Goal: Feedback & Contribution: Contribute content

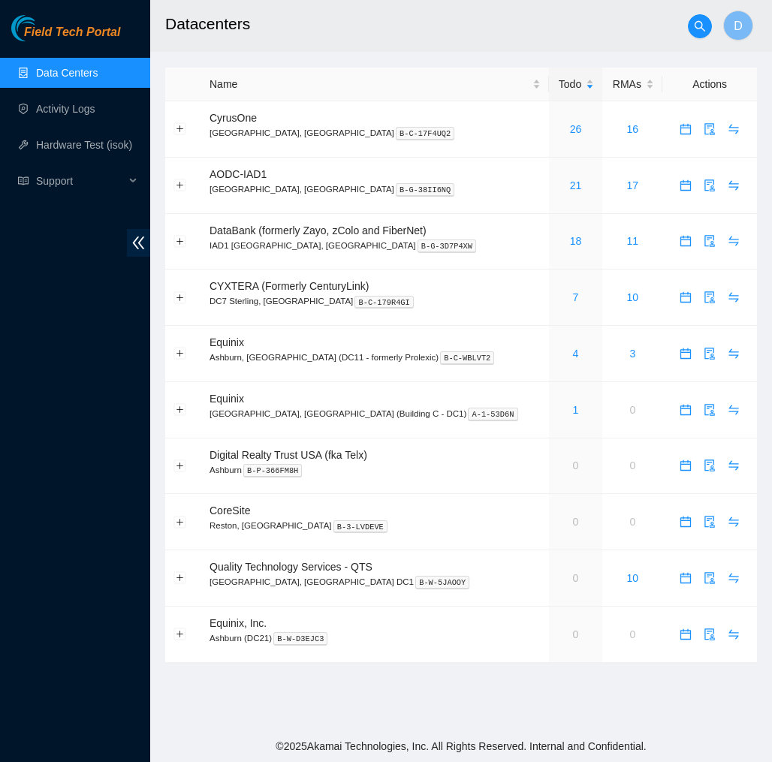
click at [575, 26] on h2 "Datacenters" at bounding box center [425, 24] width 520 height 48
click at [624, 17] on h2 "Datacenters" at bounding box center [425, 24] width 520 height 48
click at [92, 68] on link "Data Centers" at bounding box center [67, 73] width 62 height 12
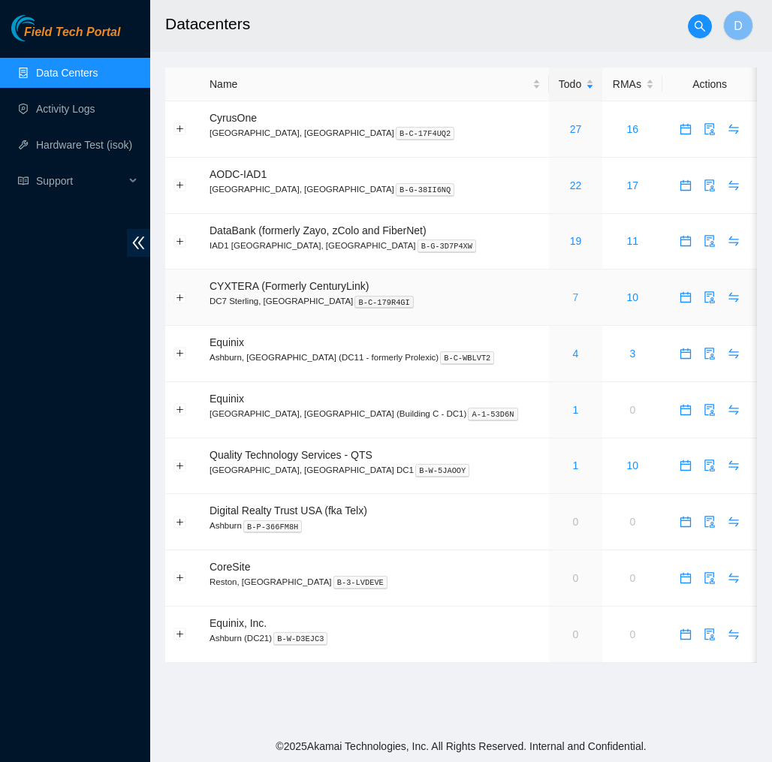
click at [573, 297] on link "7" at bounding box center [576, 297] width 6 height 12
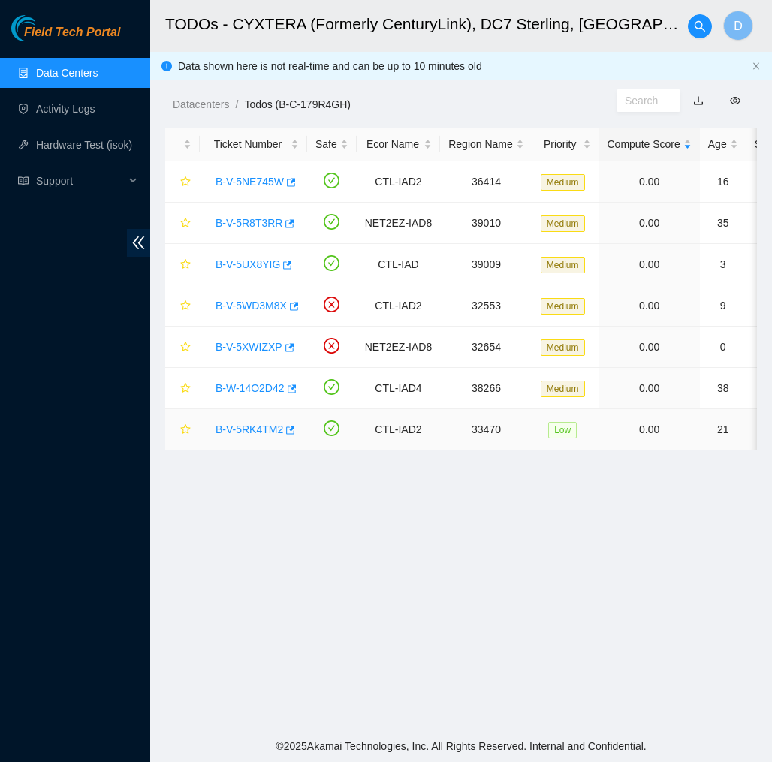
click at [250, 426] on link "B-V-5RK4TM2" at bounding box center [250, 430] width 68 height 12
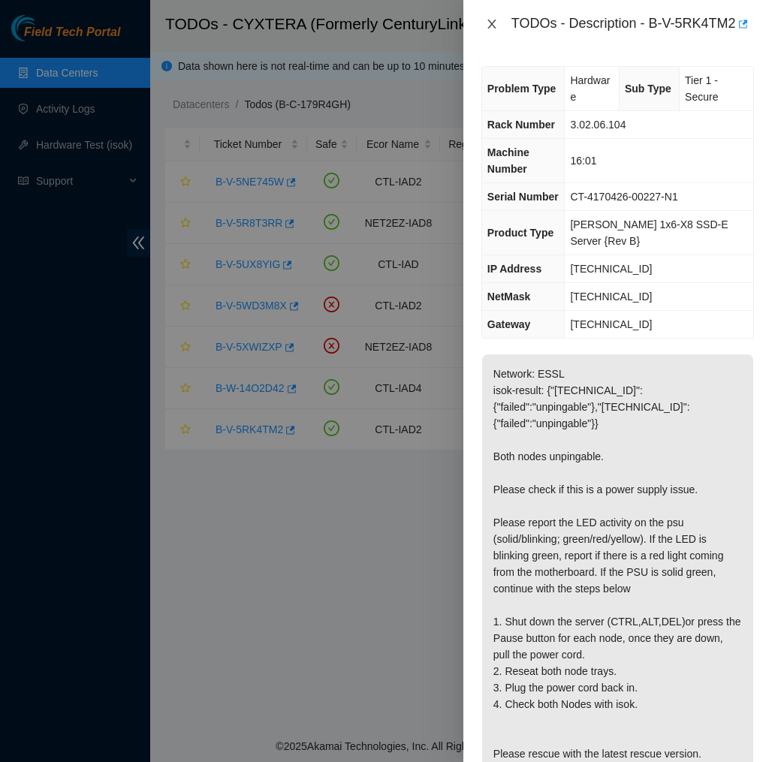
click at [493, 29] on icon "close" at bounding box center [491, 24] width 8 height 9
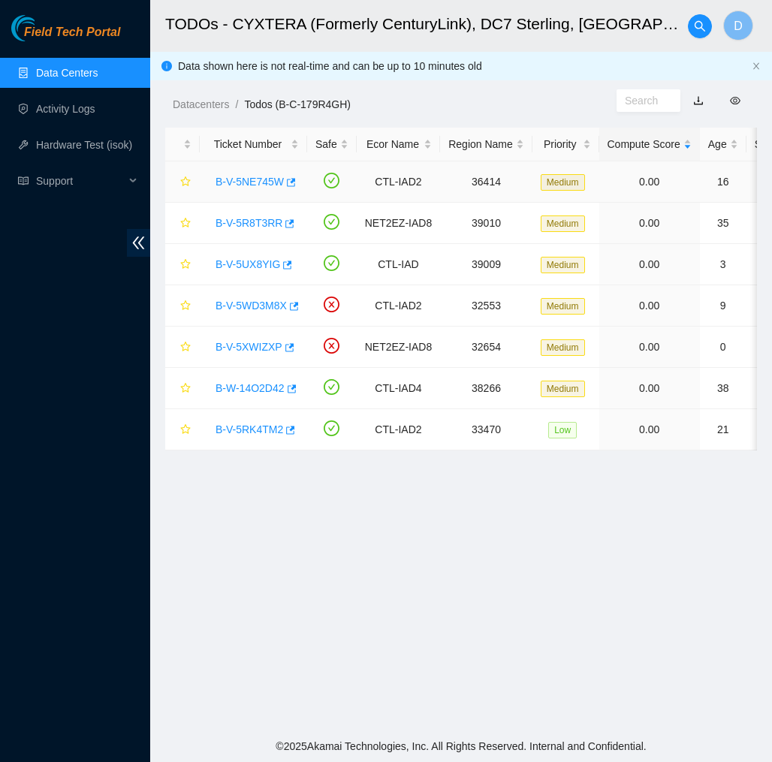
click at [240, 184] on link "B-V-5NE745W" at bounding box center [250, 182] width 68 height 12
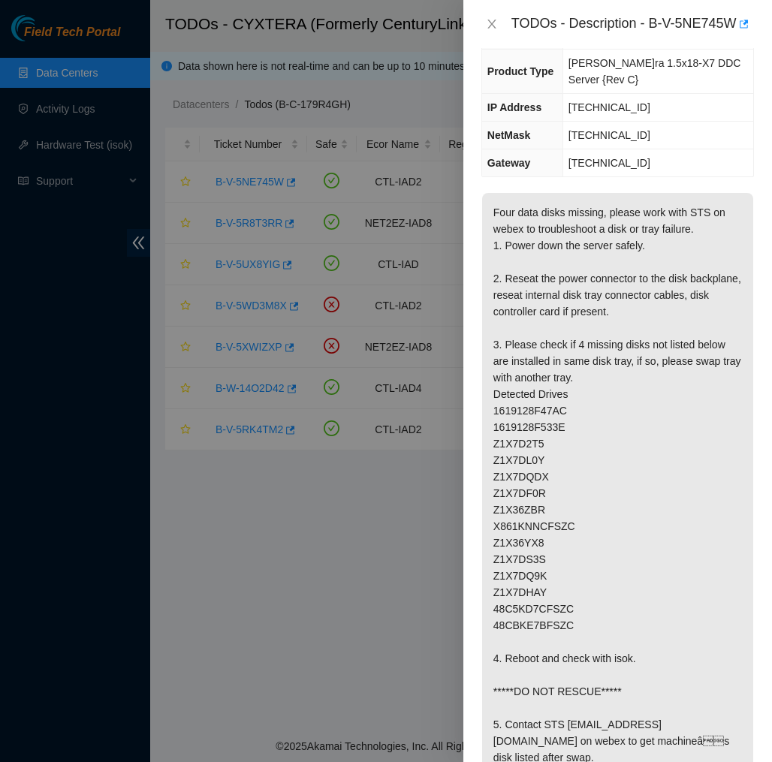
scroll to position [167, 0]
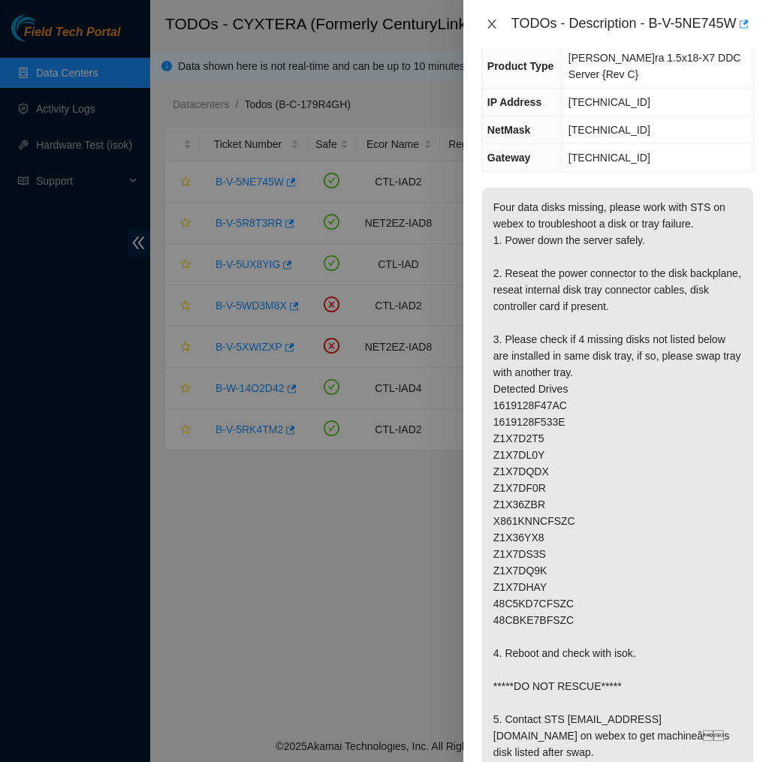
click at [497, 28] on icon "close" at bounding box center [492, 24] width 12 height 12
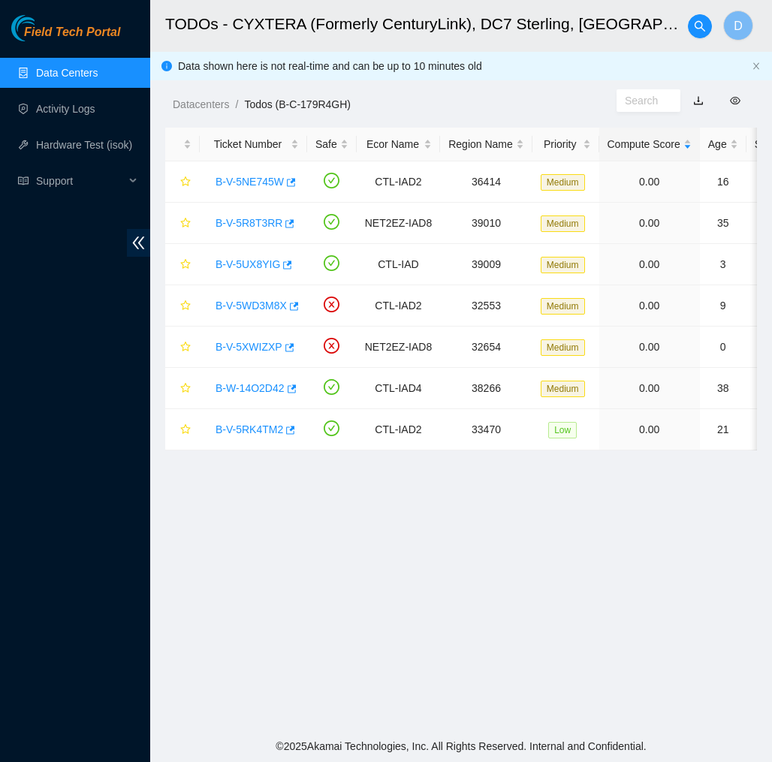
scroll to position [124, 0]
click at [232, 220] on link "B-V-5R8T3RR" at bounding box center [249, 223] width 67 height 12
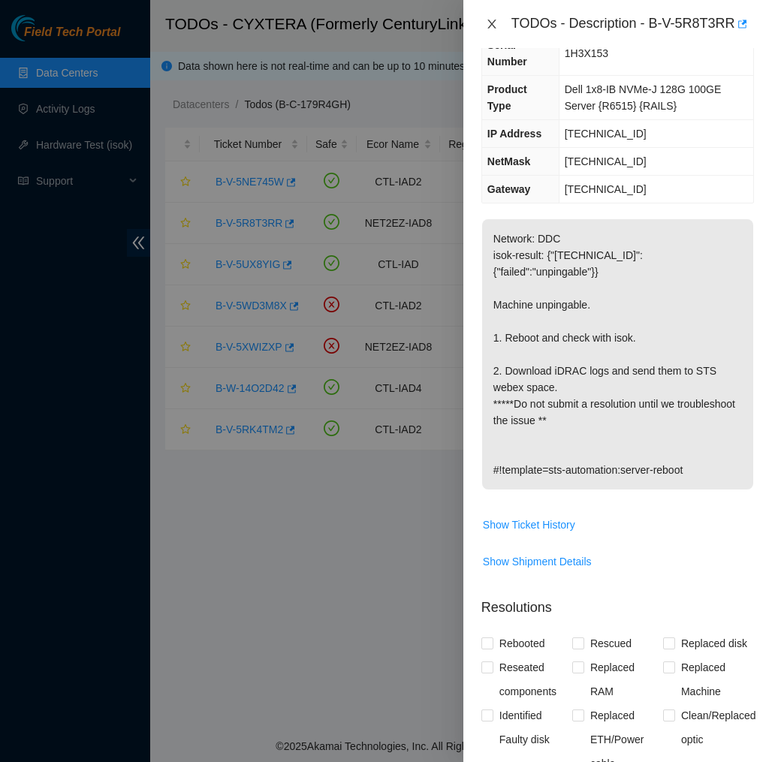
click at [496, 25] on icon "close" at bounding box center [492, 24] width 12 height 12
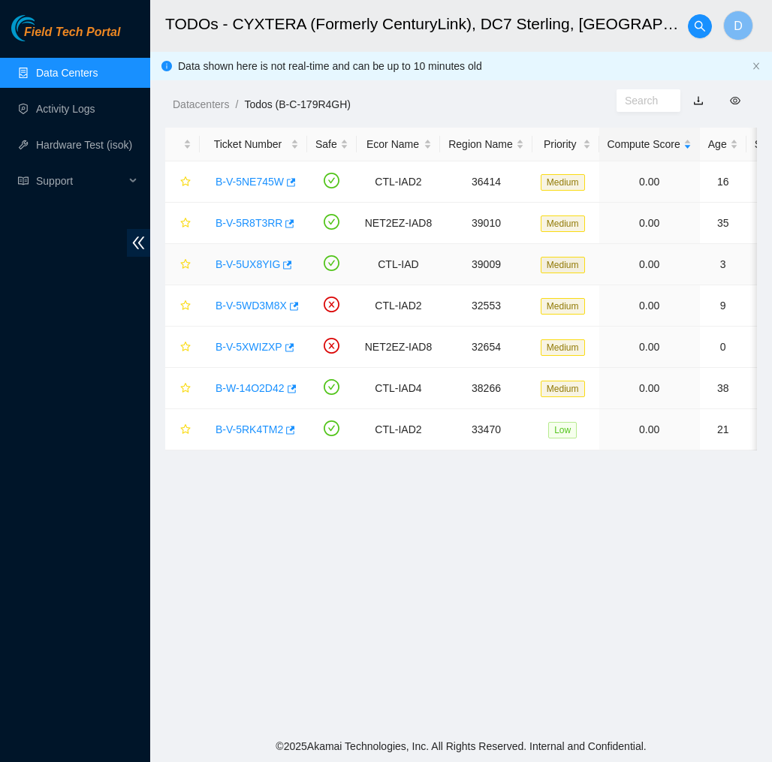
click at [252, 266] on link "B-V-5UX8YIG" at bounding box center [248, 264] width 65 height 12
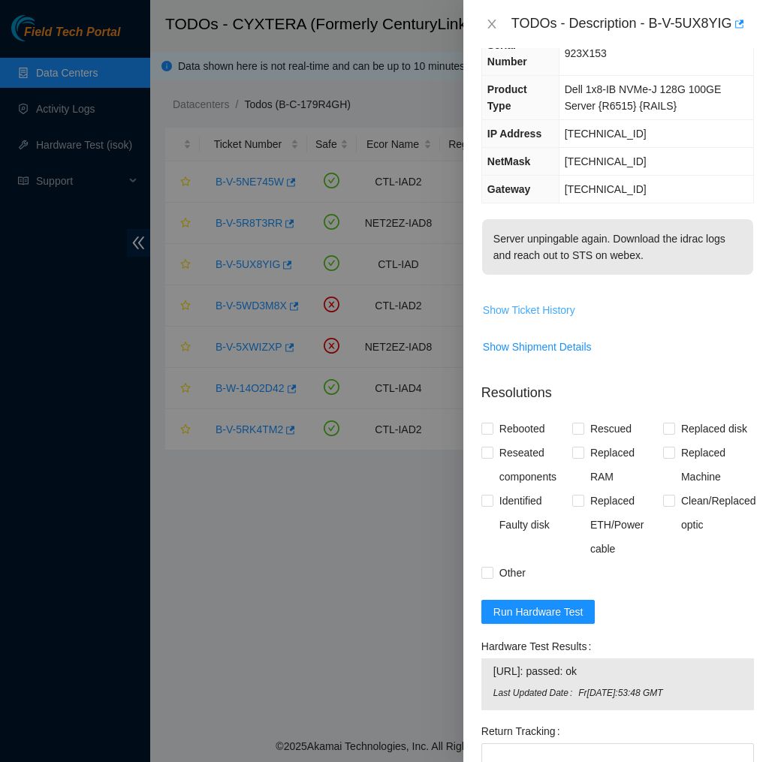
click at [575, 312] on span "Show Ticket History" at bounding box center [529, 310] width 92 height 17
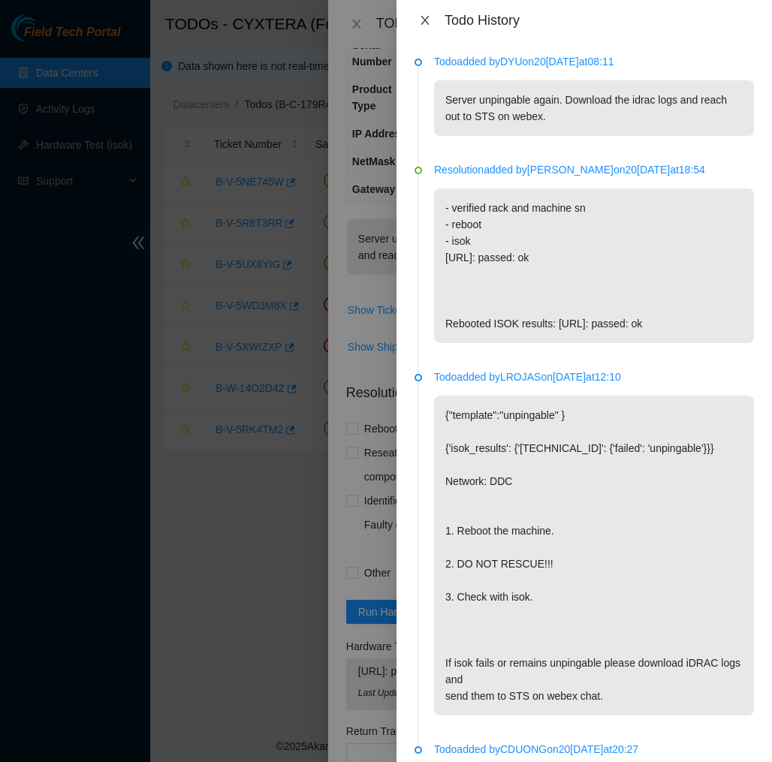
click at [428, 14] on icon "close" at bounding box center [425, 20] width 12 height 12
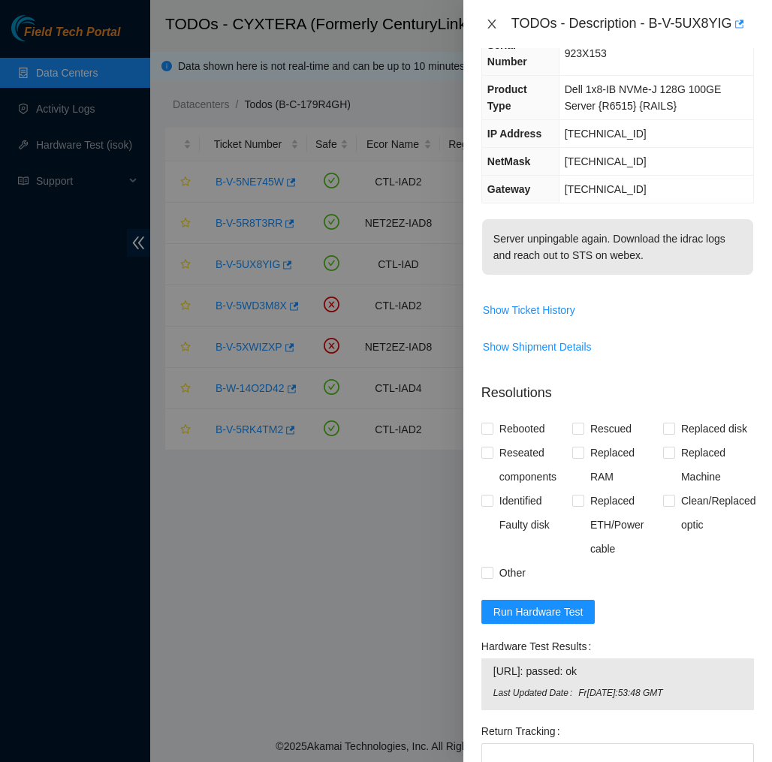
click at [486, 21] on icon "close" at bounding box center [492, 24] width 12 height 12
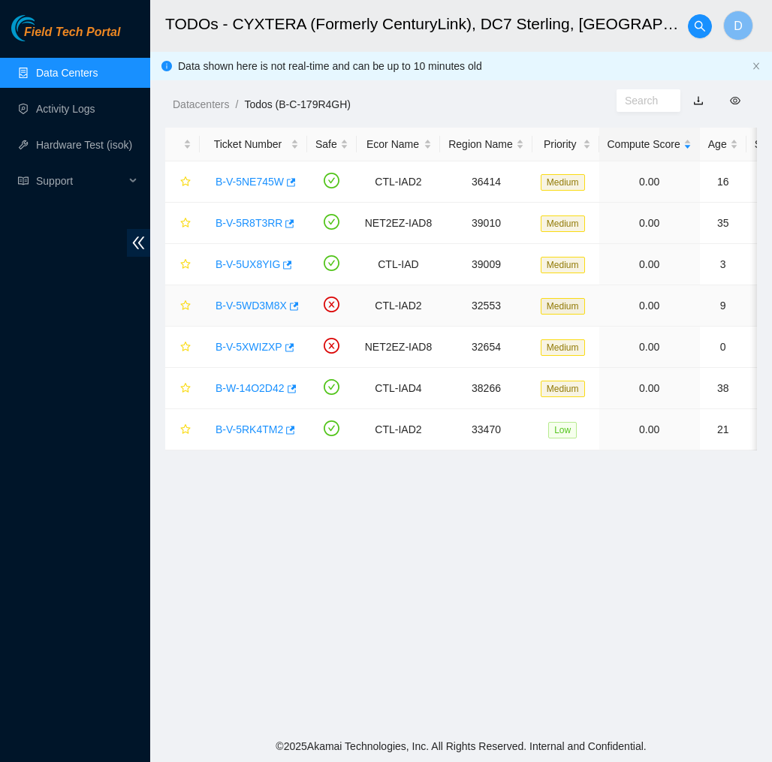
click at [245, 307] on link "B-V-5WD3M8X" at bounding box center [251, 306] width 71 height 12
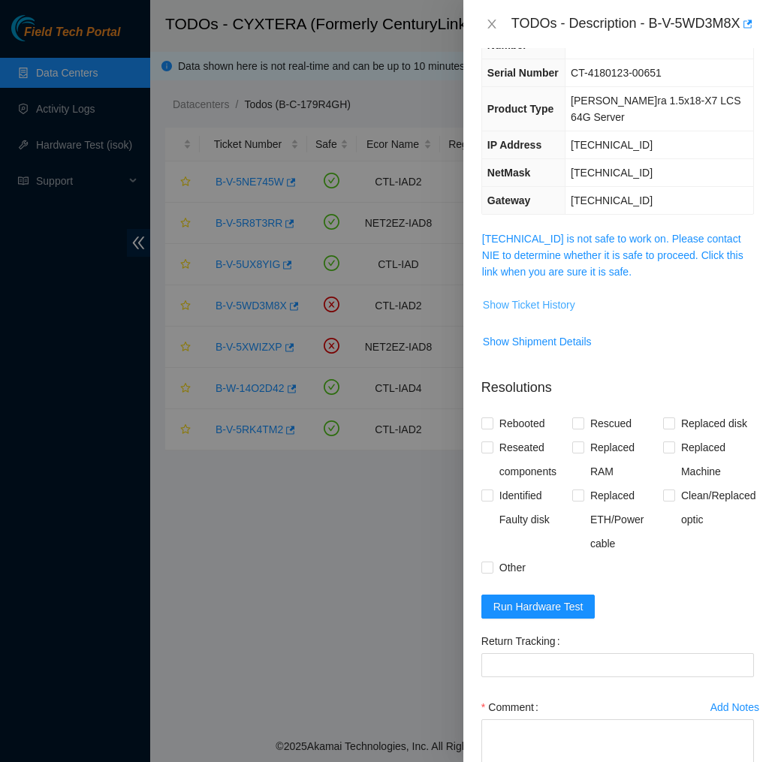
click at [555, 306] on span "Show Ticket History" at bounding box center [529, 305] width 92 height 17
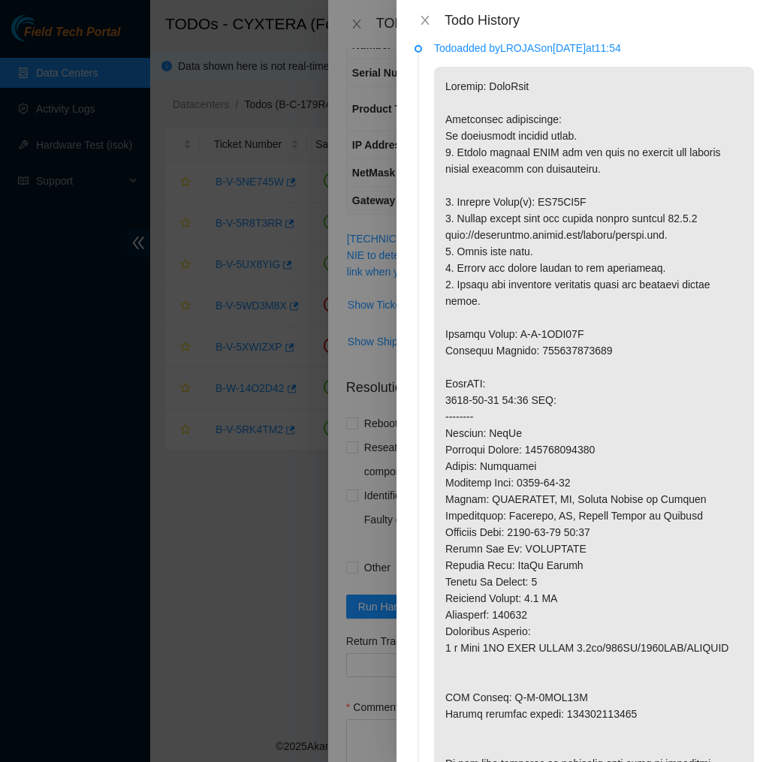
scroll to position [11, 0]
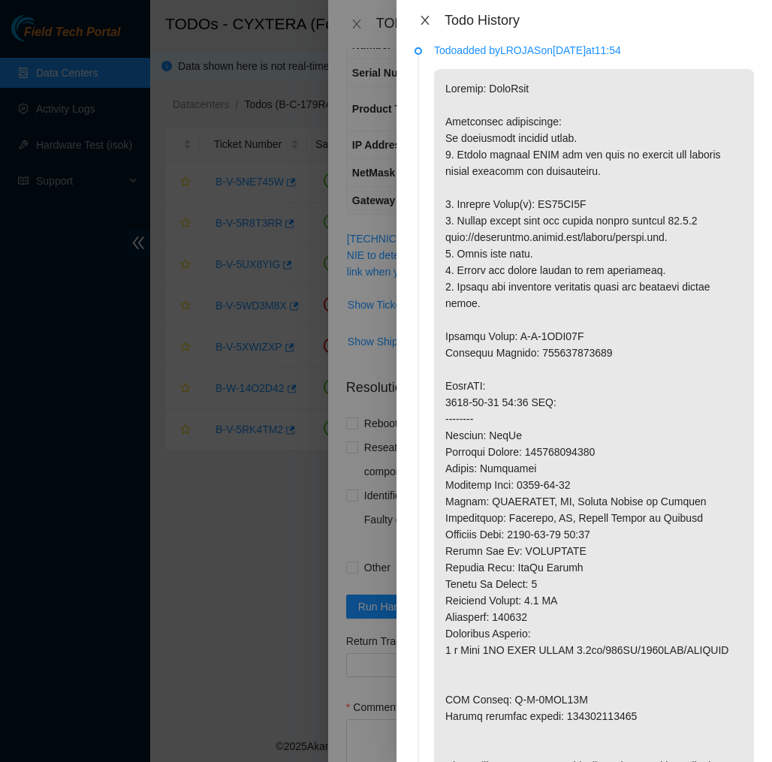
click at [426, 20] on icon "close" at bounding box center [425, 20] width 8 height 9
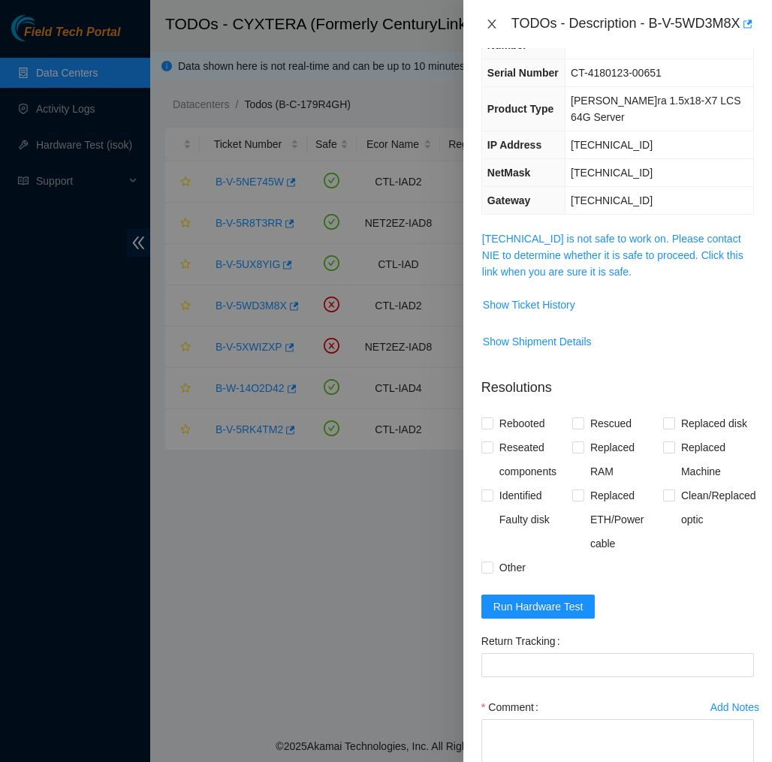
click at [491, 30] on icon "close" at bounding box center [492, 24] width 12 height 12
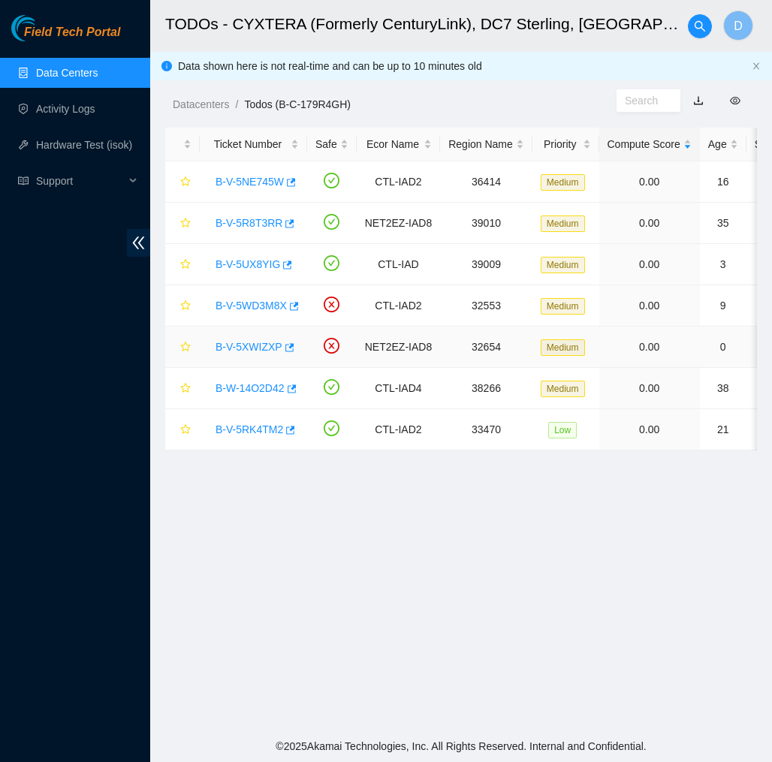
click at [255, 342] on link "B-V-5XWIZXP" at bounding box center [249, 347] width 67 height 12
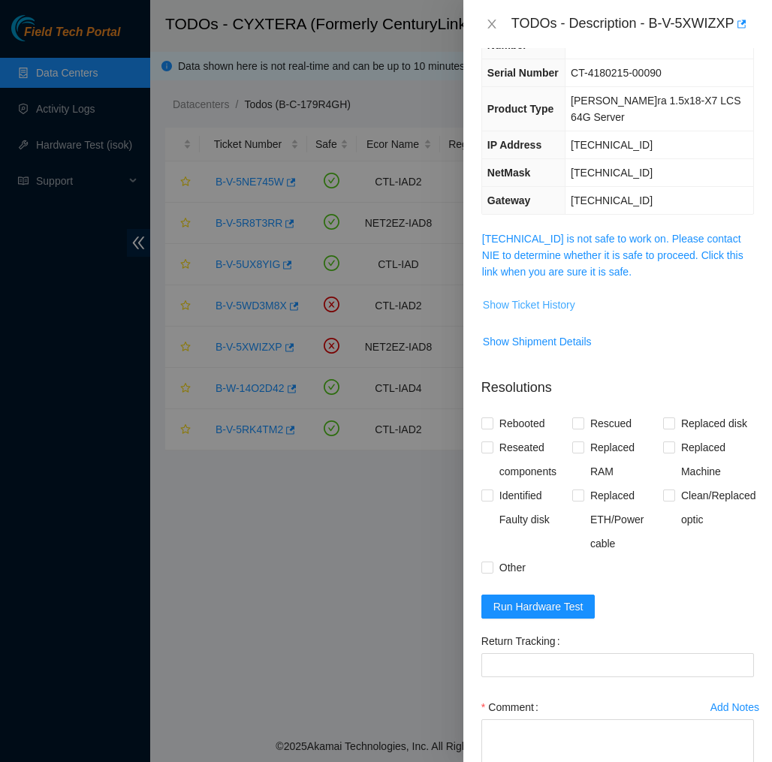
click at [550, 297] on span "Show Ticket History" at bounding box center [529, 305] width 92 height 17
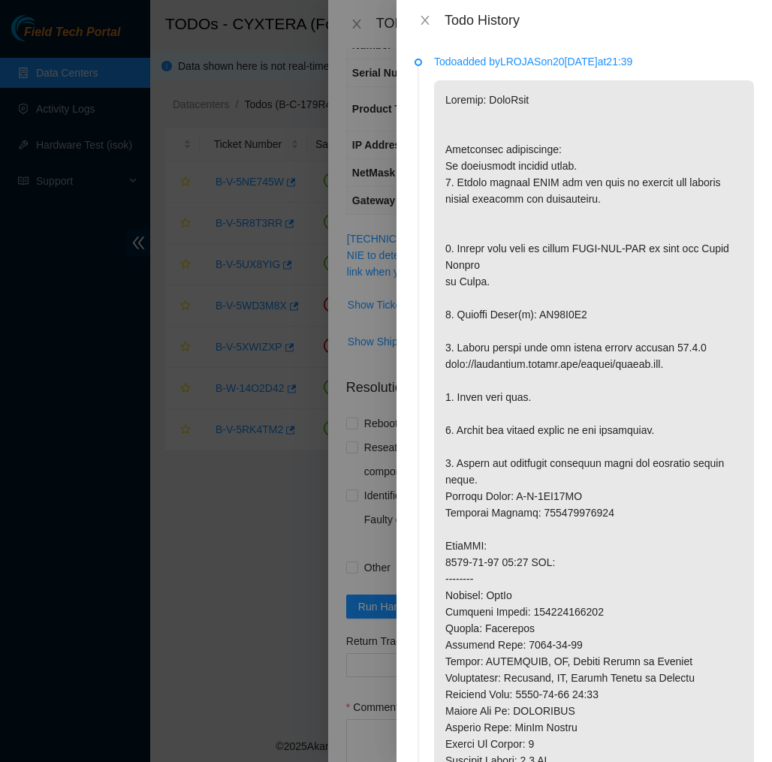
scroll to position [0, 0]
click at [426, 20] on icon "close" at bounding box center [425, 20] width 8 height 9
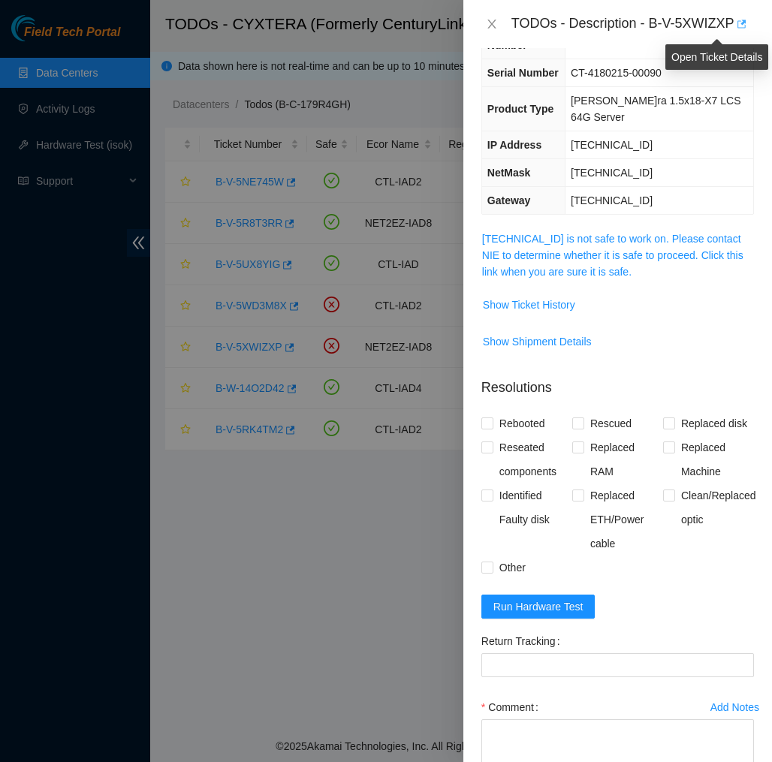
click at [745, 24] on icon "button" at bounding box center [742, 24] width 9 height 8
click at [489, 21] on icon "close" at bounding box center [491, 24] width 8 height 9
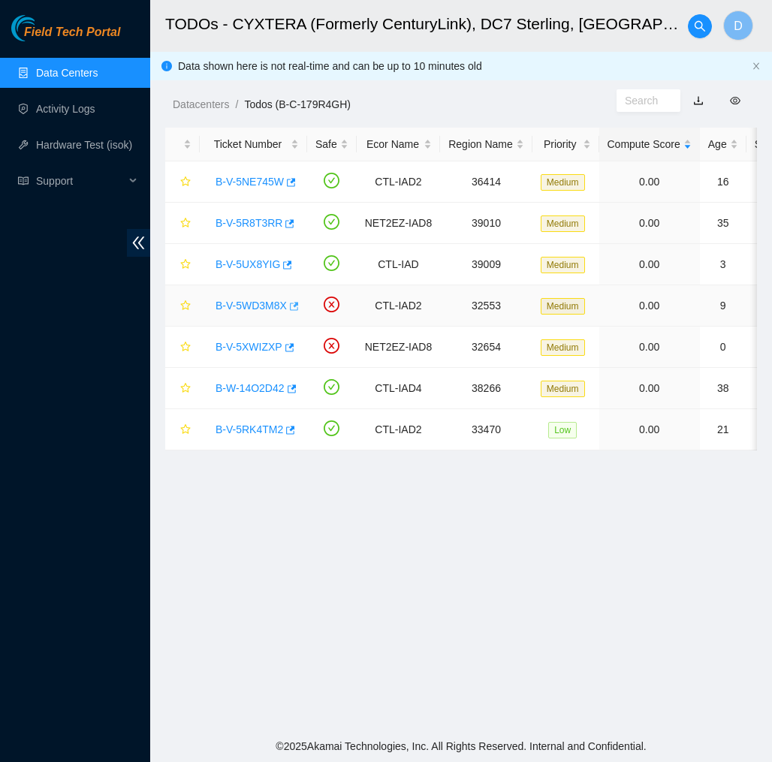
click at [298, 304] on icon "button" at bounding box center [293, 306] width 11 height 11
click at [80, 70] on link "Data Centers" at bounding box center [67, 73] width 62 height 12
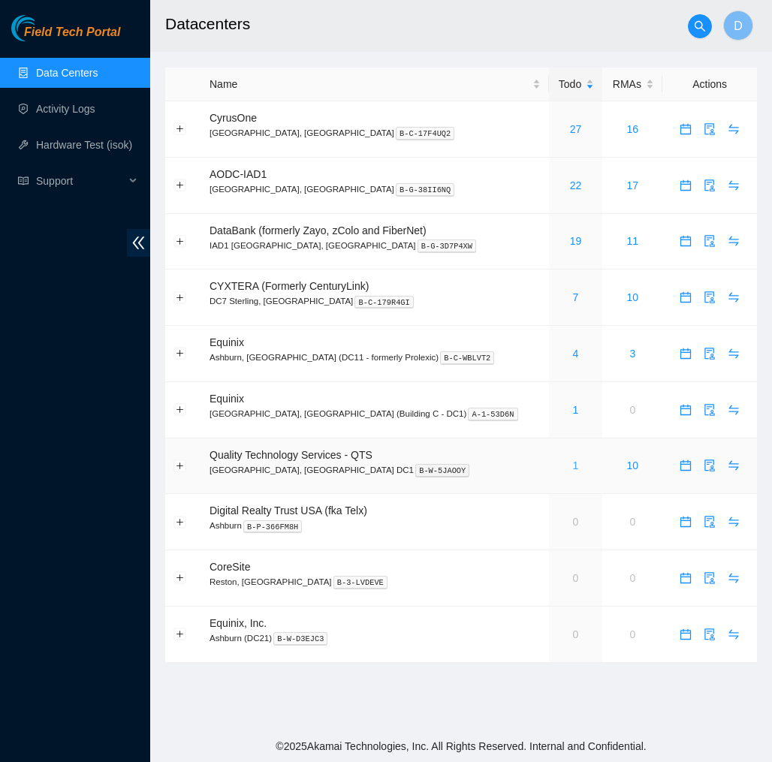
click at [573, 466] on link "1" at bounding box center [576, 466] width 6 height 12
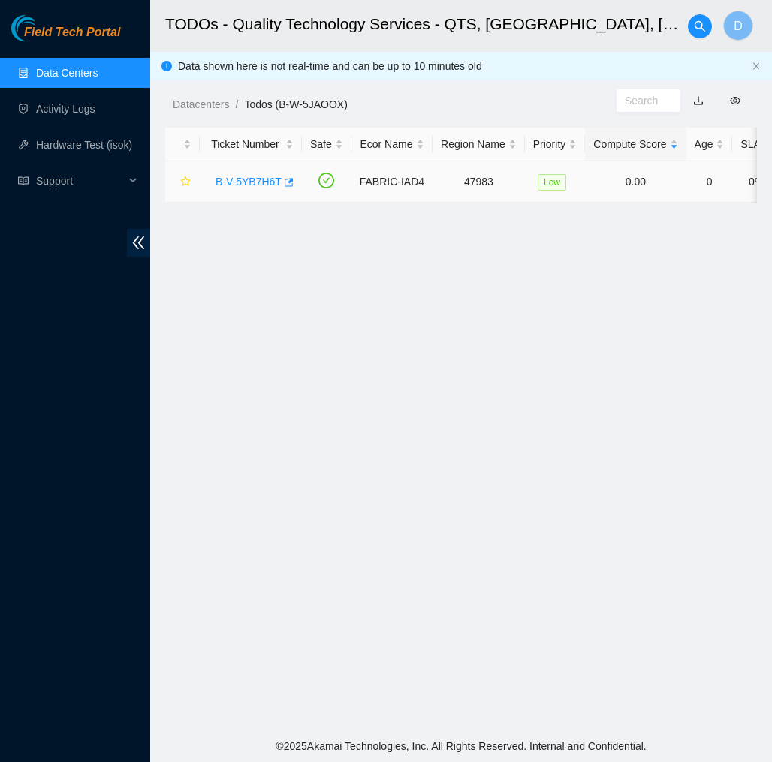
click at [252, 185] on link "B-V-5YB7H6T" at bounding box center [249, 182] width 66 height 12
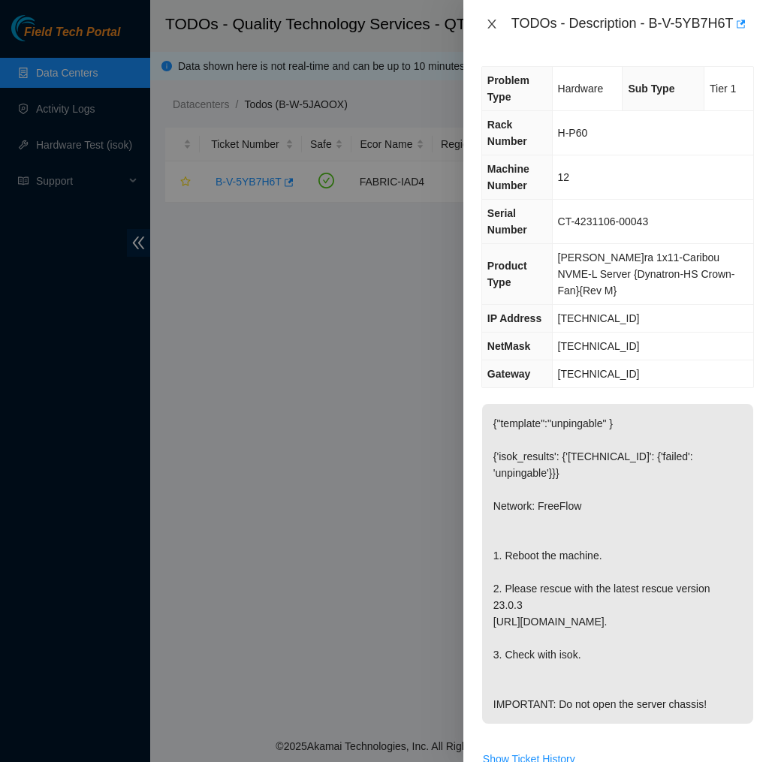
click at [490, 28] on icon "close" at bounding box center [492, 24] width 12 height 12
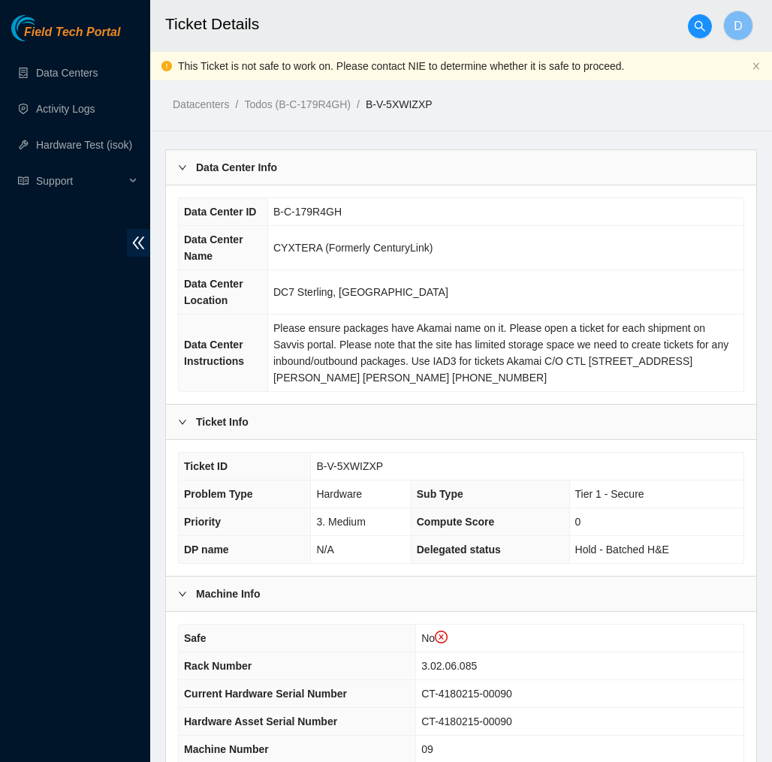
scroll to position [32, 0]
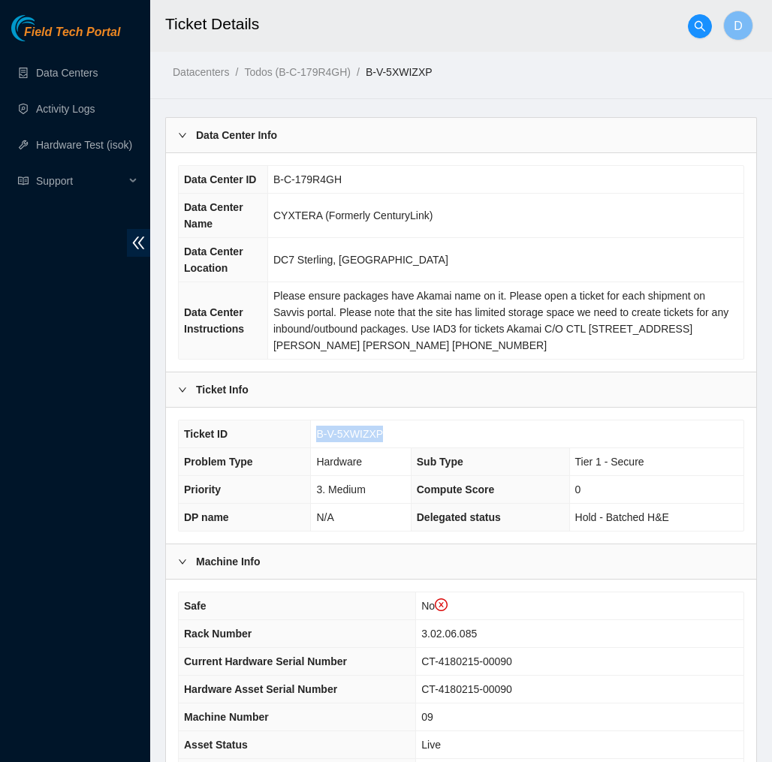
drag, startPoint x: 389, startPoint y: 449, endPoint x: 312, endPoint y: 452, distance: 76.7
click at [312, 448] on td "B-V-5XWIZXP" at bounding box center [527, 435] width 433 height 28
copy span "B-V-5XWIZXP"
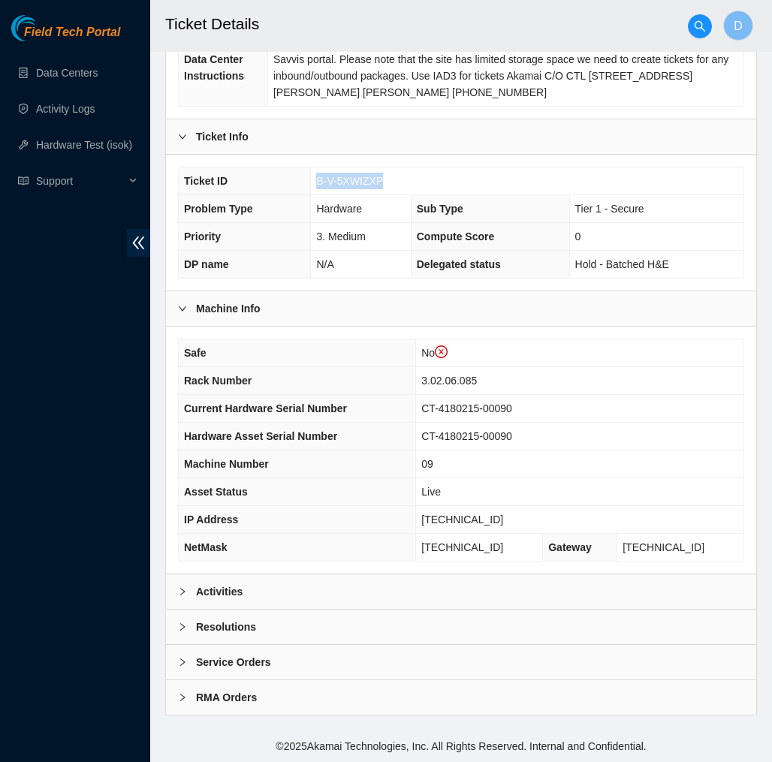
scroll to position [302, 0]
click at [357, 587] on div "Activities" at bounding box center [461, 592] width 590 height 35
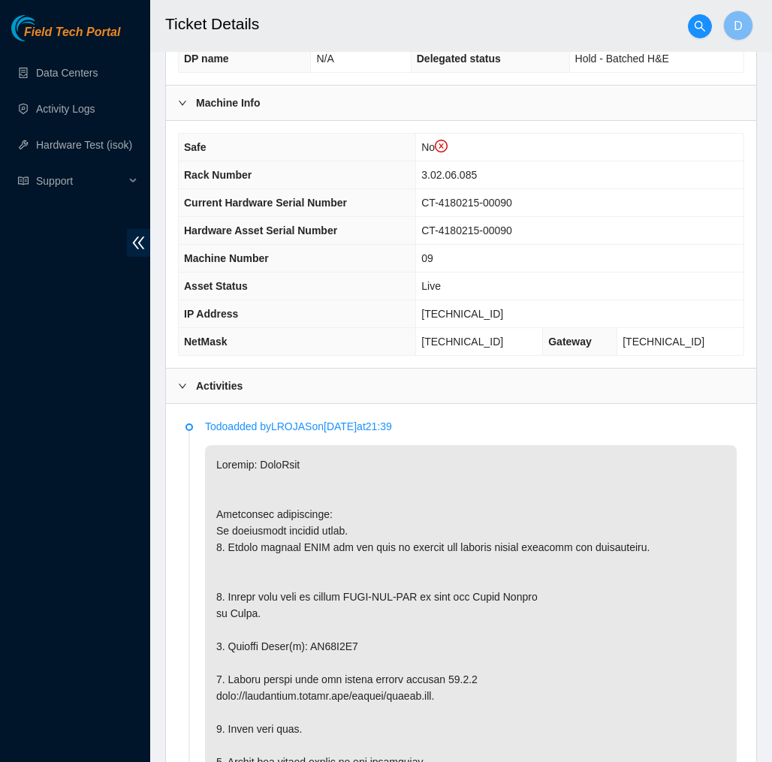
scroll to position [511, 0]
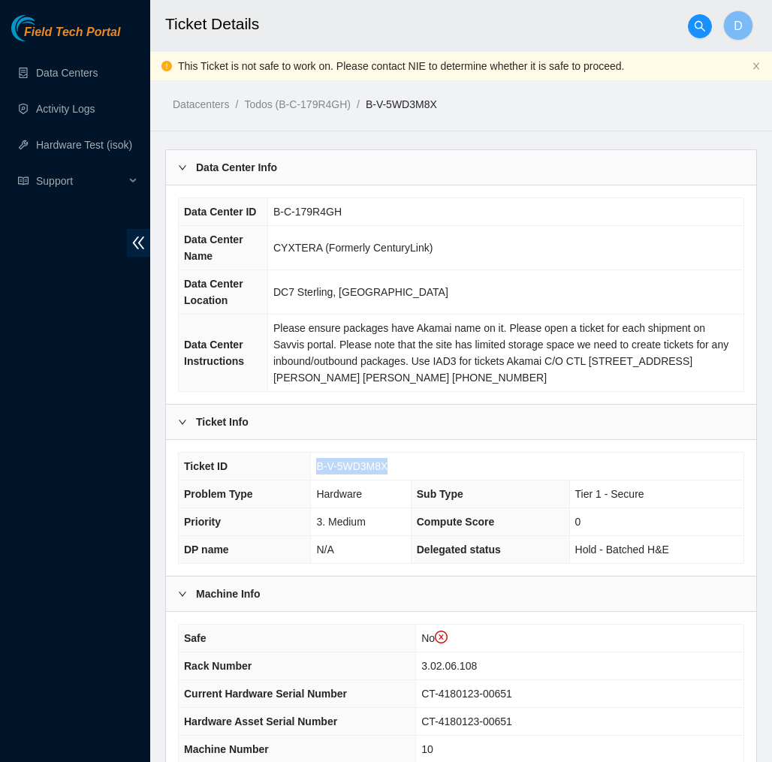
drag, startPoint x: 392, startPoint y: 478, endPoint x: 317, endPoint y: 485, distance: 75.4
click at [317, 472] on span "B-V-5WD3M8X" at bounding box center [351, 466] width 71 height 12
copy span "B-V-5WD3M8X"
click at [418, 481] on td "B-V-5WD3M8X" at bounding box center [527, 467] width 433 height 28
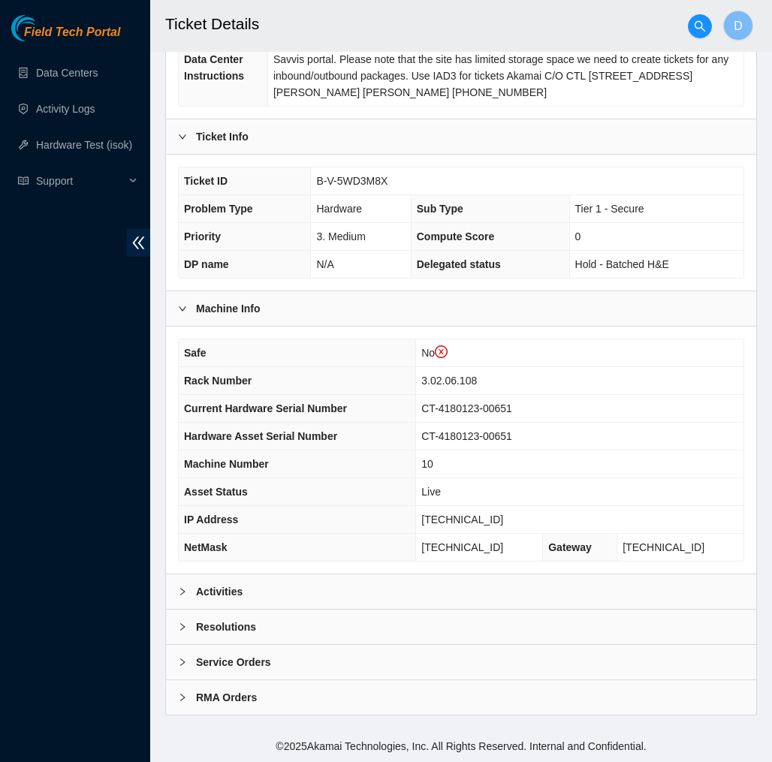
scroll to position [302, 0]
click at [388, 579] on div "Activities" at bounding box center [461, 592] width 590 height 35
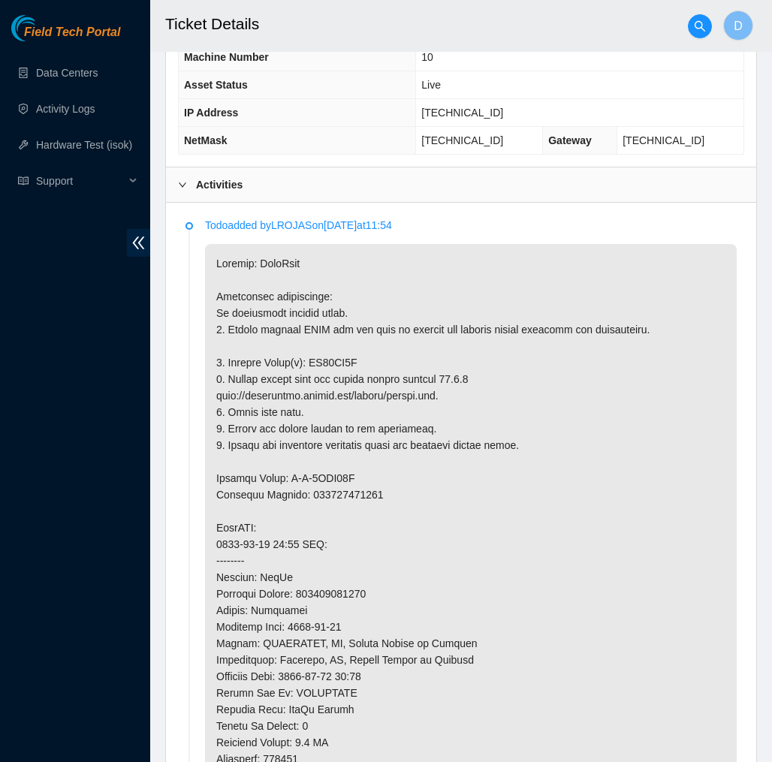
scroll to position [690, 0]
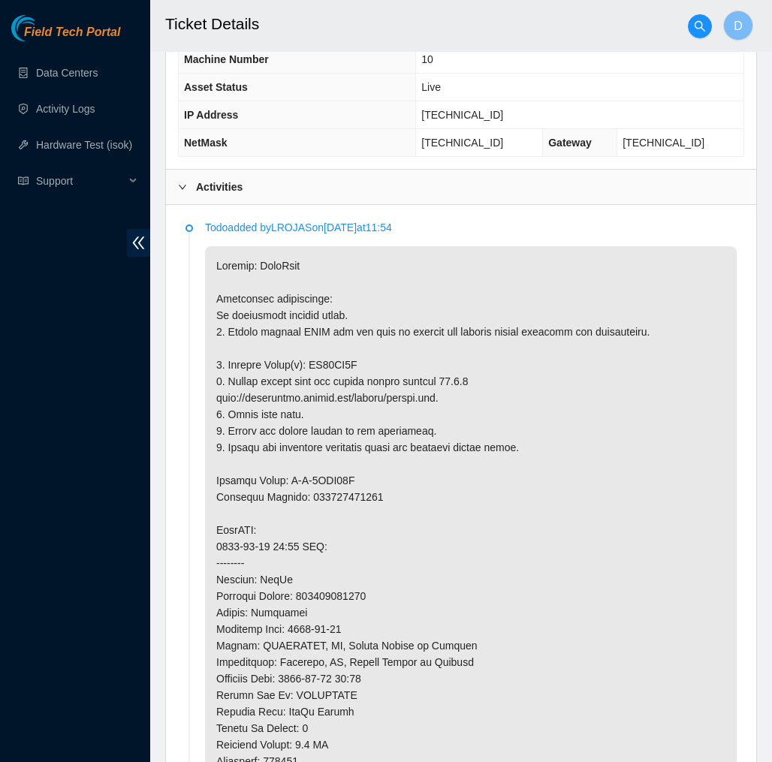
click at [439, 385] on p at bounding box center [471, 596] width 532 height 700
click at [442, 321] on p at bounding box center [471, 596] width 532 height 700
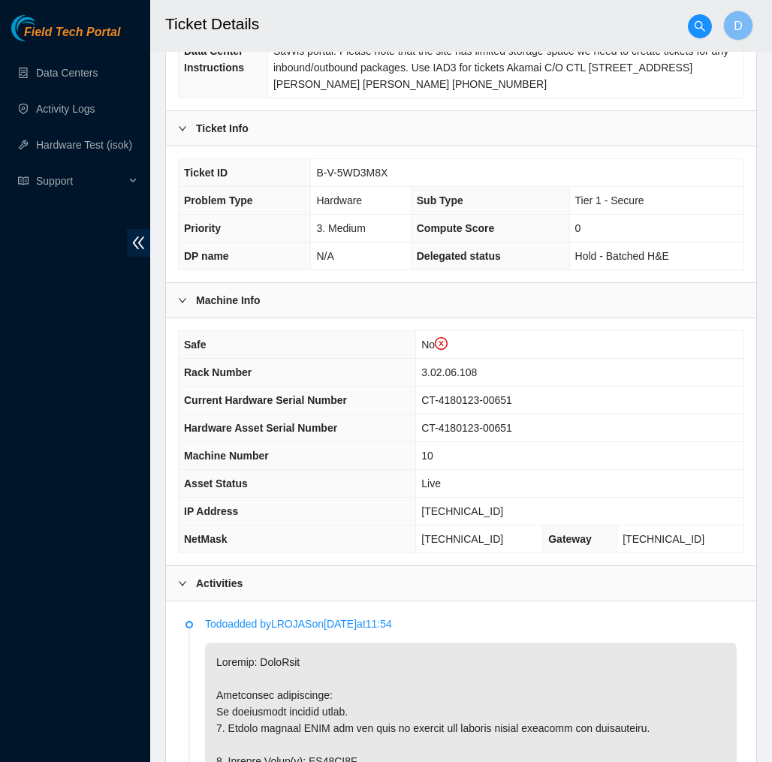
scroll to position [294, 0]
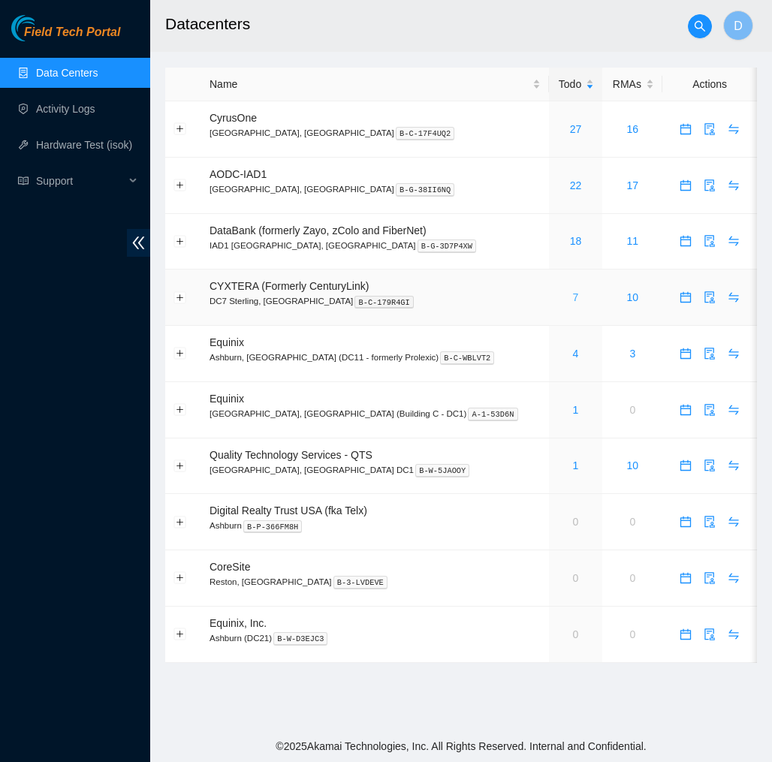
click at [573, 294] on link "7" at bounding box center [576, 297] width 6 height 12
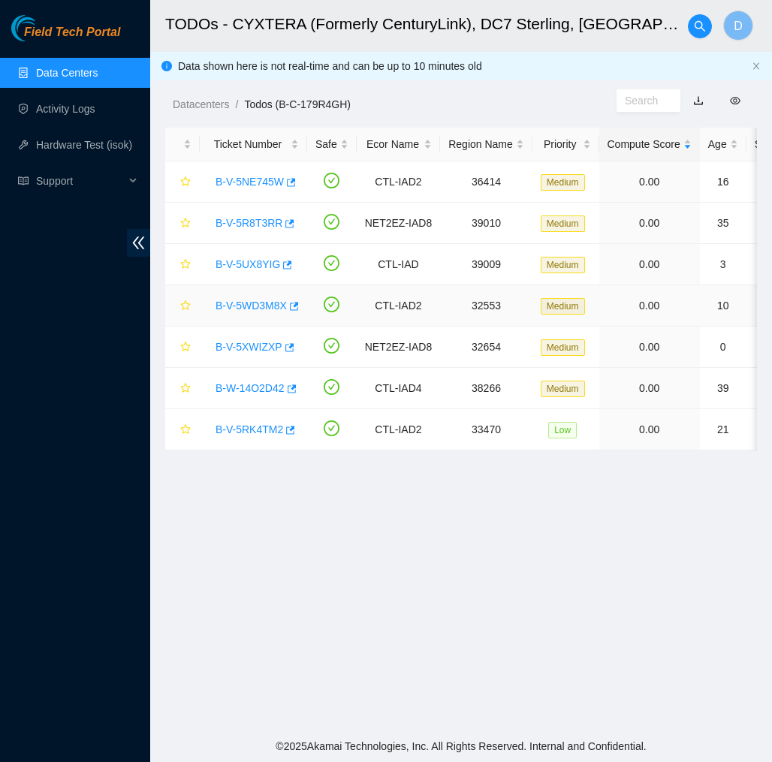
click at [271, 296] on div "B-V-5WD3M8X" at bounding box center [253, 306] width 91 height 24
click at [271, 304] on link "B-V-5WD3M8X" at bounding box center [251, 306] width 71 height 12
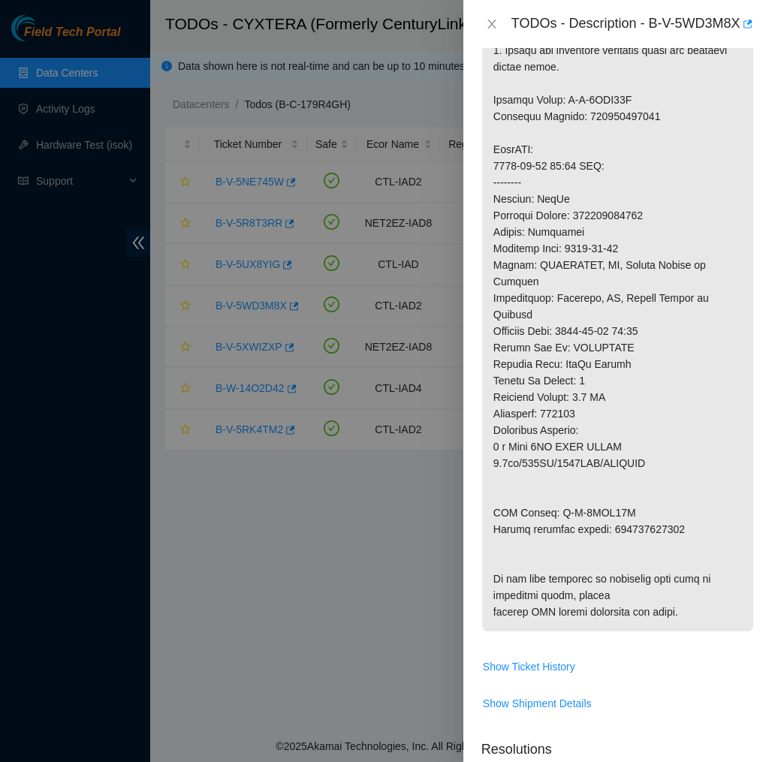
scroll to position [536, 0]
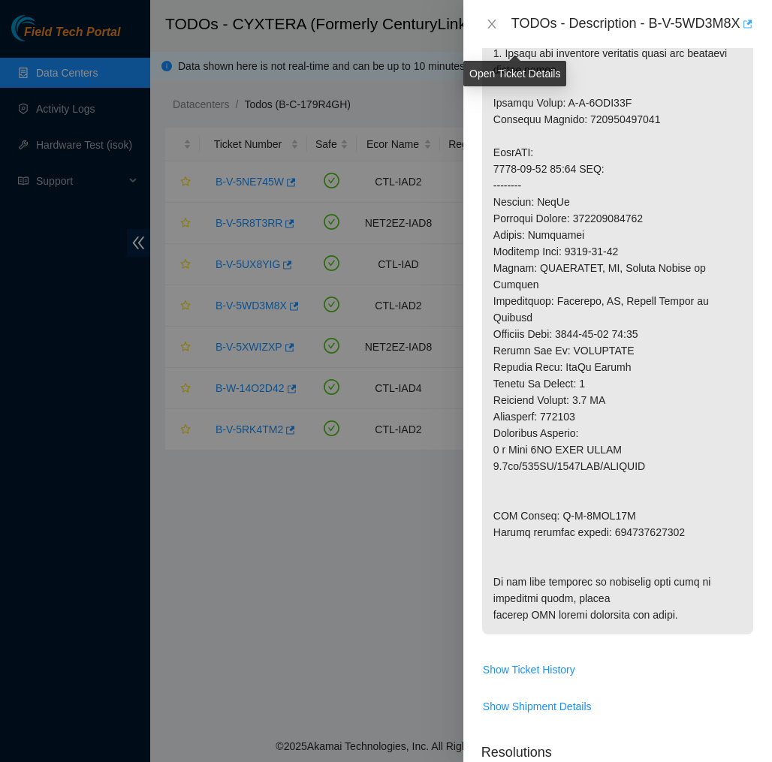
click at [741, 36] on button "button" at bounding box center [747, 24] width 12 height 24
click at [490, 28] on icon "close" at bounding box center [492, 24] width 12 height 12
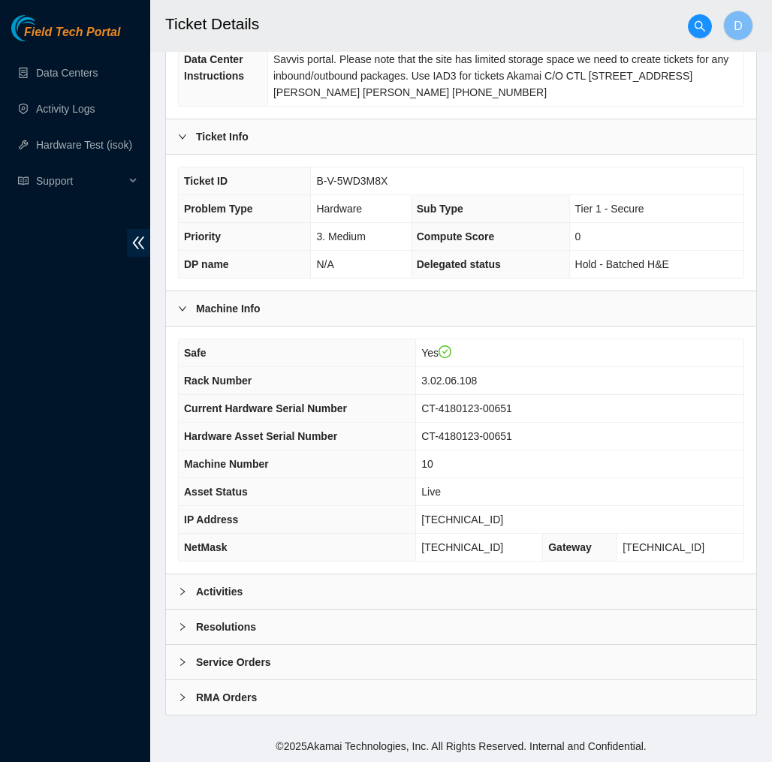
scroll to position [273, 0]
click at [472, 595] on div "Activities" at bounding box center [461, 592] width 590 height 35
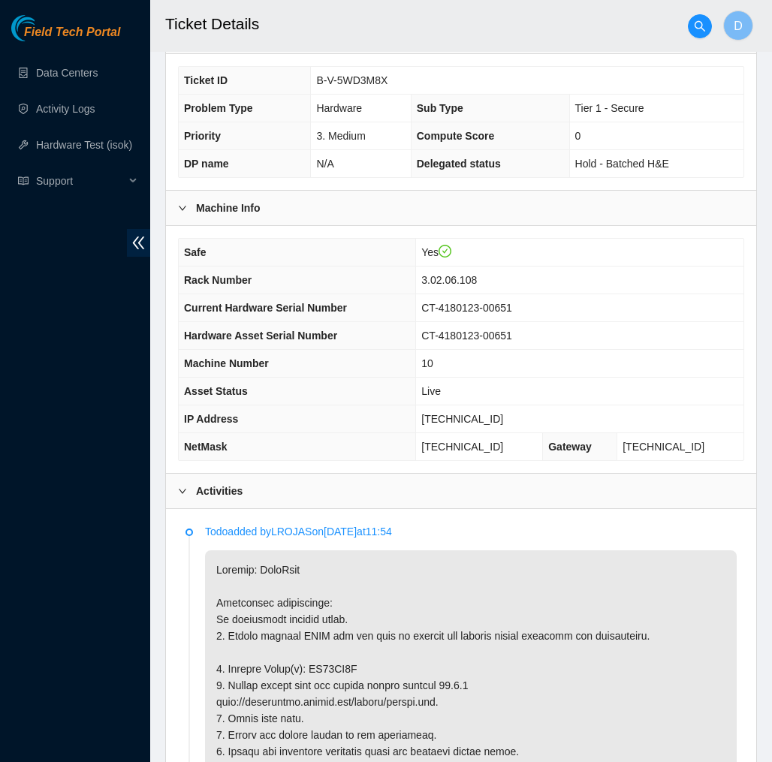
scroll to position [356, 0]
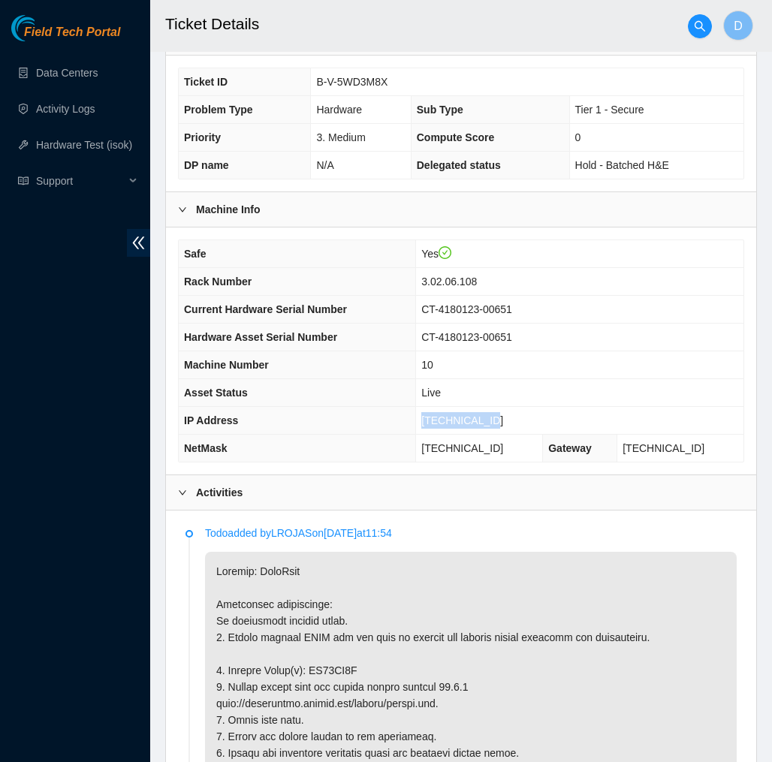
drag, startPoint x: 527, startPoint y: 436, endPoint x: 434, endPoint y: 439, distance: 92.4
click at [434, 435] on td "[TECHNICAL_ID]" at bounding box center [579, 421] width 327 height 28
copy span "[TECHNICAL_ID]"
click at [463, 542] on p "Todo added by LROJAS on 2025-09-30 at 11:54" at bounding box center [471, 533] width 532 height 17
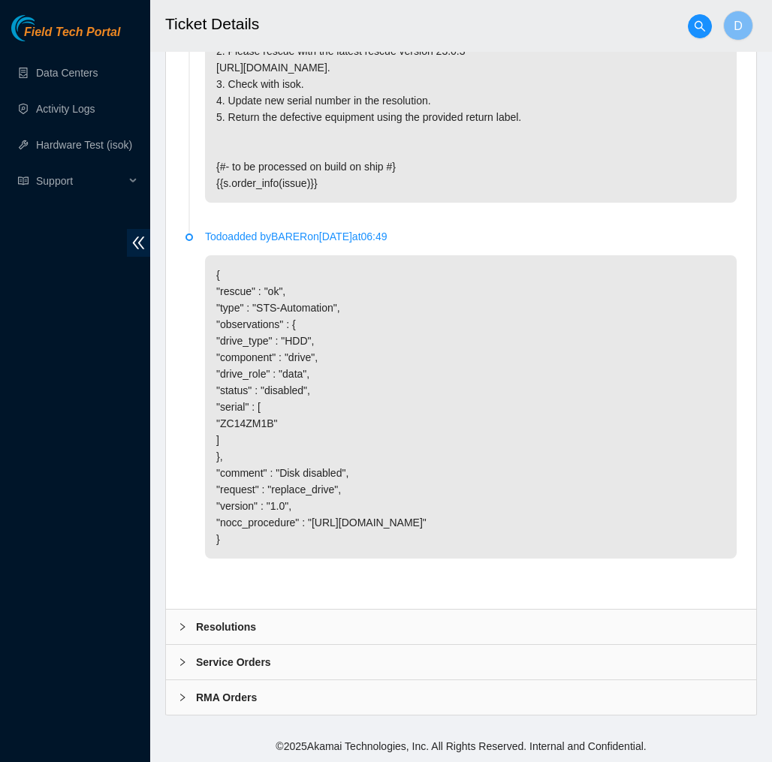
scroll to position [2415, 0]
click at [406, 619] on div "Resolutions" at bounding box center [461, 627] width 590 height 35
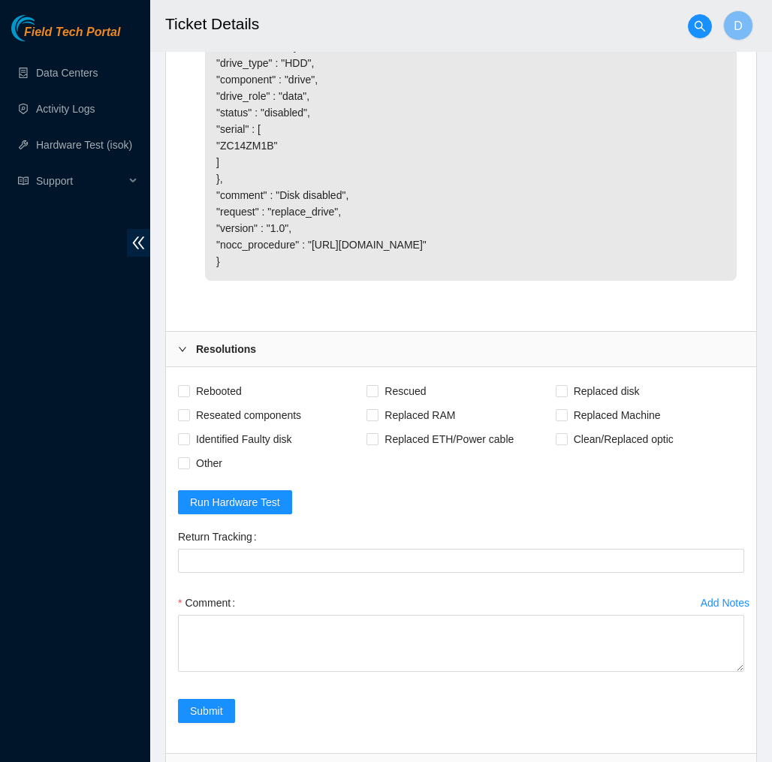
scroll to position [2584, 0]
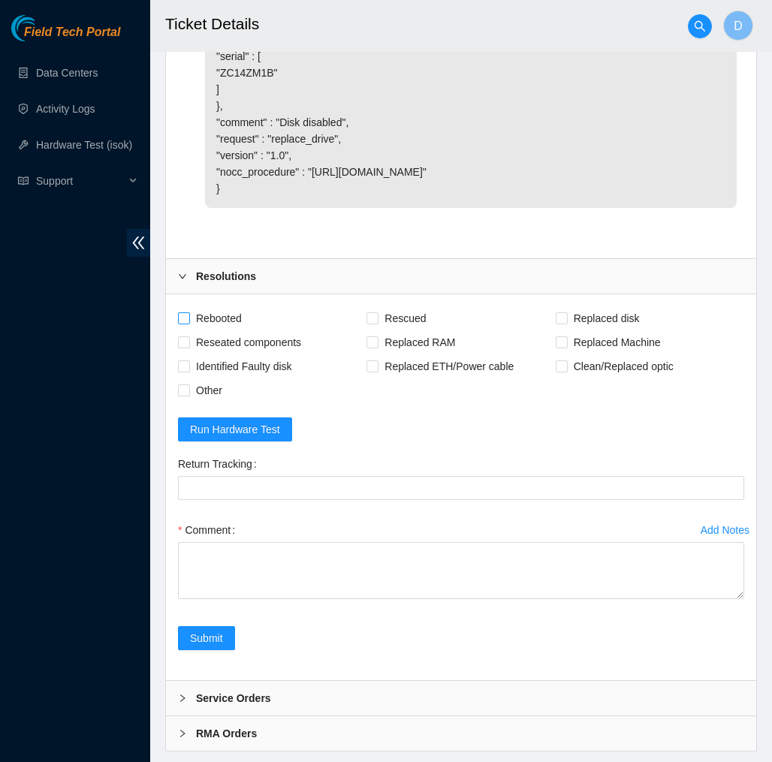
click at [210, 330] on span "Rebooted" at bounding box center [219, 318] width 58 height 24
click at [189, 323] on input "Rebooted" at bounding box center [183, 317] width 11 height 11
checkbox input "true"
click at [424, 330] on span "Rescued" at bounding box center [405, 318] width 53 height 24
click at [377, 323] on input "Rescued" at bounding box center [372, 317] width 11 height 11
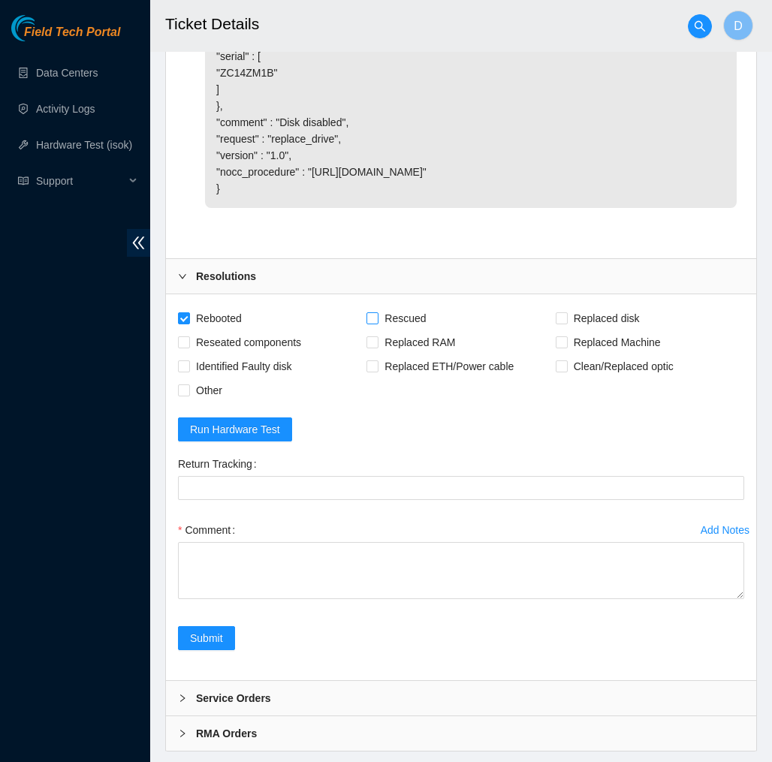
checkbox input "true"
click at [643, 330] on span "Replaced disk" at bounding box center [607, 318] width 78 height 24
click at [566, 323] on input "Replaced disk" at bounding box center [561, 317] width 11 height 11
checkbox input "true"
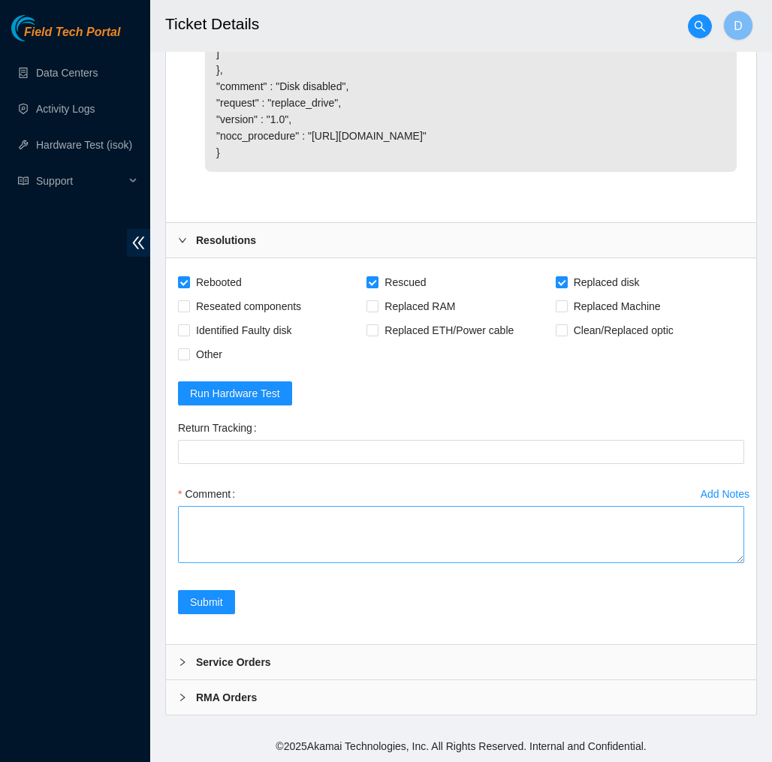
scroll to position [2802, 0]
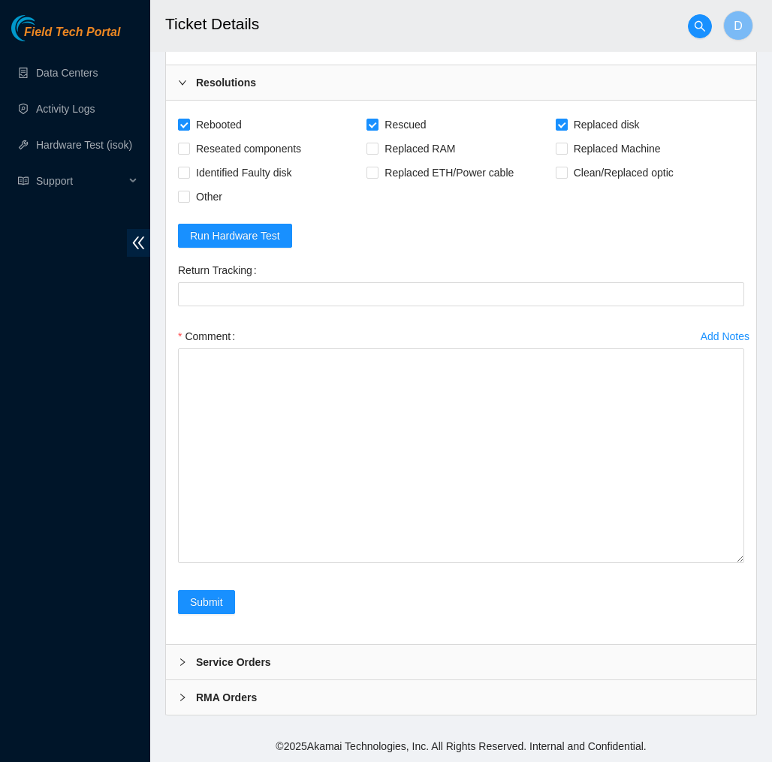
click at [709, 563] on textarea "Comment" at bounding box center [461, 456] width 566 height 215
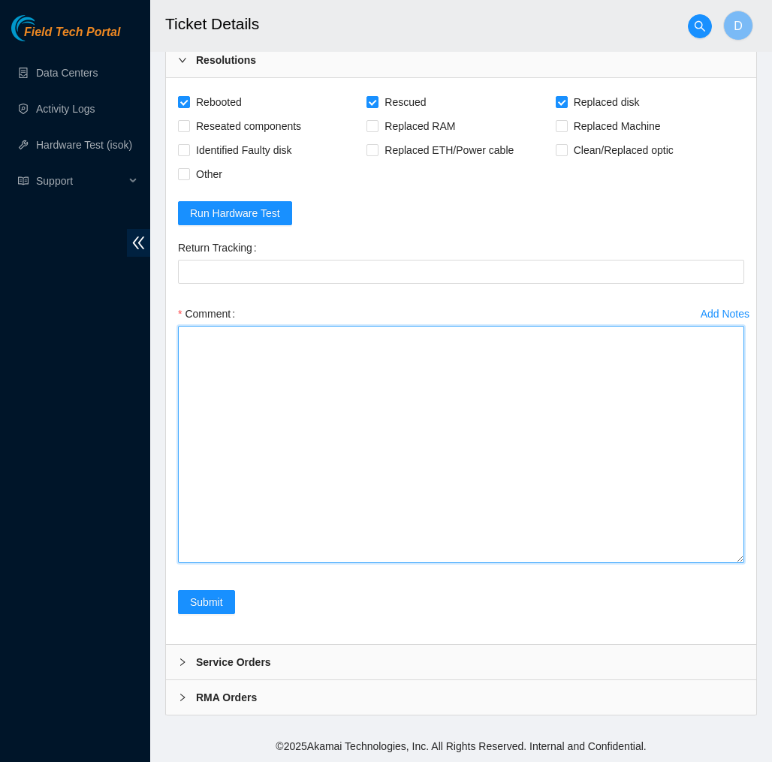
click at [694, 563] on textarea "Comment" at bounding box center [461, 444] width 566 height 237
paste textarea "349022 10-10-2025 10:04:37 23.217.116.21 COMPLETE Result Detail Message Ticket …"
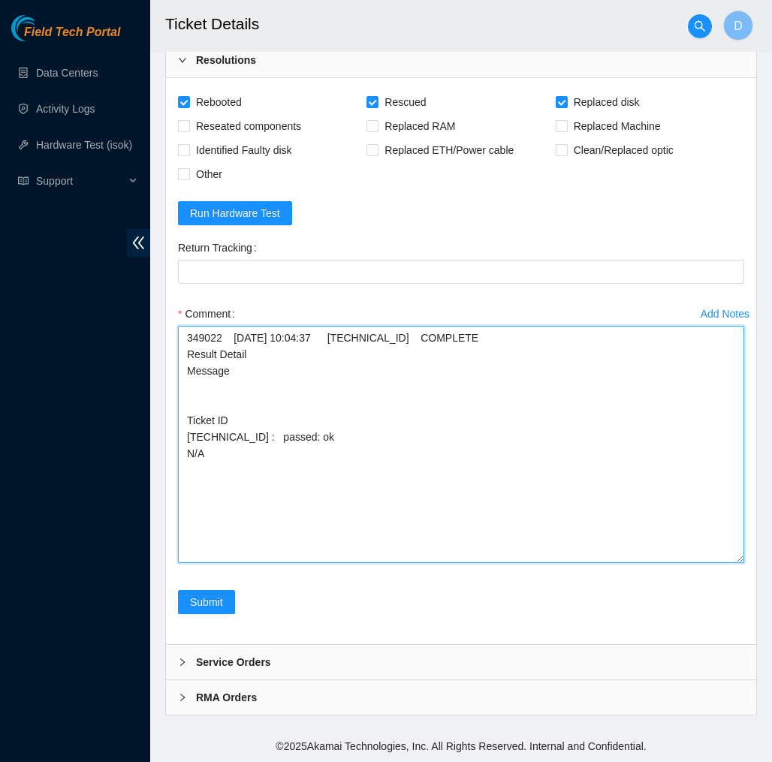
click at [183, 516] on textarea "349022 10-10-2025 10:04:37 23.217.116.21 COMPLETE Result Detail Message Ticket …" at bounding box center [461, 444] width 566 height 237
click at [445, 525] on textarea "349022 10-10-2025 10:04:37 23.217.116.21 COMPLETE Result Detail Message Ticket …" at bounding box center [461, 444] width 566 height 237
paste textarea "Verified machine S/N safely powered down Machine Plugged in Monitor, screen res…"
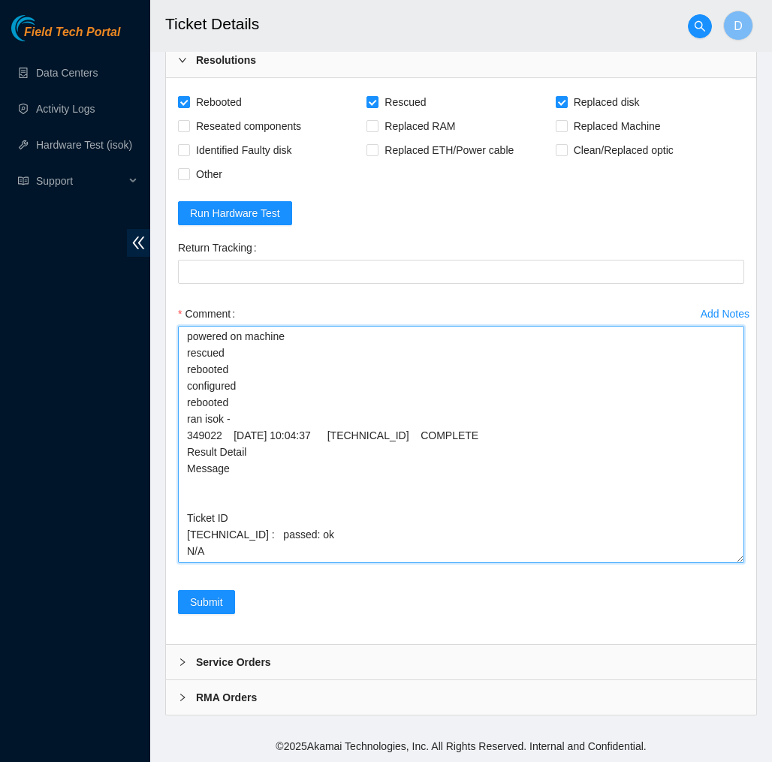
scroll to position [101, 0]
click at [187, 563] on textarea "Verified machine S/N safely powered down Machine Plugged in Monitor, screen res…" at bounding box center [461, 444] width 566 height 237
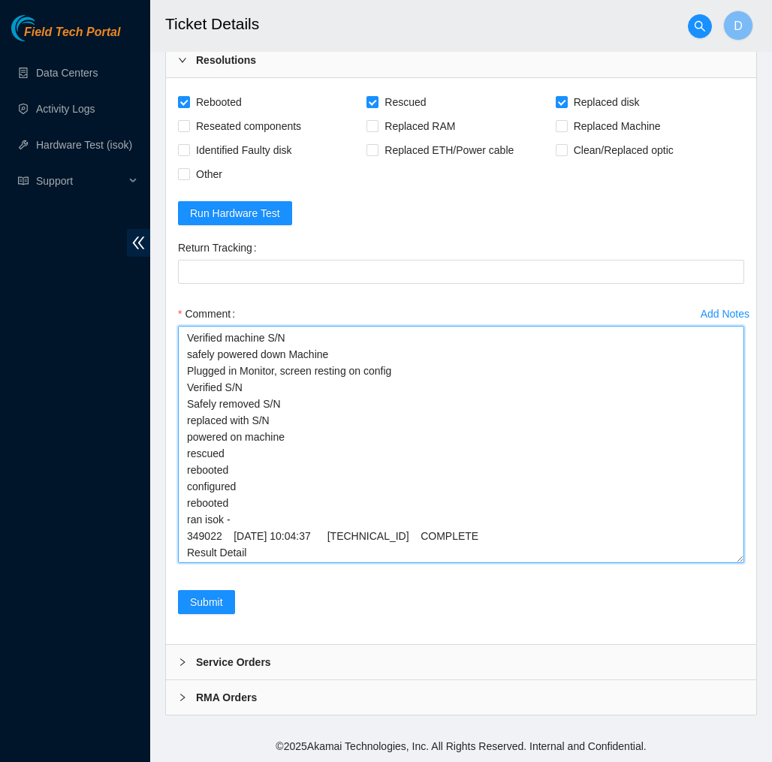
scroll to position [0, 0]
click at [307, 563] on textarea "Verified machine S/N safely powered down Machine Plugged in Monitor, screen res…" at bounding box center [461, 444] width 566 height 237
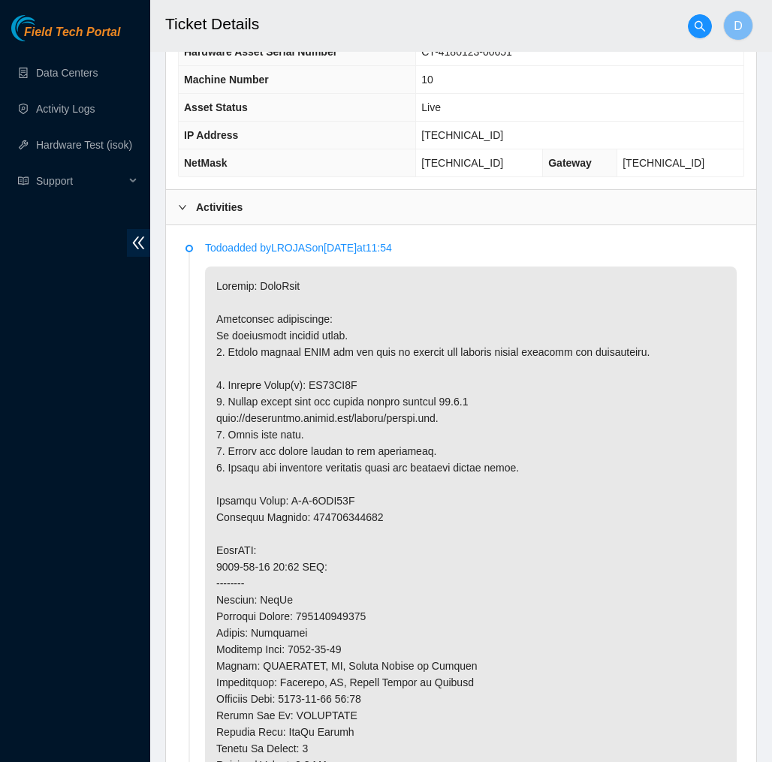
scroll to position [642, 0]
drag, startPoint x: 380, startPoint y: 397, endPoint x: 315, endPoint y: 400, distance: 65.4
click at [315, 400] on p at bounding box center [471, 616] width 532 height 700
copy p "ZC14ZM1B"
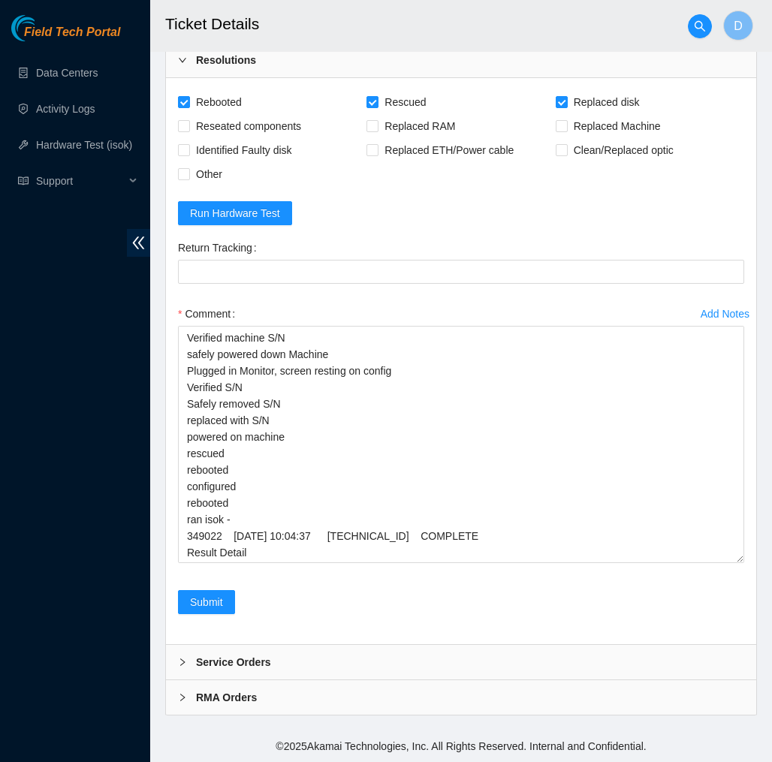
scroll to position [2963, 0]
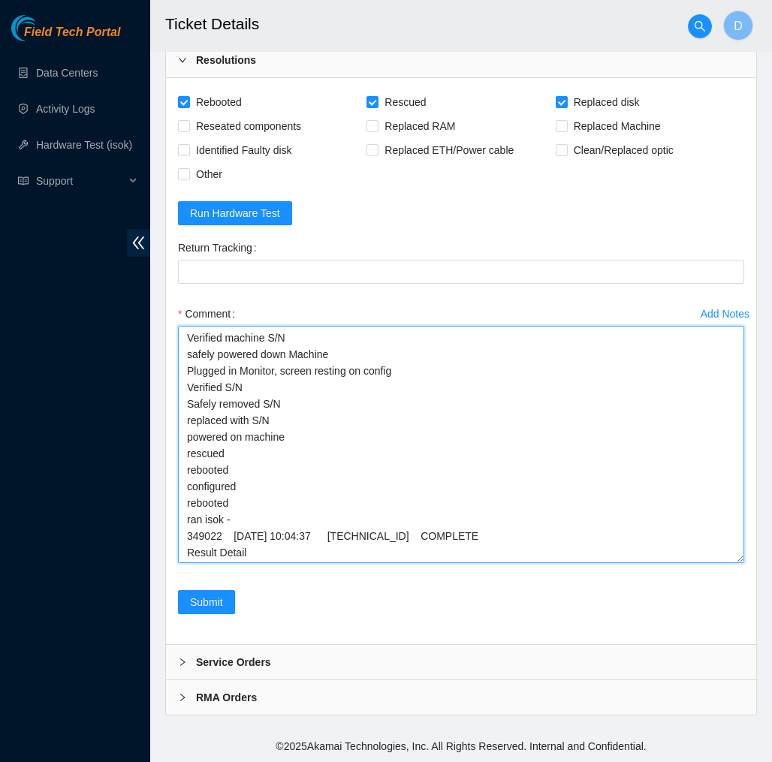
click at [283, 394] on textarea "Verified machine S/N safely powered down Machine Plugged in Monitor, screen res…" at bounding box center [461, 444] width 566 height 237
click at [299, 424] on textarea "Verified machine S/N safely powered down Machine Plugged in Monitor, screen res…" at bounding box center [461, 444] width 566 height 237
paste textarea "ZC14ZM1B"
click at [293, 440] on textarea "Verified machine S/N safely powered down Machine Plugged in Monitor, screen res…" at bounding box center [461, 444] width 566 height 237
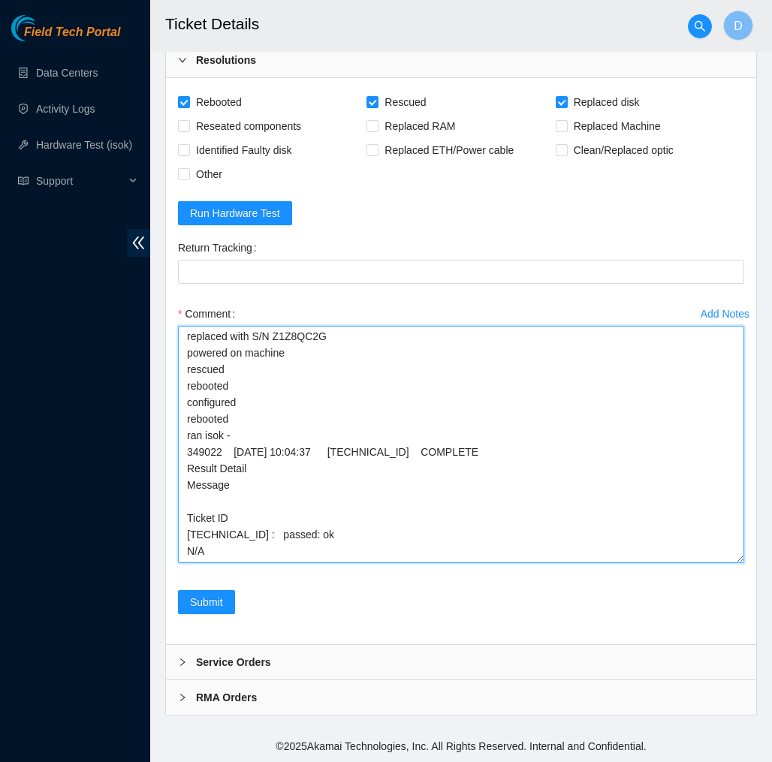
scroll to position [84, 0]
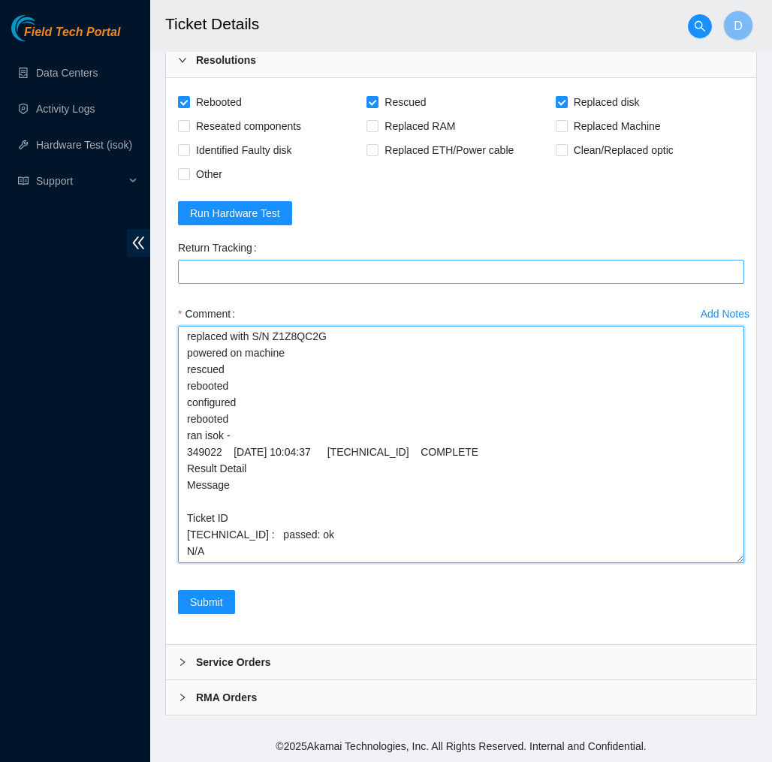
type textarea "Verified machine S/N safely powered down Machine Plugged in Monitor, screen res…"
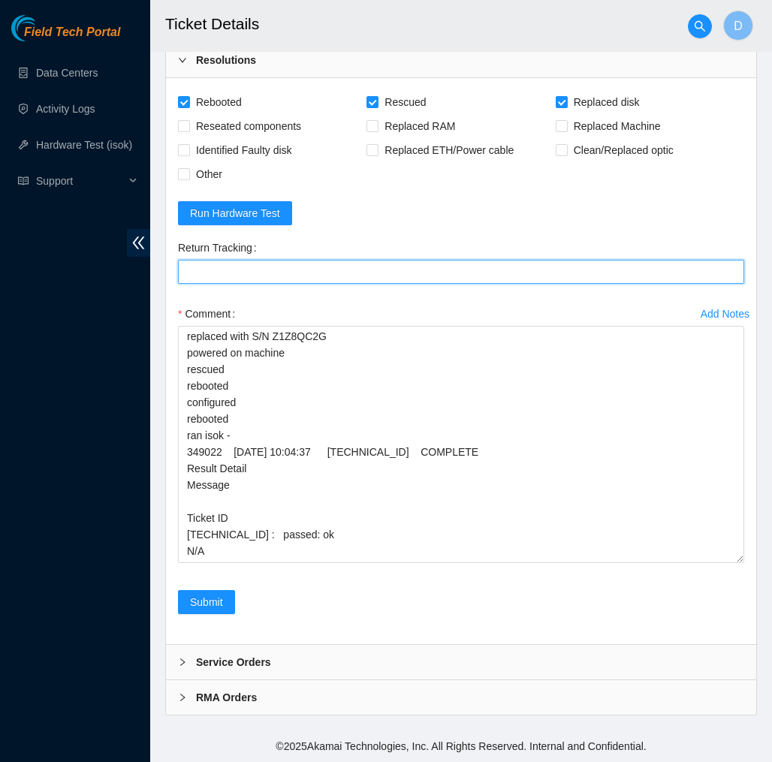
click at [418, 284] on Tracking "Return Tracking" at bounding box center [461, 272] width 566 height 24
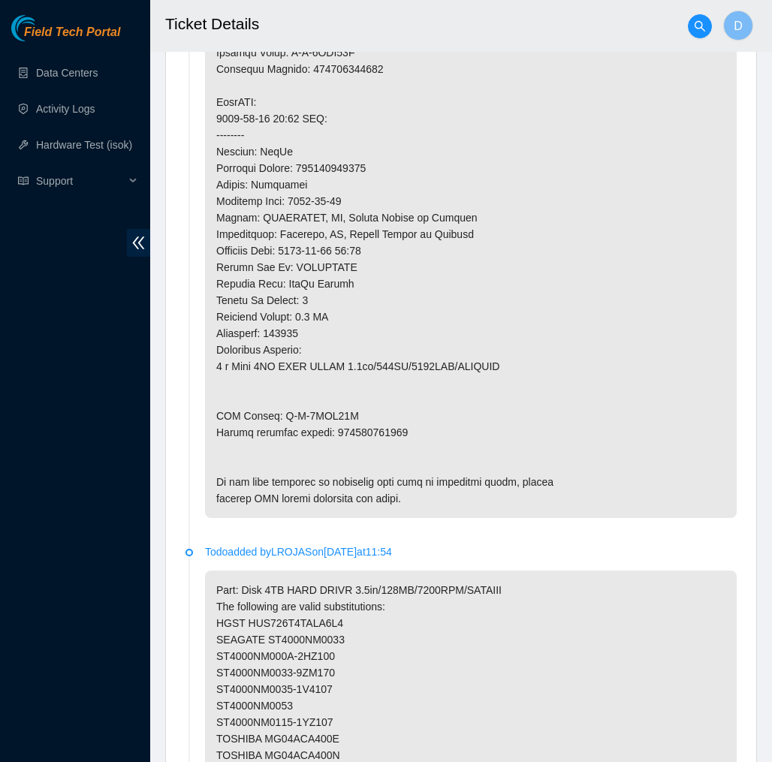
scroll to position [1131, 0]
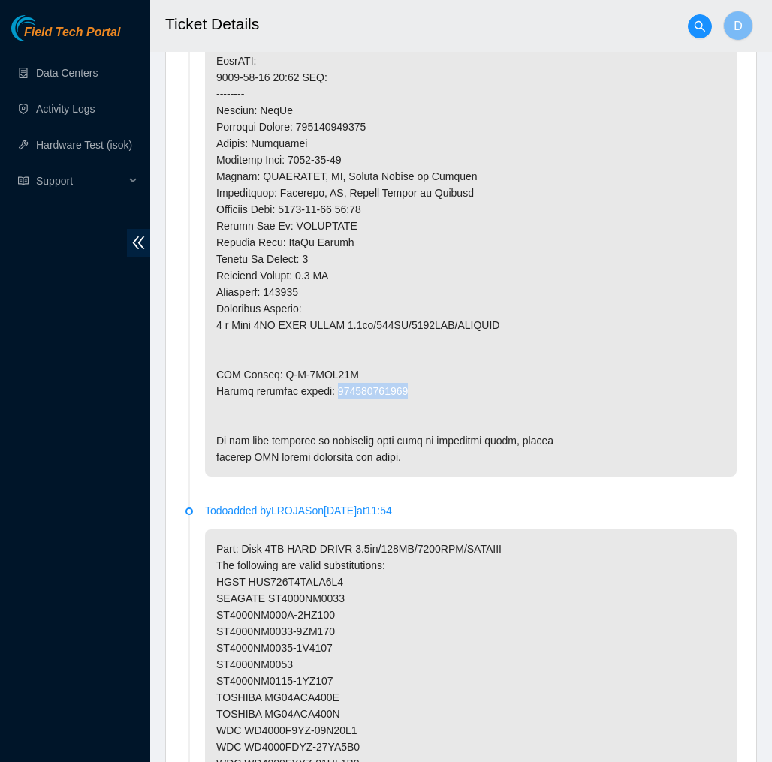
drag, startPoint x: 421, startPoint y: 409, endPoint x: 338, endPoint y: 412, distance: 82.7
click at [338, 412] on p at bounding box center [471, 127] width 532 height 700
copy p "463470060075"
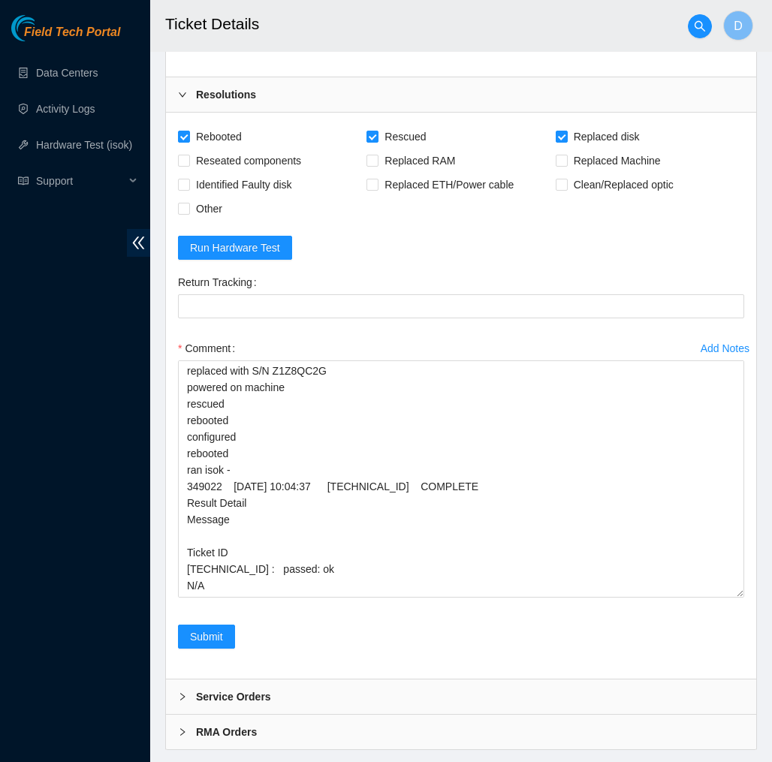
scroll to position [2792, 0]
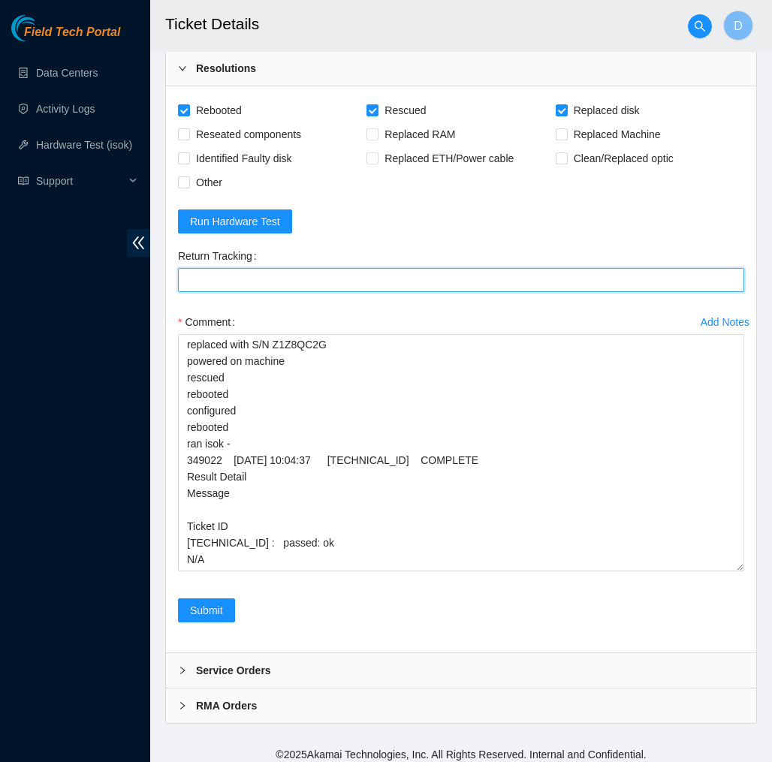
click at [399, 292] on Tracking "Return Tracking" at bounding box center [461, 280] width 566 height 24
paste Tracking "463470060075"
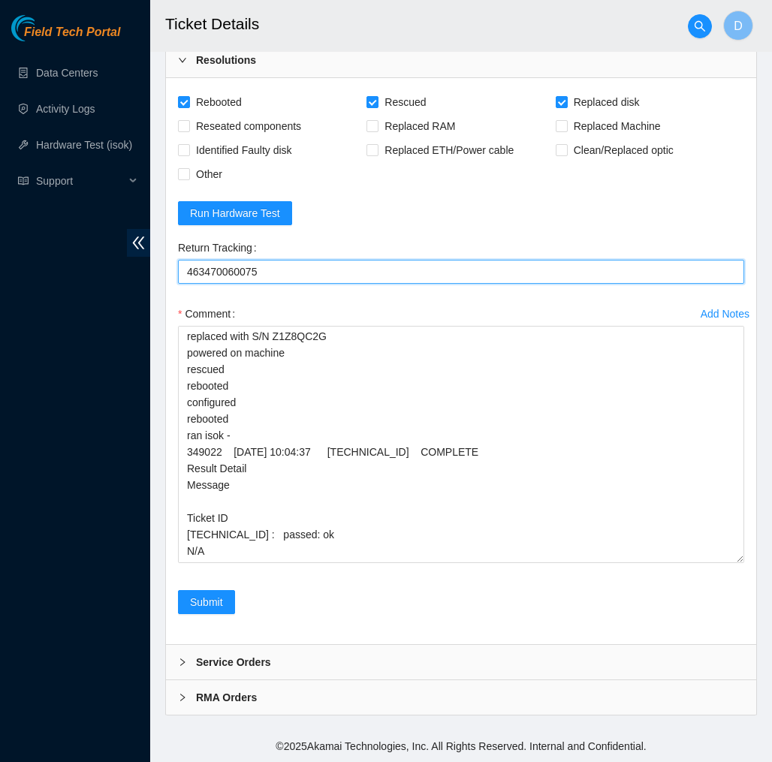
scroll to position [2982, 0]
type Tracking "463470060075"
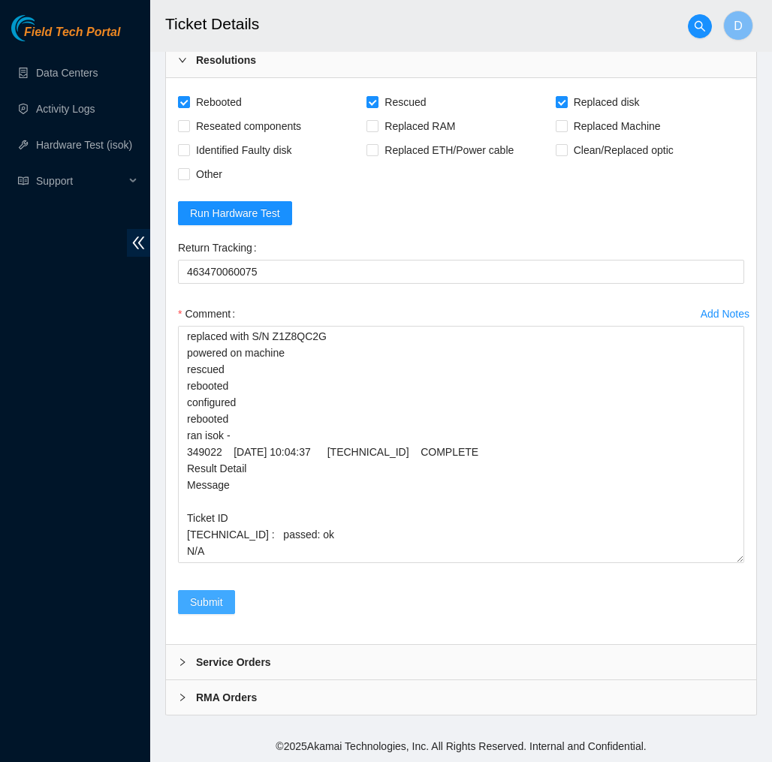
click at [212, 602] on span "Submit" at bounding box center [206, 602] width 33 height 17
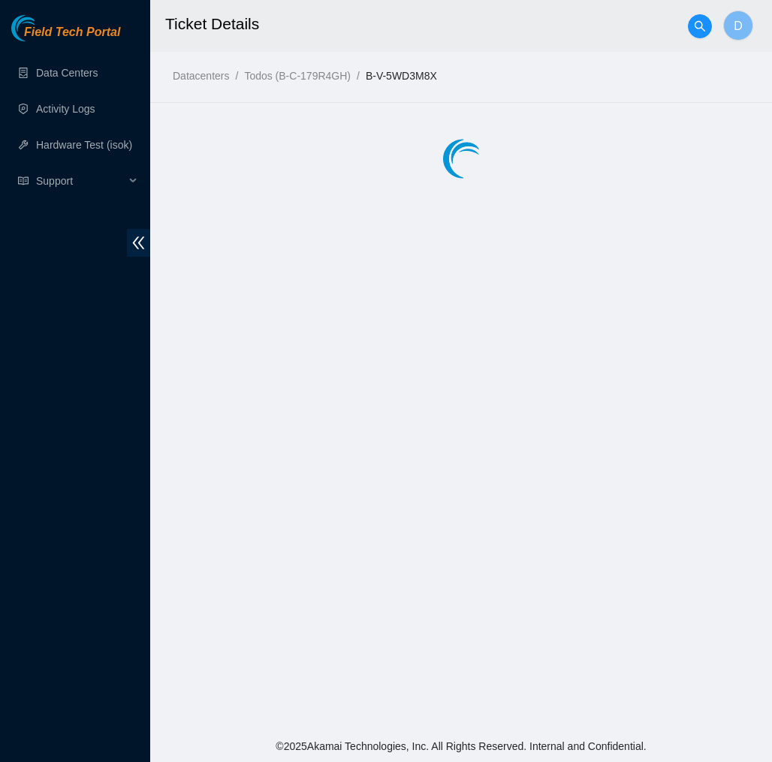
scroll to position [0, 0]
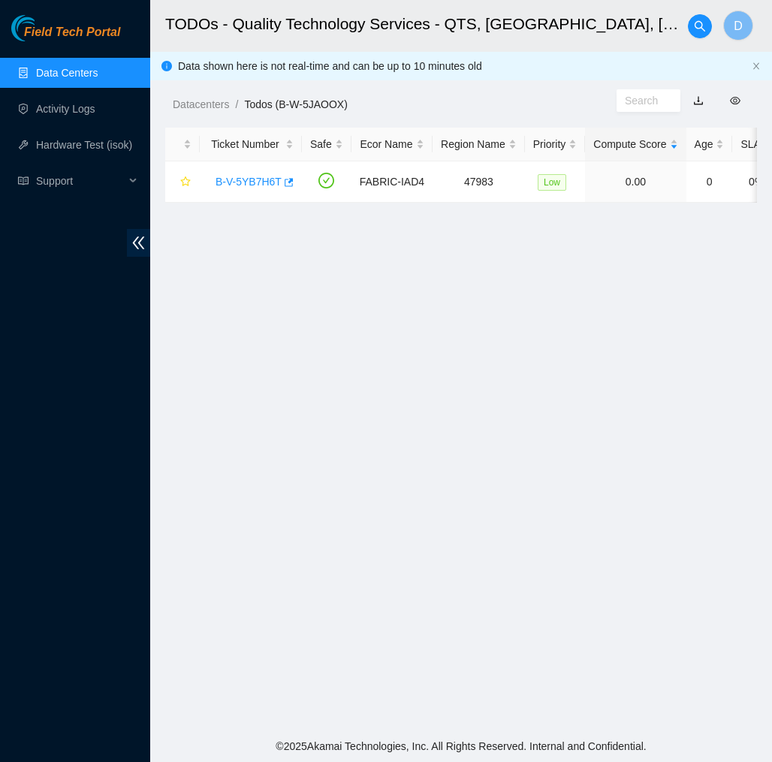
click at [92, 29] on span "Field Tech Portal" at bounding box center [72, 33] width 96 height 14
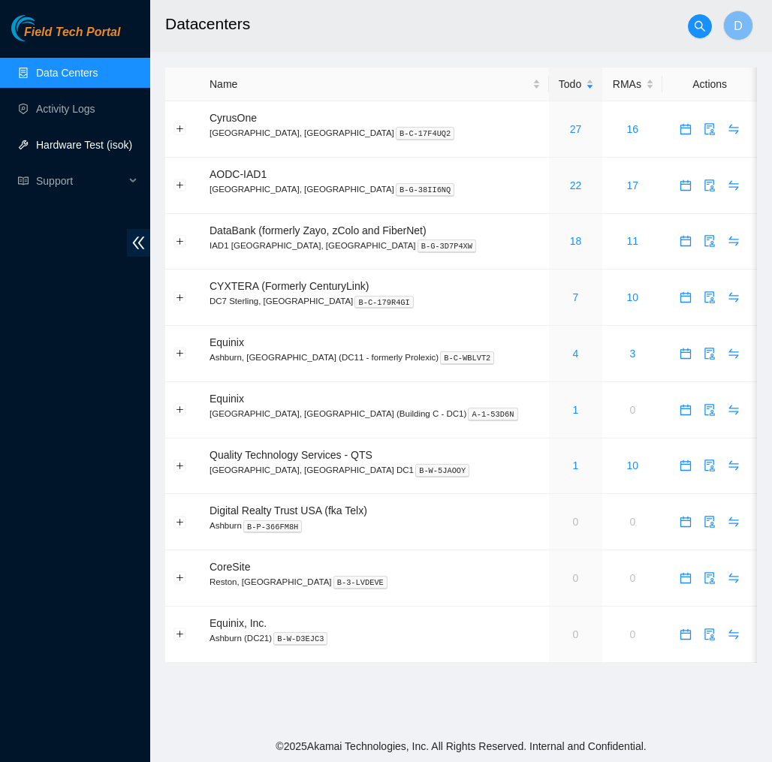
click at [77, 139] on link "Hardware Test (isok)" at bounding box center [84, 145] width 96 height 12
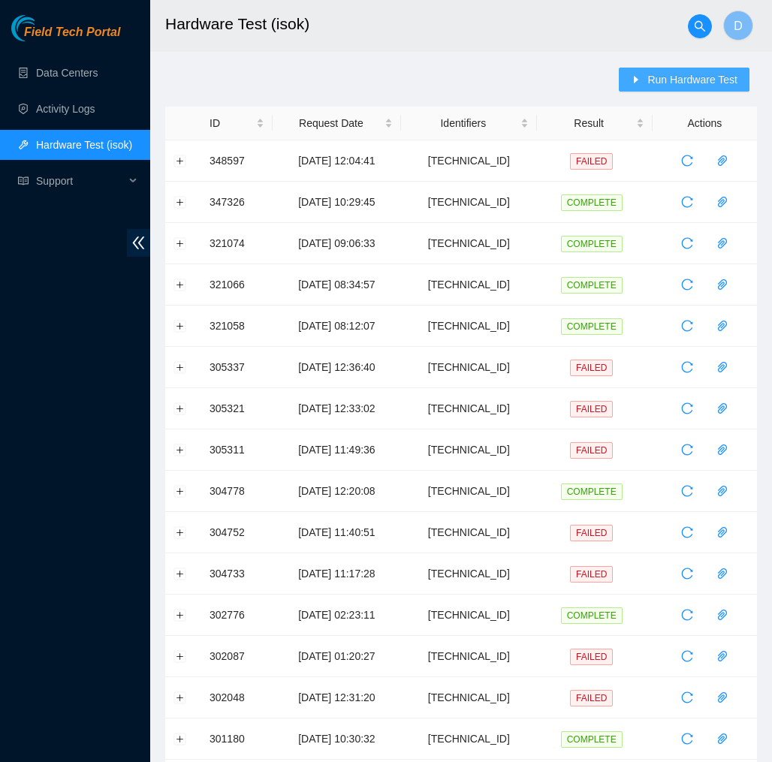
click at [661, 78] on span "Run Hardware Test" at bounding box center [692, 79] width 90 height 17
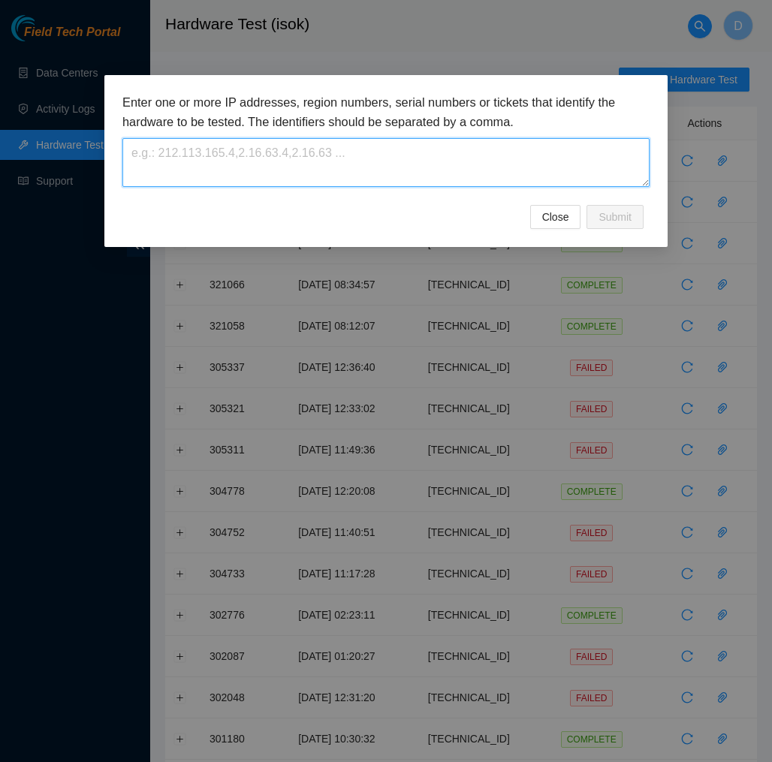
click at [551, 161] on textarea at bounding box center [385, 162] width 527 height 49
paste textarea "[TECHNICAL_ID]"
type textarea "[TECHNICAL_ID]"
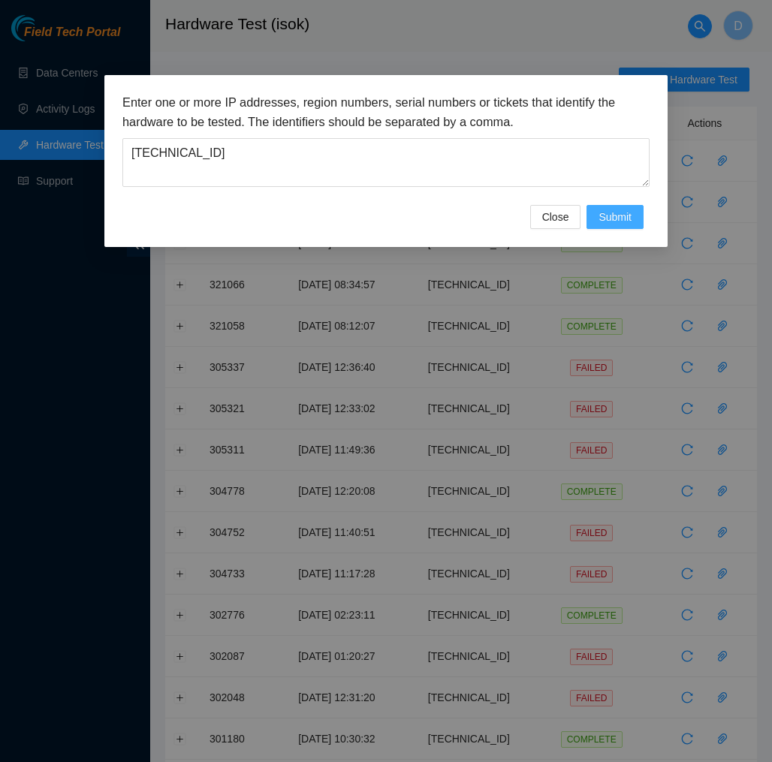
click at [599, 210] on span "Submit" at bounding box center [615, 217] width 33 height 17
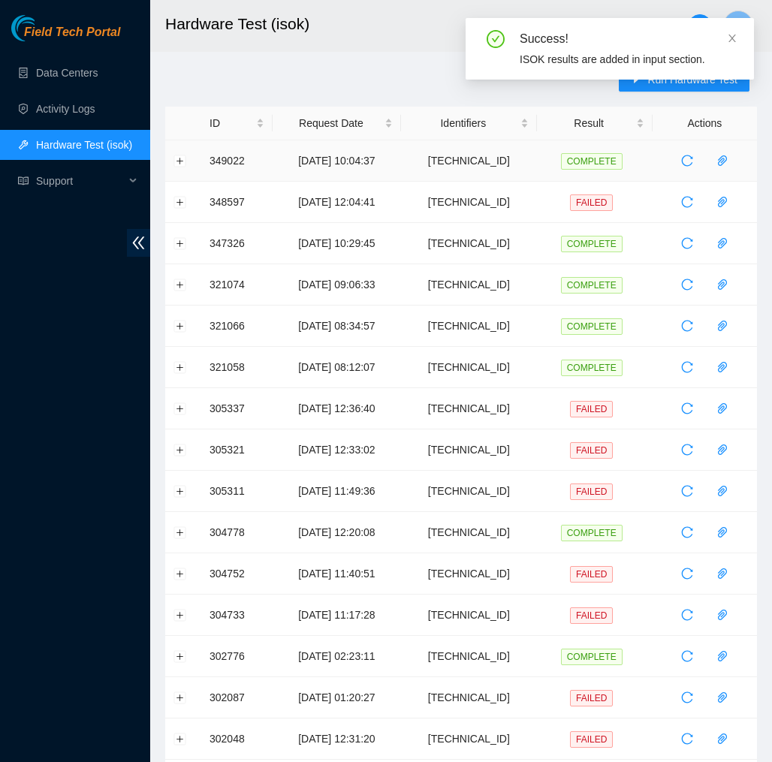
click at [181, 167] on td at bounding box center [183, 160] width 36 height 41
click at [180, 161] on button "Expand row" at bounding box center [180, 161] width 12 height 12
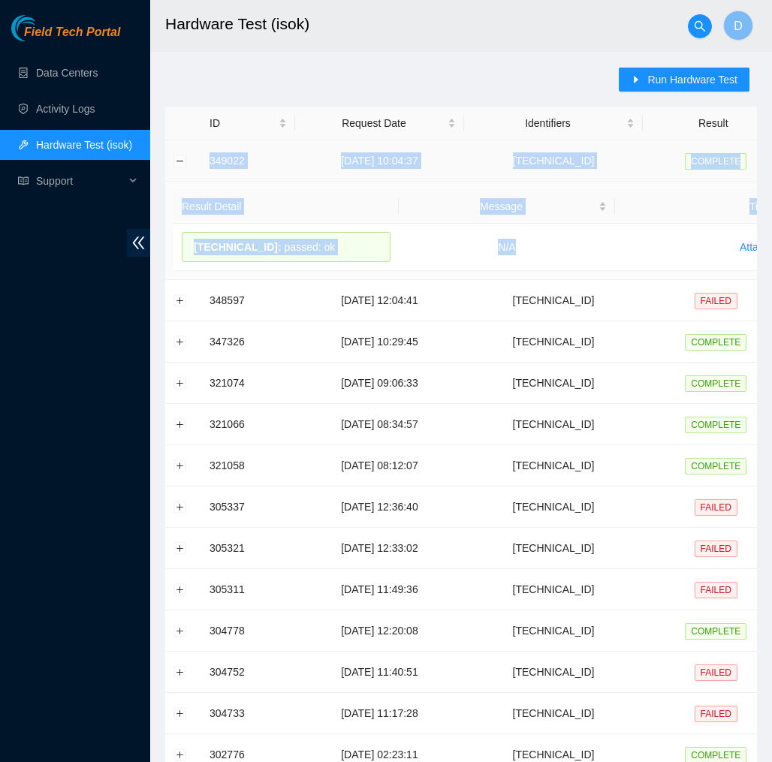
drag, startPoint x: 548, startPoint y: 261, endPoint x: 208, endPoint y: 155, distance: 356.1
click at [208, 155] on tbody "349022 10-10-2025 10:04:37 23.217.116.21 COMPLETE Result Detail Message Ticket …" at bounding box center [549, 602] width 768 height 925
copy tbody "349022 10-10-2025 10:04:37 23.217.116.21 COMPLETE Result Detail Message Ticket …"
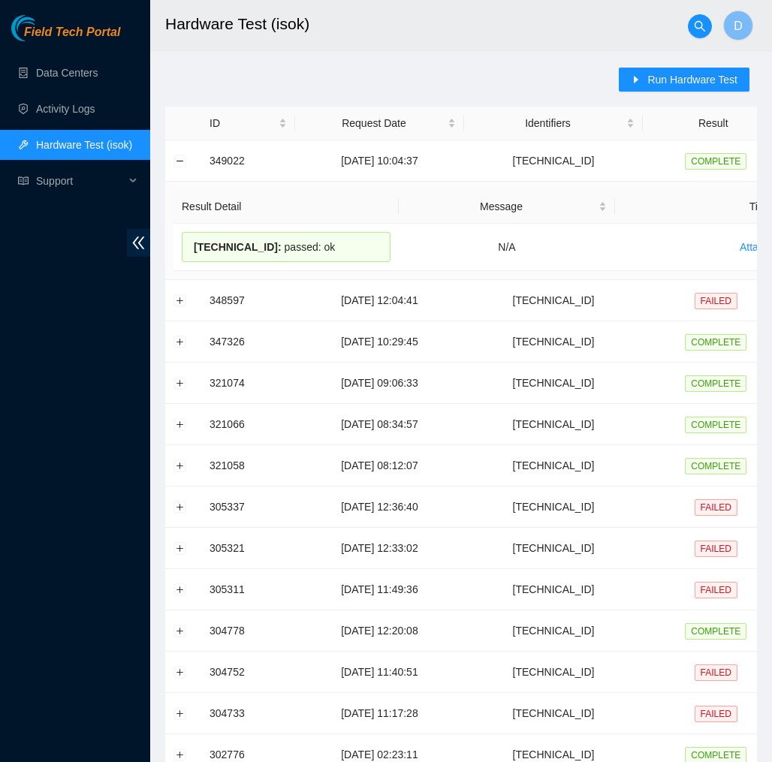
click at [289, 93] on div "Run Hardware Test ID Request Date Identifiers Result Actions 349022 10-10-2025 …" at bounding box center [461, 591] width 592 height 1046
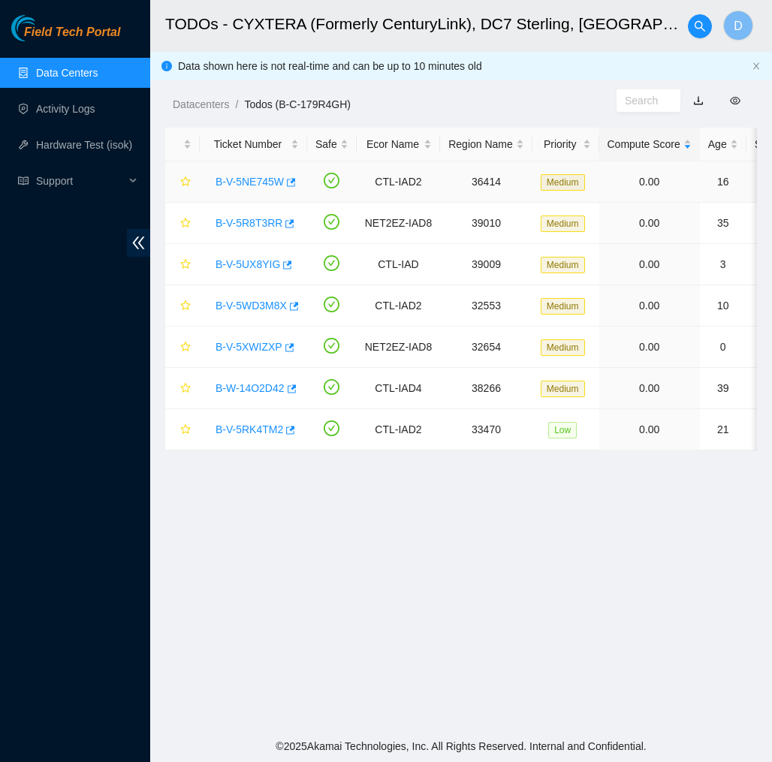
scroll to position [124, 0]
click at [277, 307] on link "B-V-5WD3M8X" at bounding box center [251, 306] width 71 height 12
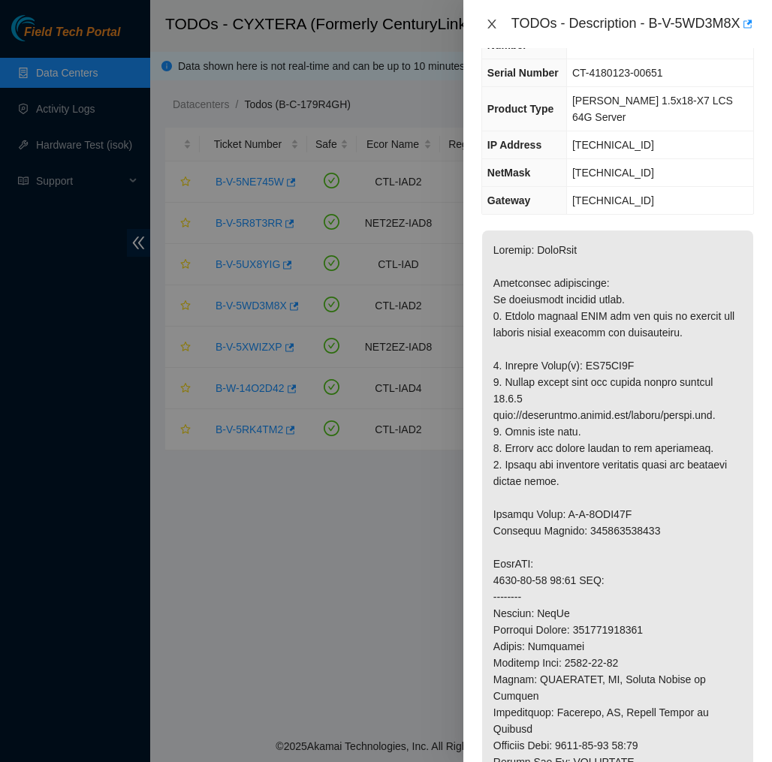
click at [499, 32] on button "Close" at bounding box center [491, 24] width 21 height 14
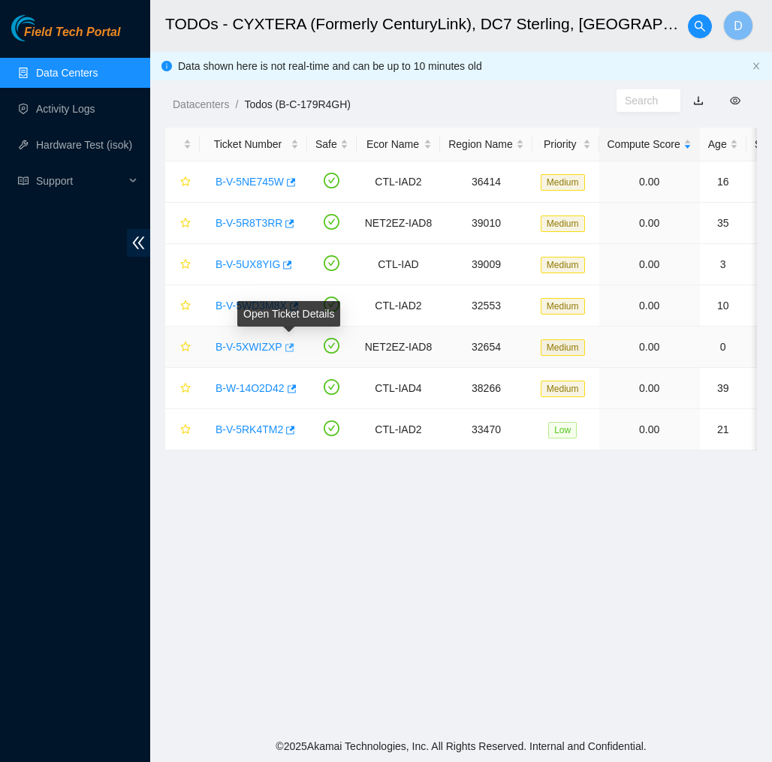
click at [291, 346] on icon "button" at bounding box center [288, 347] width 11 height 11
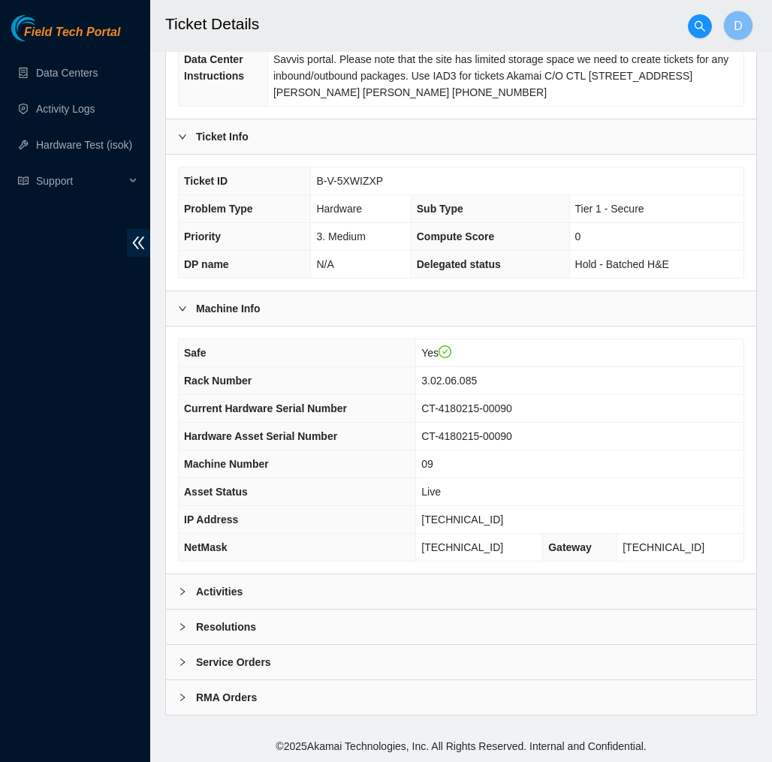
scroll to position [273, 0]
click at [485, 597] on div "Activities" at bounding box center [461, 592] width 590 height 35
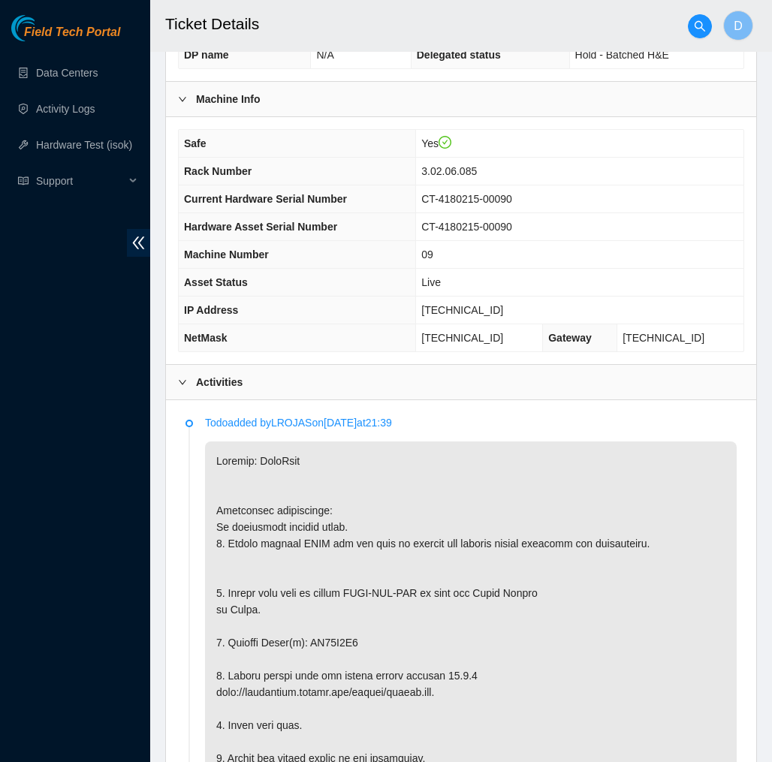
scroll to position [482, 0]
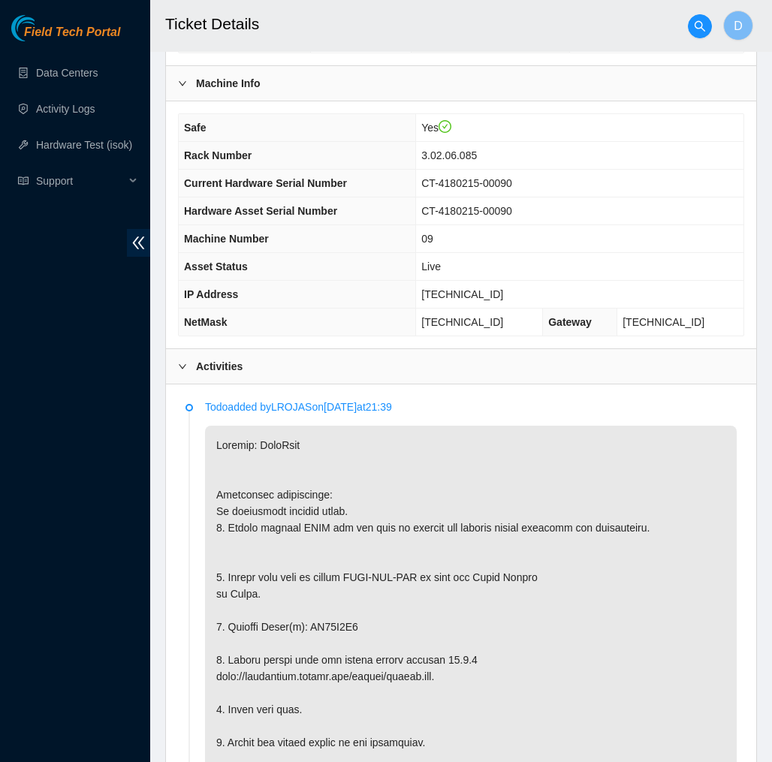
click at [301, 30] on h2 "Ticket Details" at bounding box center [425, 24] width 520 height 48
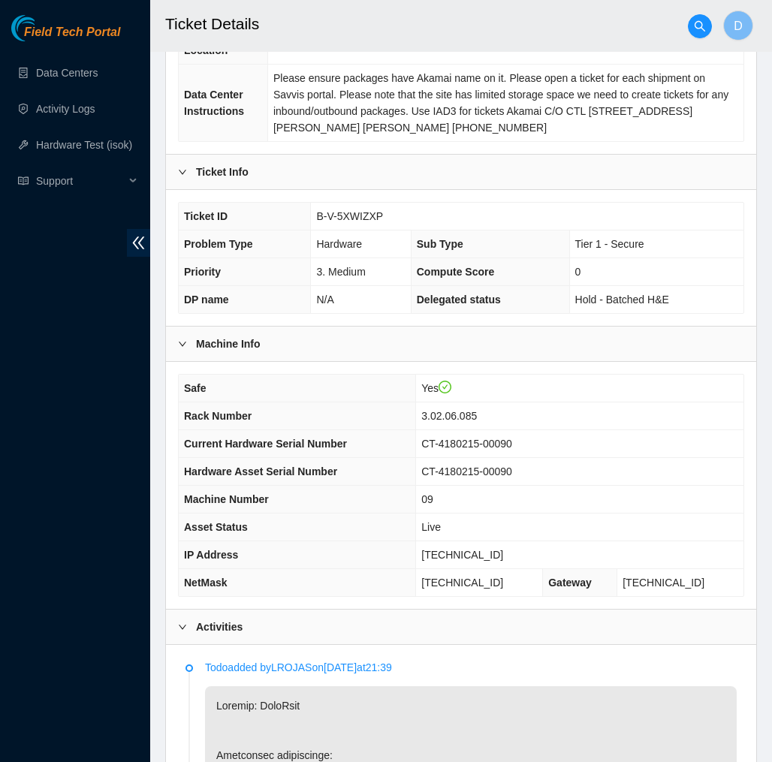
scroll to position [222, 0]
drag, startPoint x: 512, startPoint y: 566, endPoint x: 450, endPoint y: 575, distance: 63.0
click at [450, 569] on td "23.62.6.79" at bounding box center [579, 555] width 327 height 28
copy span "23.62.6.79"
click at [586, 540] on td "Live" at bounding box center [579, 527] width 327 height 28
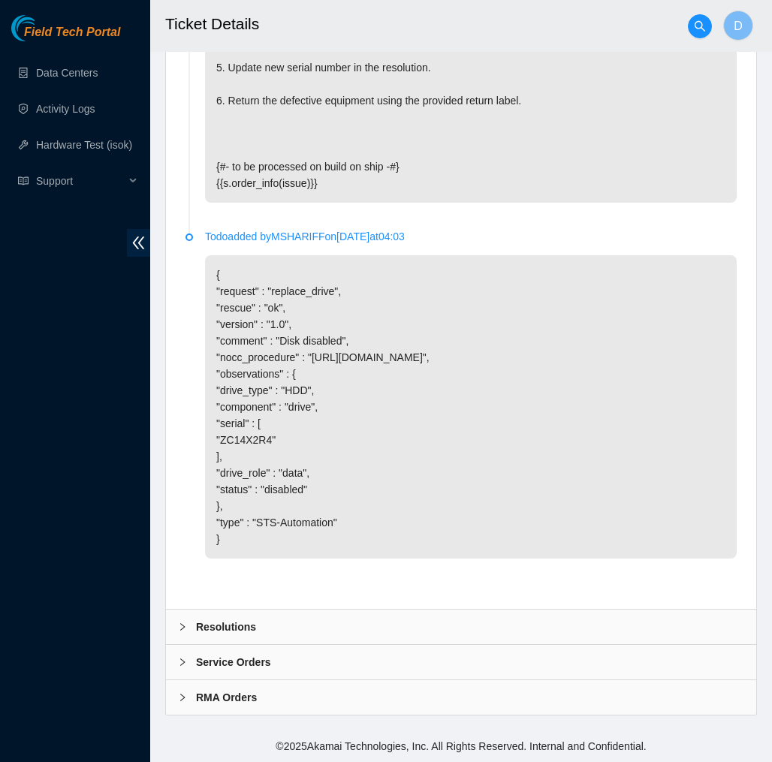
scroll to position [2712, 0]
click at [390, 625] on div "Resolutions" at bounding box center [461, 627] width 590 height 35
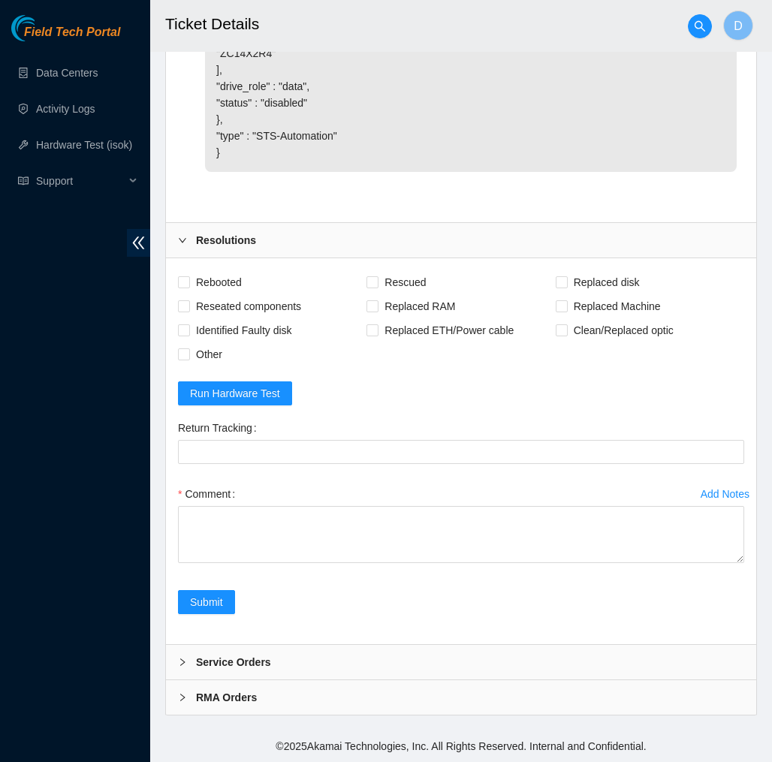
scroll to position [3007, 0]
click at [234, 294] on span "Rebooted" at bounding box center [219, 282] width 58 height 24
click at [189, 287] on input "Rebooted" at bounding box center [183, 281] width 11 height 11
checkbox input "true"
click at [406, 294] on span "Rescued" at bounding box center [405, 282] width 53 height 24
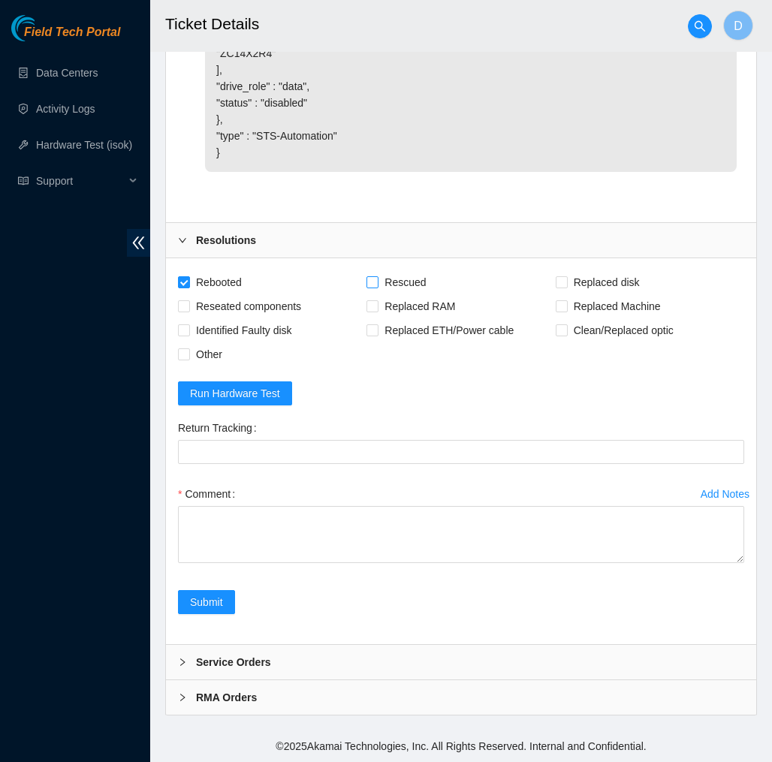
click at [377, 287] on input "Rescued" at bounding box center [372, 281] width 11 height 11
checkbox input "true"
click at [629, 294] on span "Replaced disk" at bounding box center [607, 282] width 78 height 24
click at [566, 287] on input "Replaced disk" at bounding box center [561, 281] width 11 height 11
checkbox input "true"
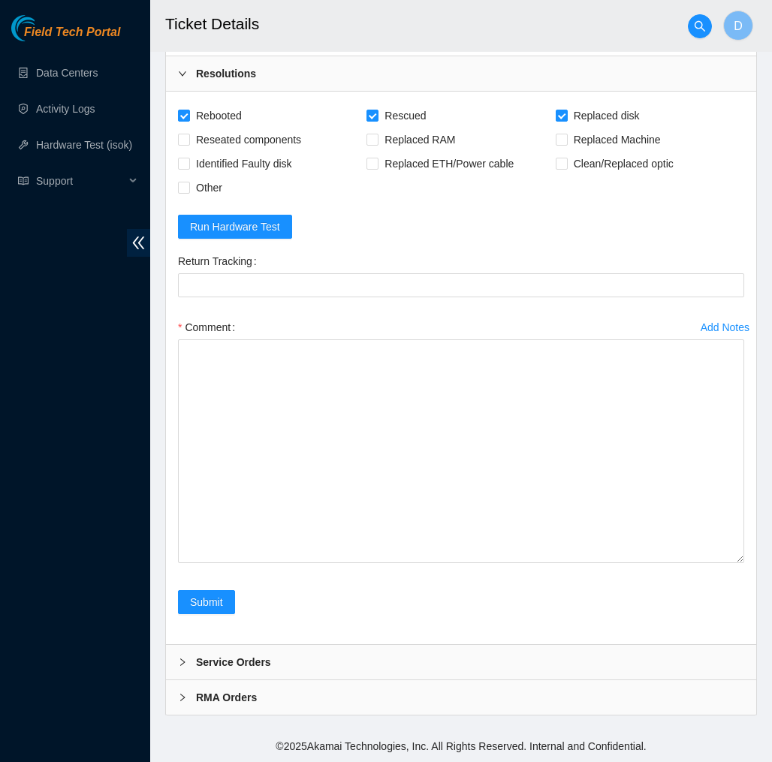
scroll to position [3266, 0]
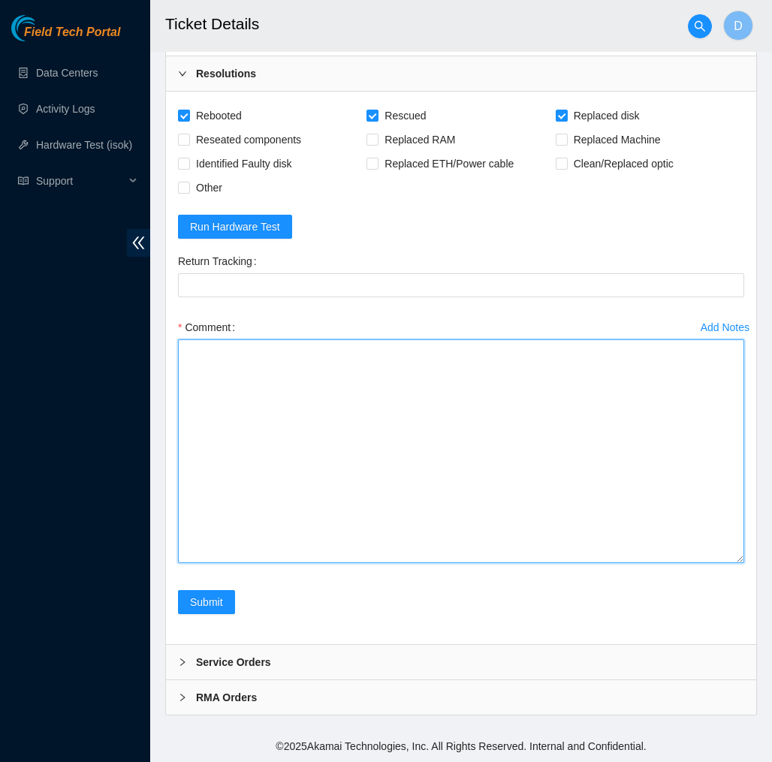
click at [683, 534] on textarea "Comment" at bounding box center [461, 451] width 566 height 224
paste textarea "349061 10-10-2025 11:03:56 23.62.6.79 COMPLETE Result Detail Message Ticket ID …"
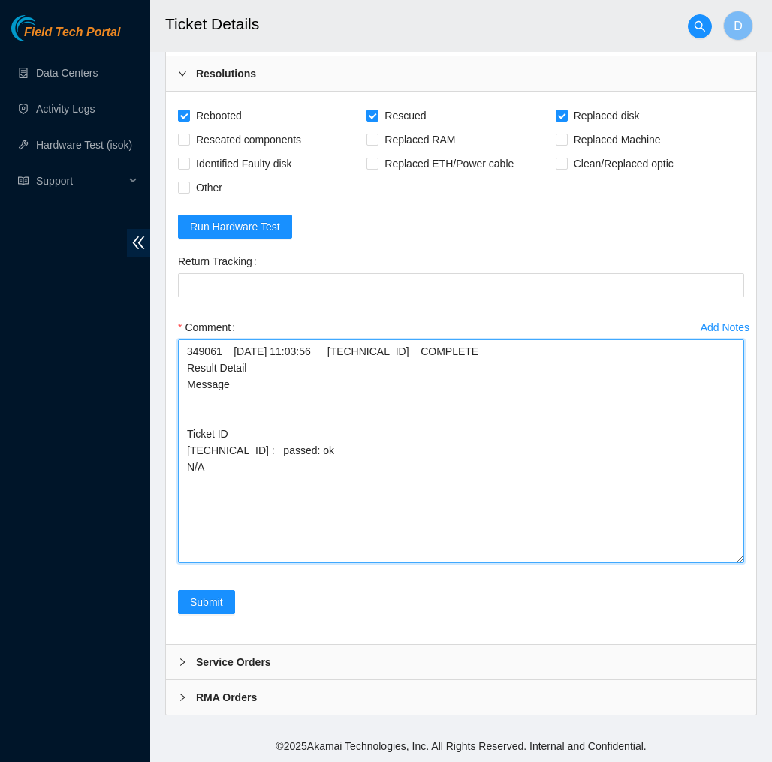
click at [187, 354] on textarea "349061 10-10-2025 11:03:56 23.62.6.79 COMPLETE Result Detail Message Ticket ID …" at bounding box center [461, 451] width 566 height 224
click at [361, 377] on textarea "349061 10-10-2025 11:03:56 23.62.6.79 COMPLETE Result Detail Message Ticket ID …" at bounding box center [461, 451] width 566 height 224
paste textarea "Verified machine S/N safely powered down Machine Plugged in Monitor, screen res…"
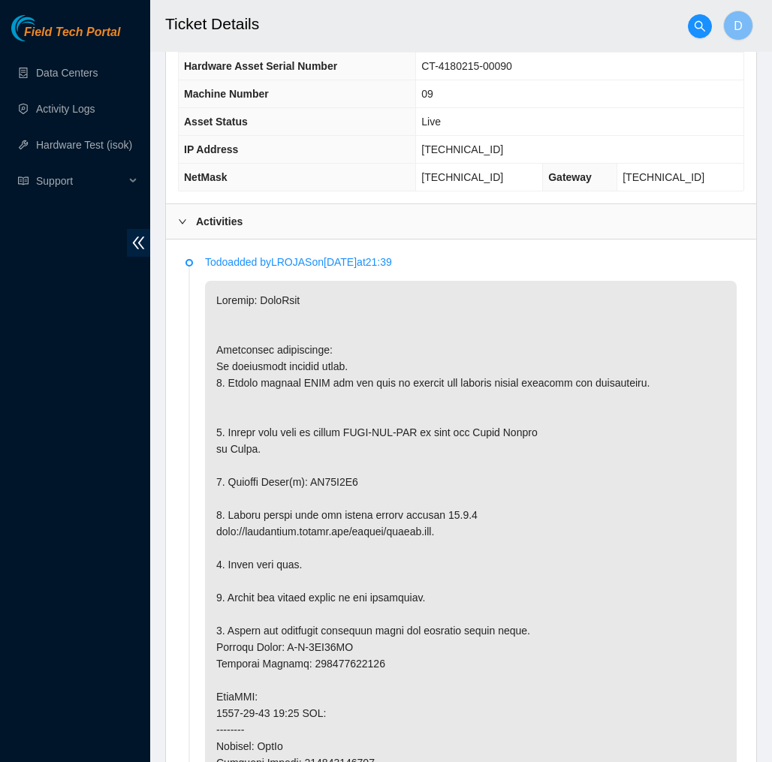
scroll to position [629, 0]
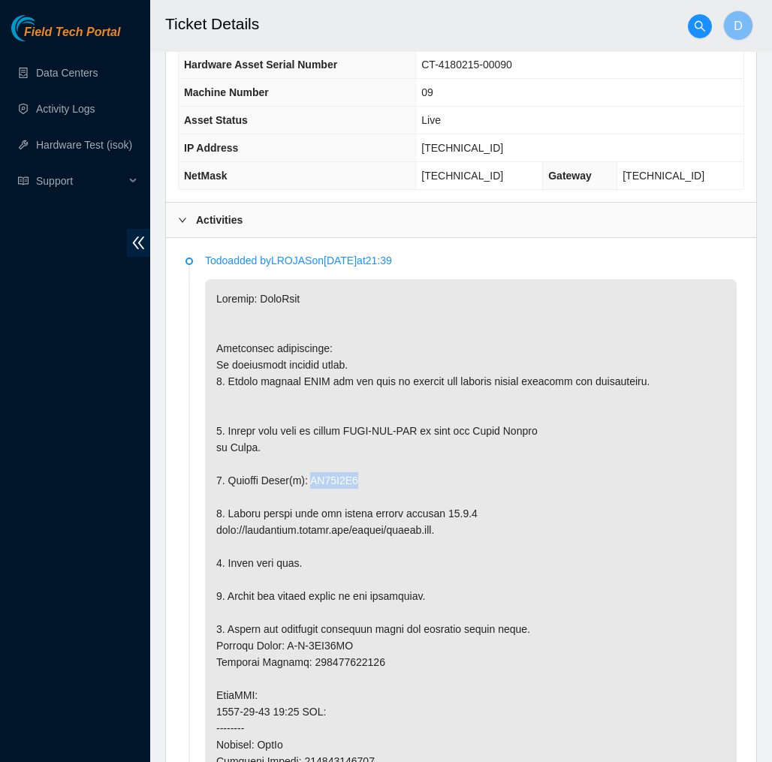
drag, startPoint x: 369, startPoint y: 494, endPoint x: 318, endPoint y: 498, distance: 51.2
click at [318, 498] on p at bounding box center [471, 695] width 532 height 832
copy p "ZC14X2R4"
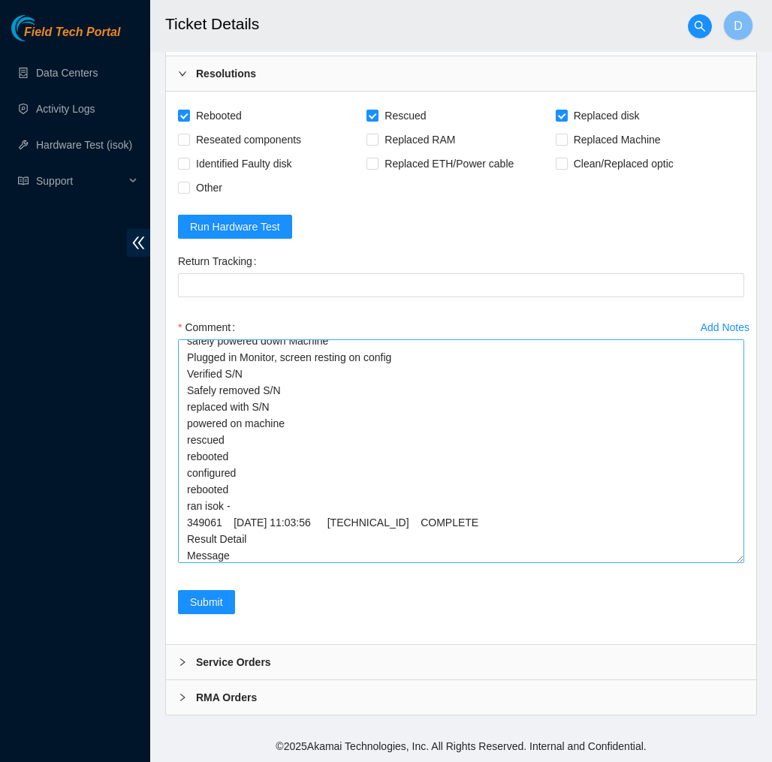
scroll to position [26, 0]
click at [318, 404] on textarea "Verified machine S/N safely powered down Machine Plugged in Monitor, screen res…" at bounding box center [461, 451] width 566 height 224
paste textarea "ZC14X2R4"
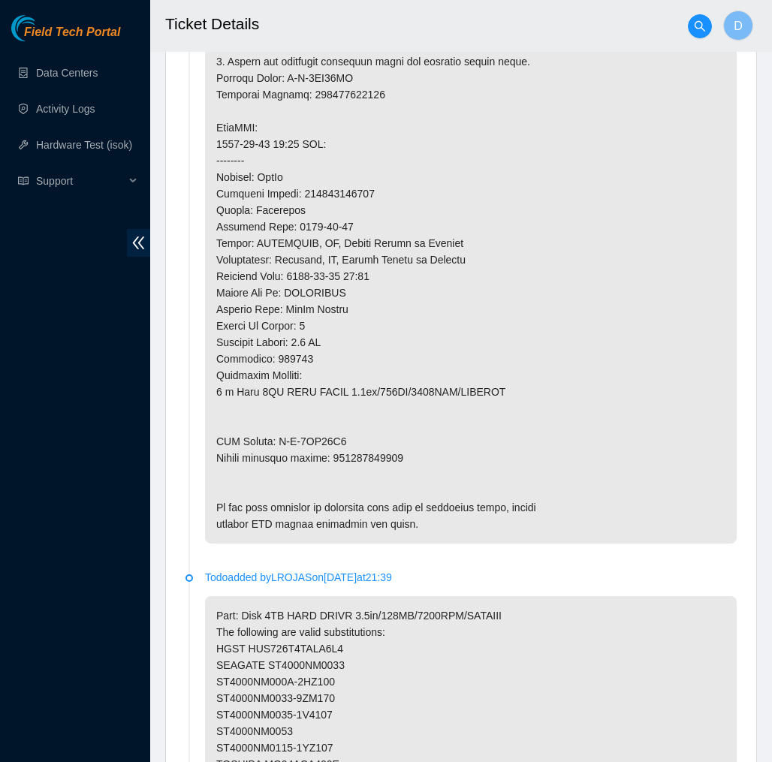
scroll to position [1194, 0]
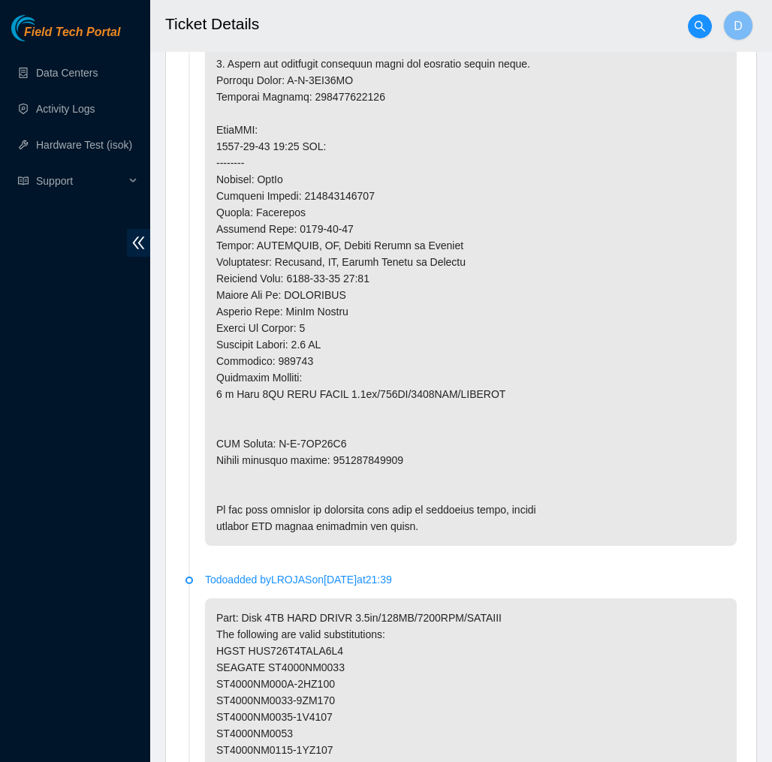
type textarea "Verified machine S/N safely powered down Machine Plugged in Monitor, screen res…"
drag, startPoint x: 419, startPoint y: 475, endPoint x: 336, endPoint y: 476, distance: 82.6
click at [336, 476] on p at bounding box center [471, 130] width 532 height 832
copy p "463470064232"
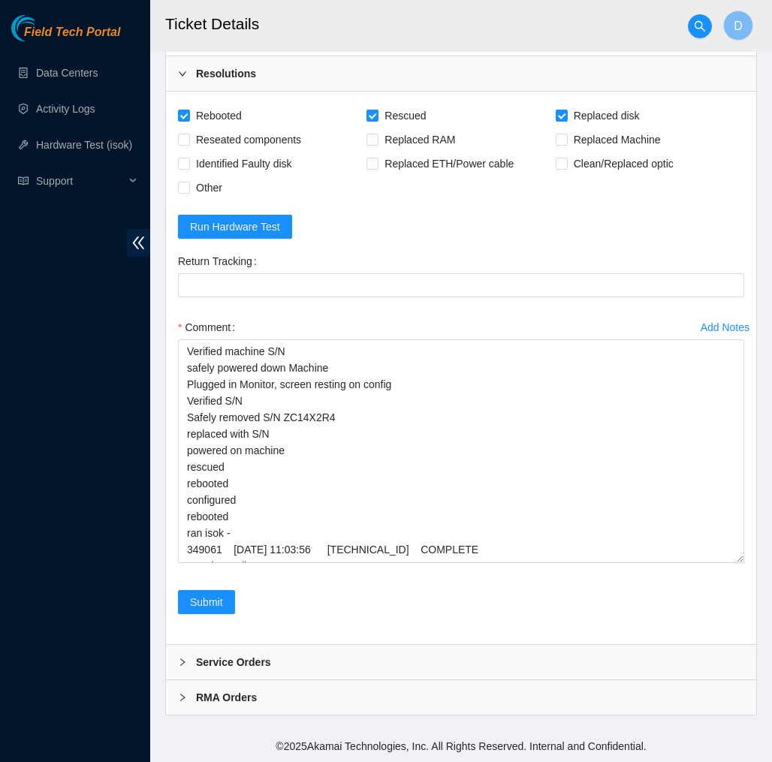
scroll to position [3266, 0]
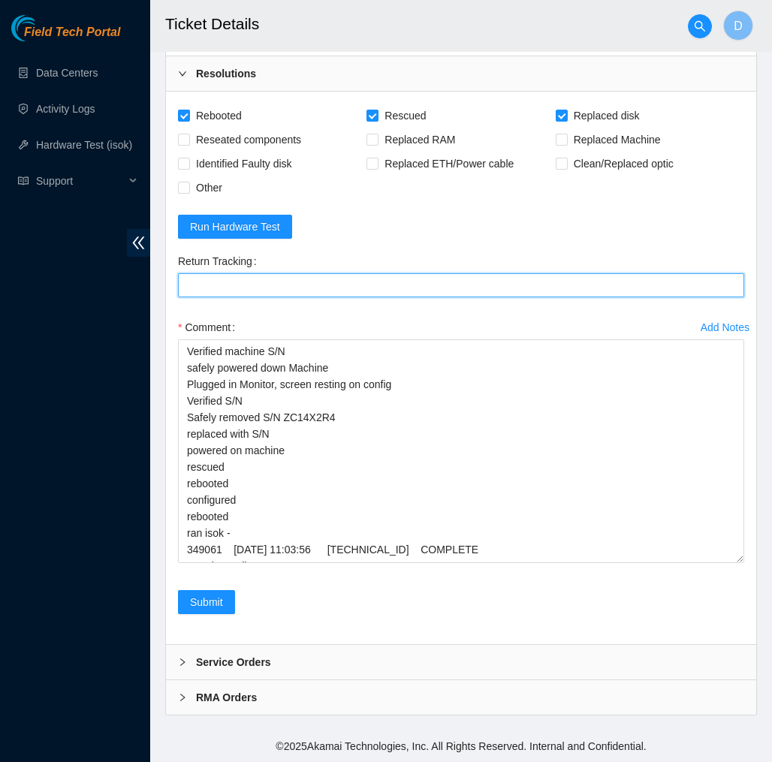
click at [413, 288] on Tracking "Return Tracking" at bounding box center [461, 285] width 566 height 24
paste Tracking "463470064232"
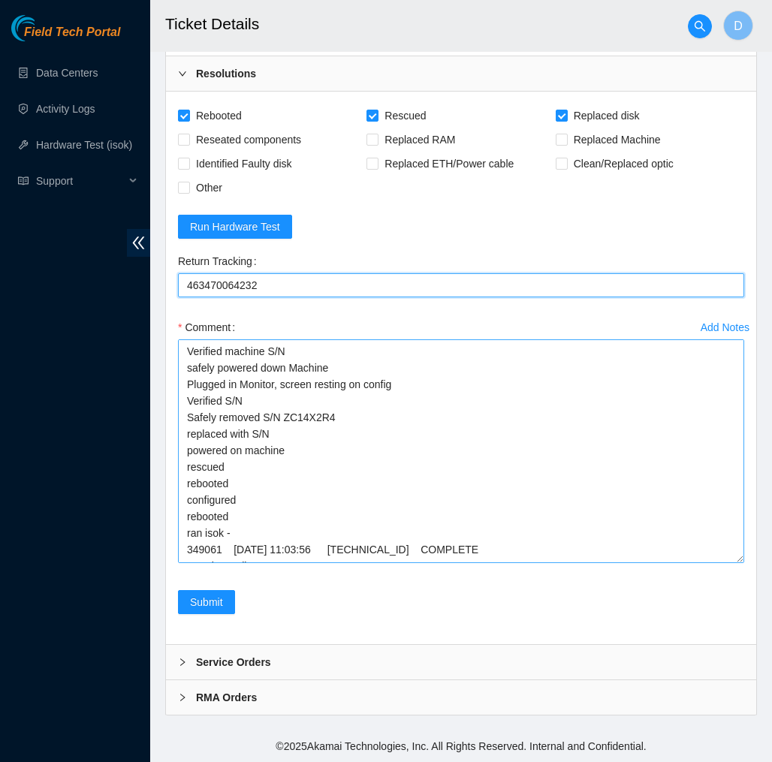
type Tracking "463470064232"
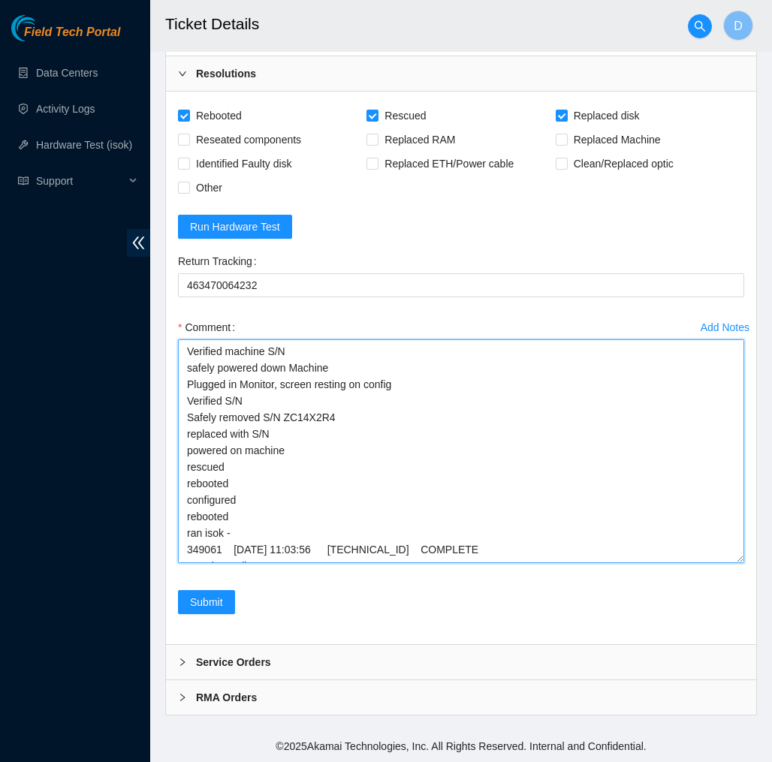
click at [354, 403] on textarea "Verified machine S/N safely powered down Machine Plugged in Monitor, screen res…" at bounding box center [461, 451] width 566 height 224
click at [334, 439] on textarea "Verified machine S/N safely powered down Machine Plugged in Monitor, screen res…" at bounding box center [461, 451] width 566 height 224
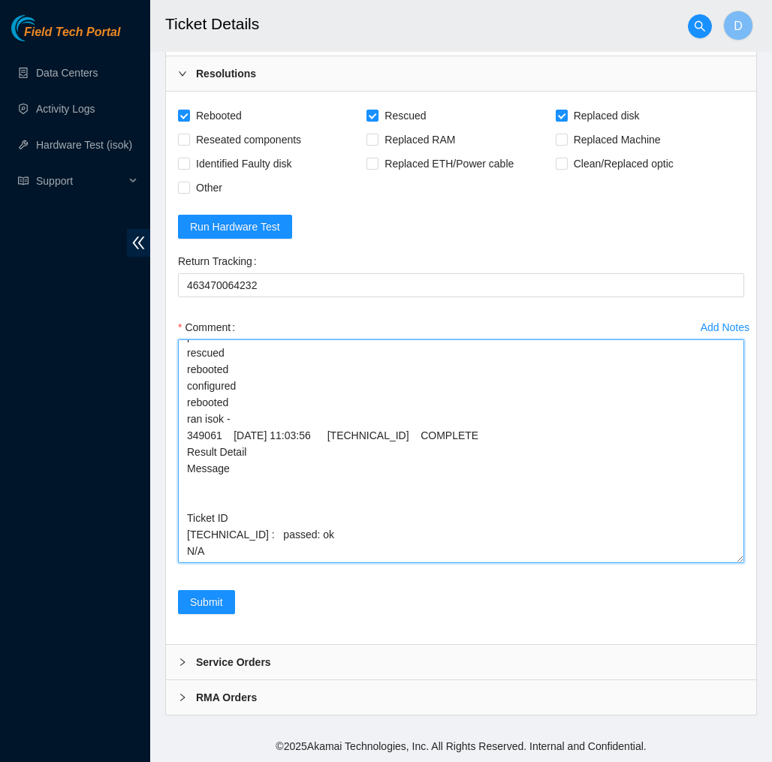
scroll to position [114, 0]
click at [189, 521] on textarea "Verified machine S/N safely powered down Machine Plugged in Monitor, screen res…" at bounding box center [461, 451] width 566 height 224
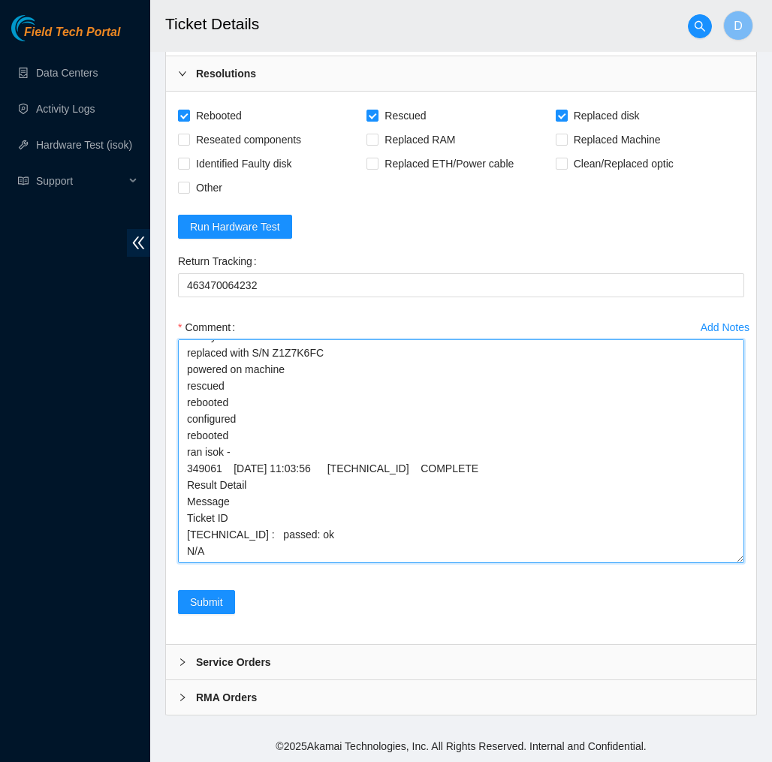
scroll to position [81, 0]
click at [302, 551] on textarea "Verified machine S/N safely powered down Machine Plugged in Monitor, screen res…" at bounding box center [461, 451] width 566 height 224
click at [188, 511] on textarea "Verified machine S/N safely powered down Machine Plugged in Monitor, screen res…" at bounding box center [461, 451] width 566 height 224
type textarea "Verified machine S/N safely powered down Machine Plugged in Monitor, screen res…"
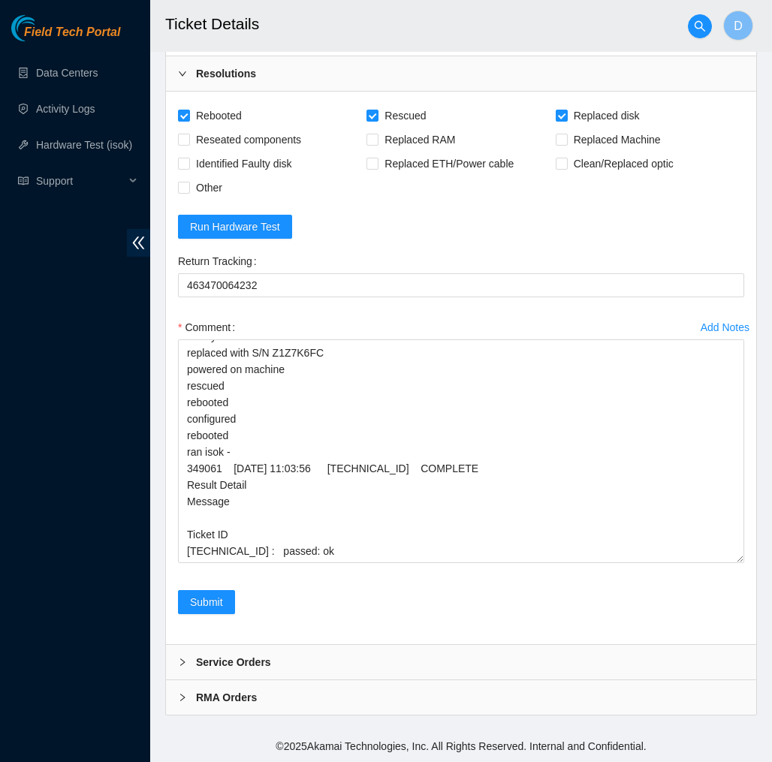
click at [308, 603] on div "Submit" at bounding box center [461, 611] width 578 height 42
click at [199, 600] on span "Submit" at bounding box center [206, 602] width 33 height 17
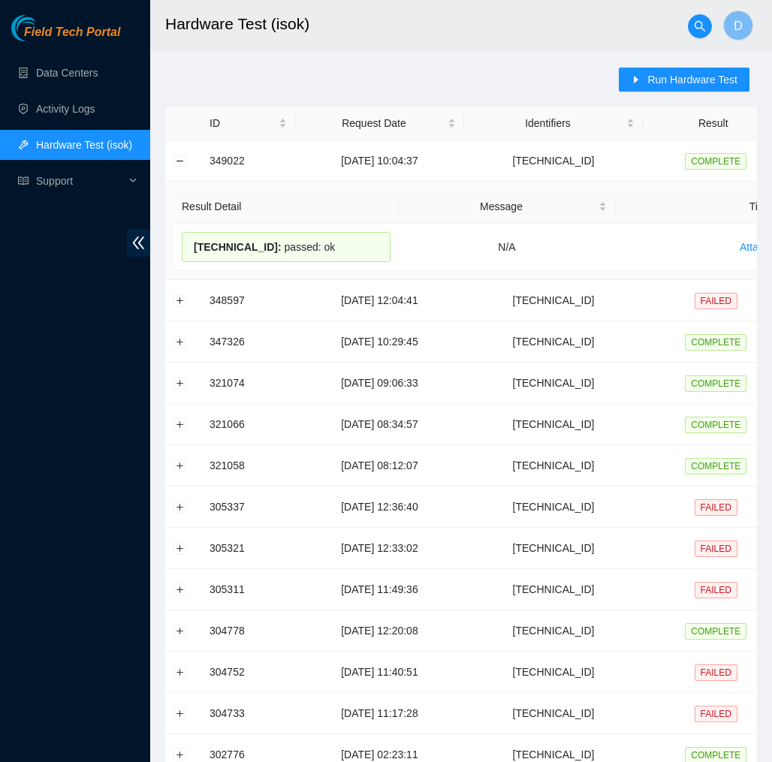
click at [96, 23] on div "Field Tech Portal" at bounding box center [75, 28] width 150 height 26
click at [92, 30] on span "Field Tech Portal" at bounding box center [72, 33] width 96 height 14
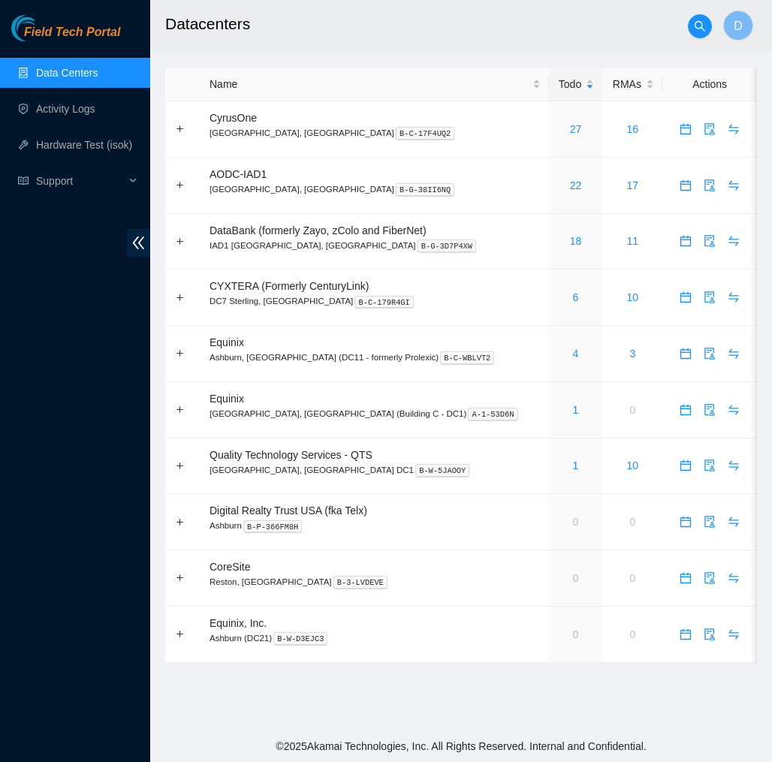
click at [87, 32] on span "Field Tech Portal" at bounding box center [72, 33] width 96 height 14
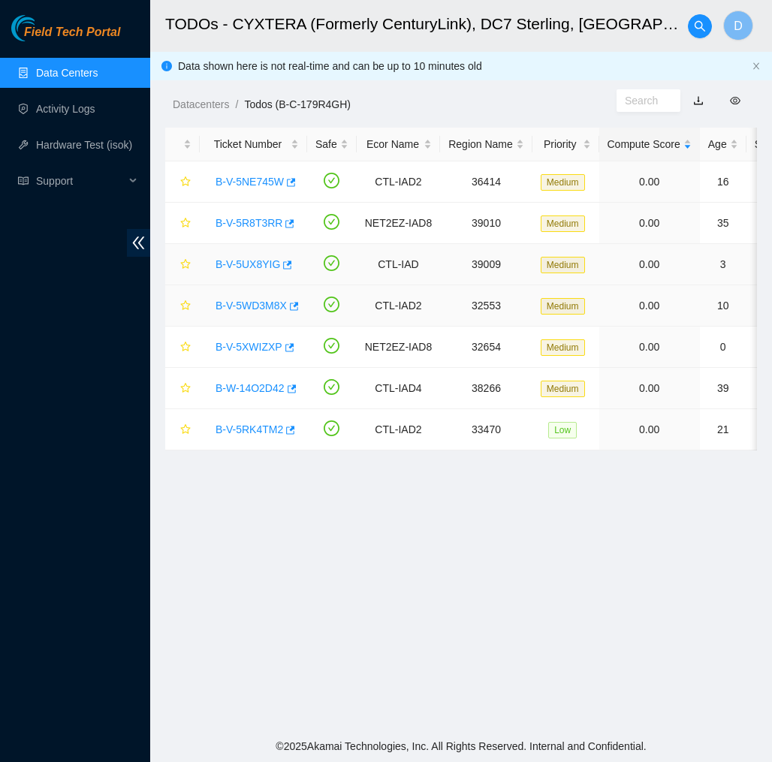
scroll to position [124, 0]
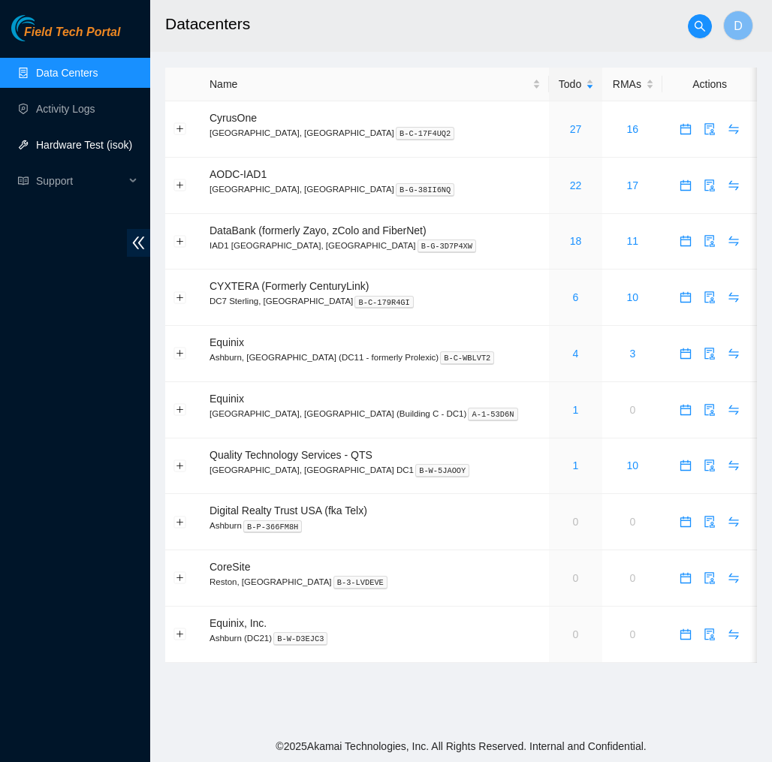
click at [113, 151] on link "Hardware Test (isok)" at bounding box center [84, 145] width 96 height 12
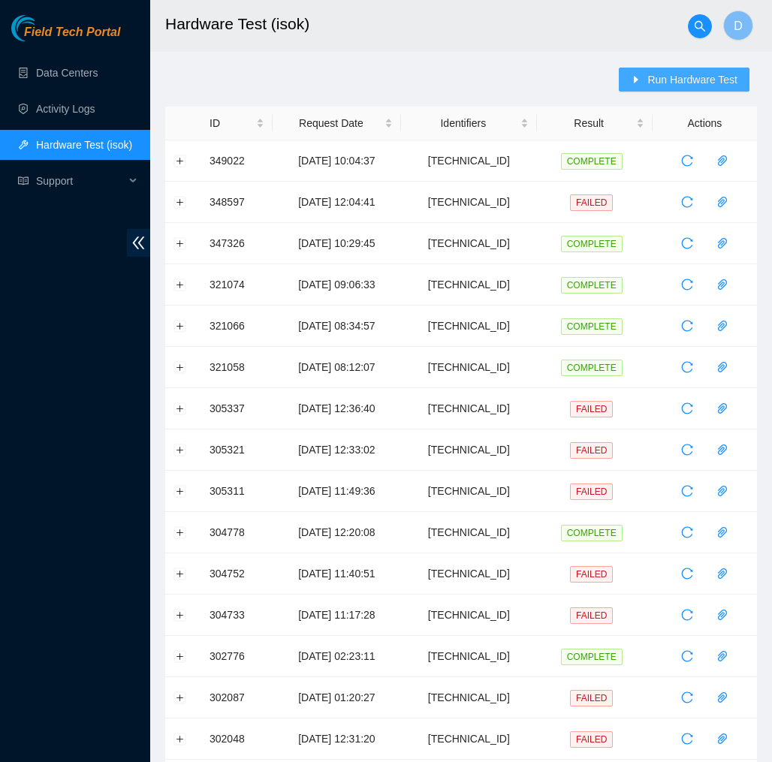
click at [662, 80] on span "Run Hardware Test" at bounding box center [692, 79] width 90 height 17
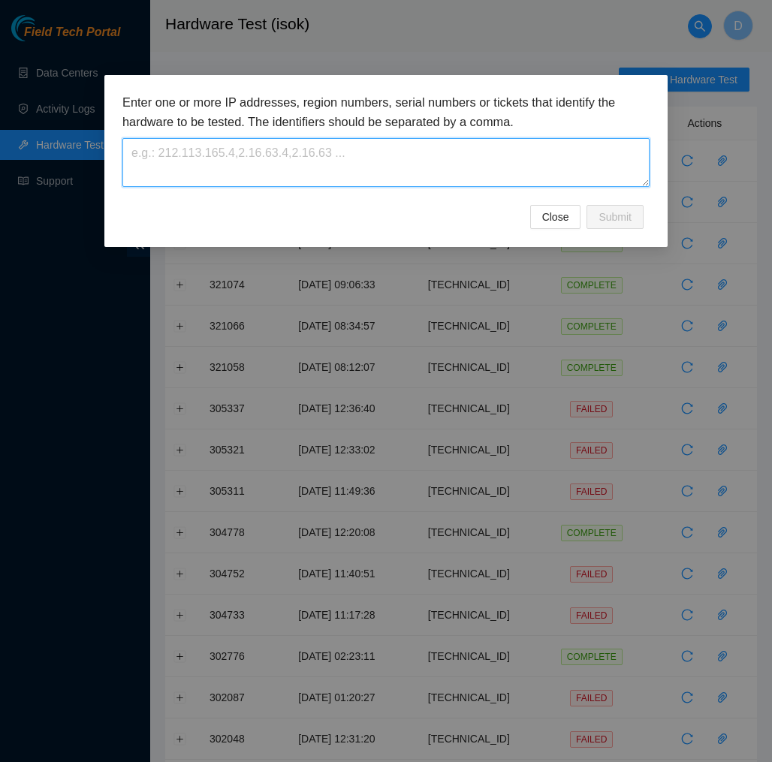
click at [549, 154] on textarea at bounding box center [385, 162] width 527 height 49
paste textarea "23.62.6.79"
type textarea "23.62.6.79"
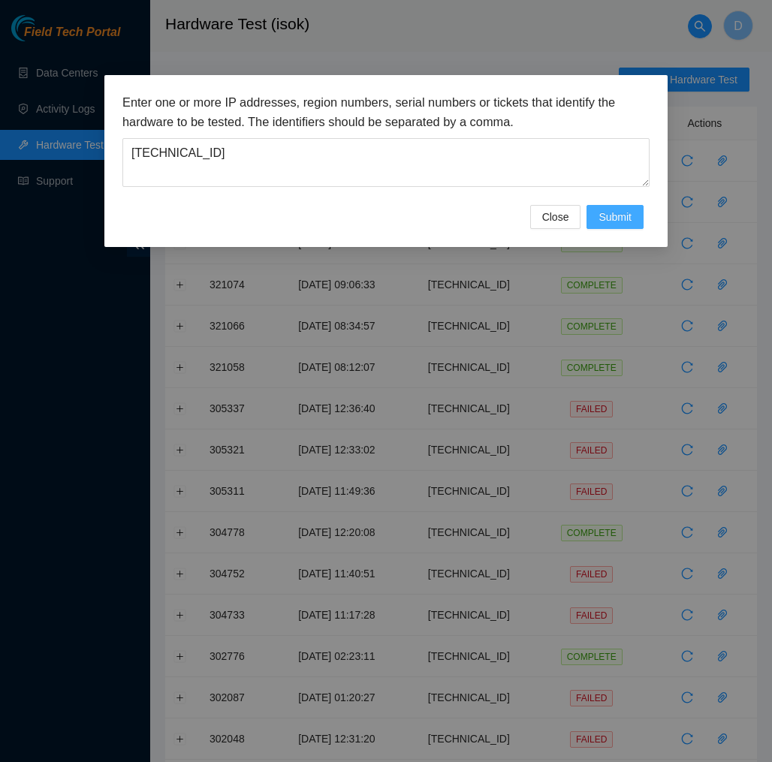
click at [617, 209] on span "Submit" at bounding box center [615, 217] width 33 height 17
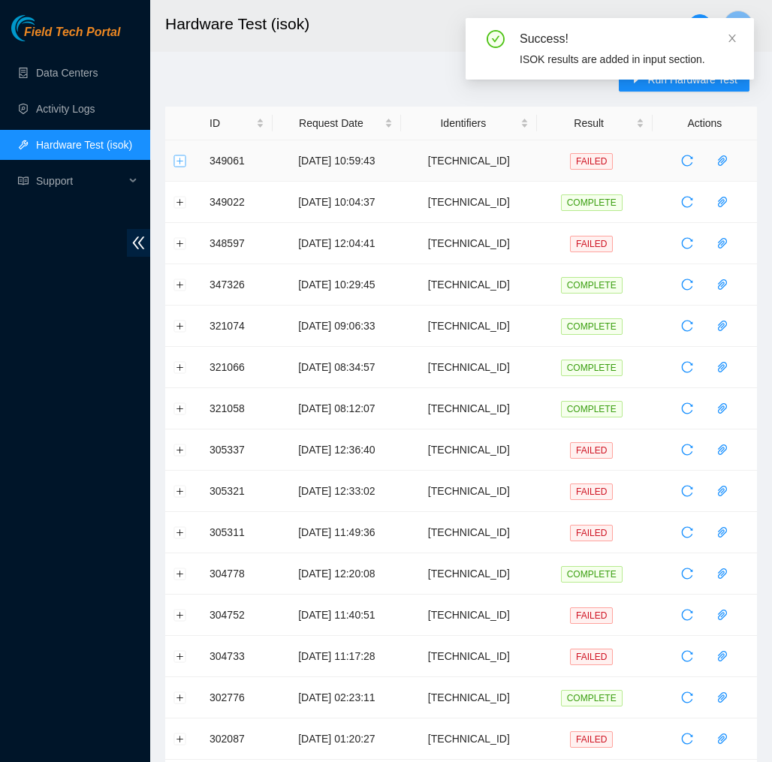
click at [181, 158] on button "Expand row" at bounding box center [180, 161] width 12 height 12
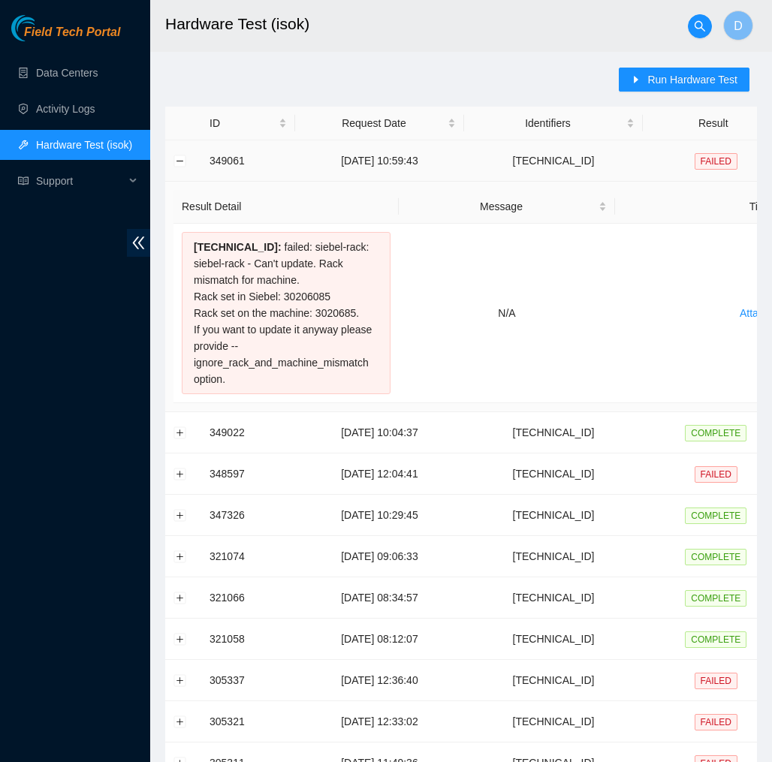
click at [179, 155] on td at bounding box center [183, 160] width 36 height 41
click at [180, 161] on button "Collapse row" at bounding box center [180, 161] width 12 height 12
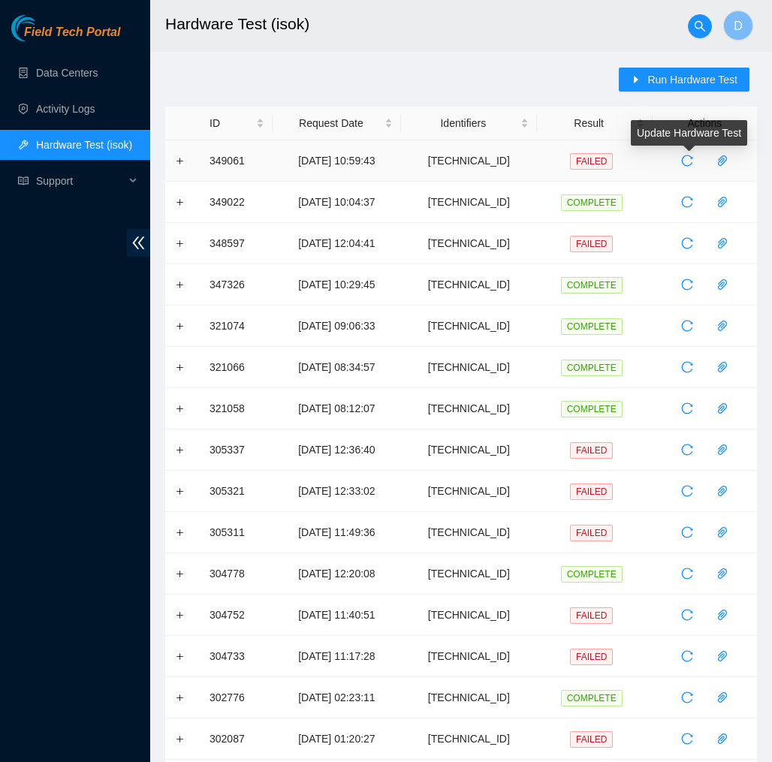
click at [690, 155] on icon "reload" at bounding box center [687, 160] width 11 height 11
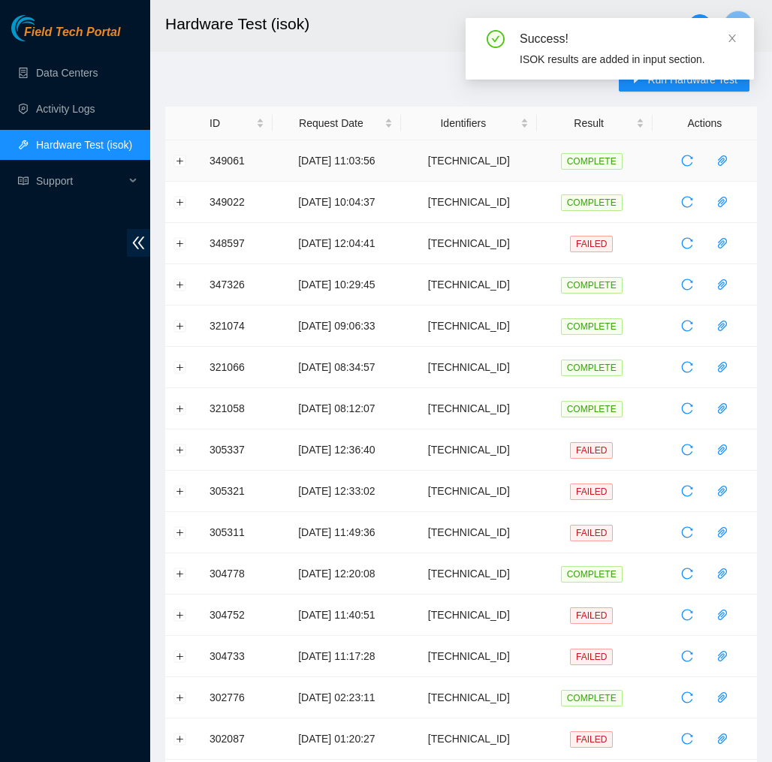
click at [183, 155] on td at bounding box center [183, 160] width 36 height 41
click at [183, 155] on button "Expand row" at bounding box center [180, 161] width 12 height 12
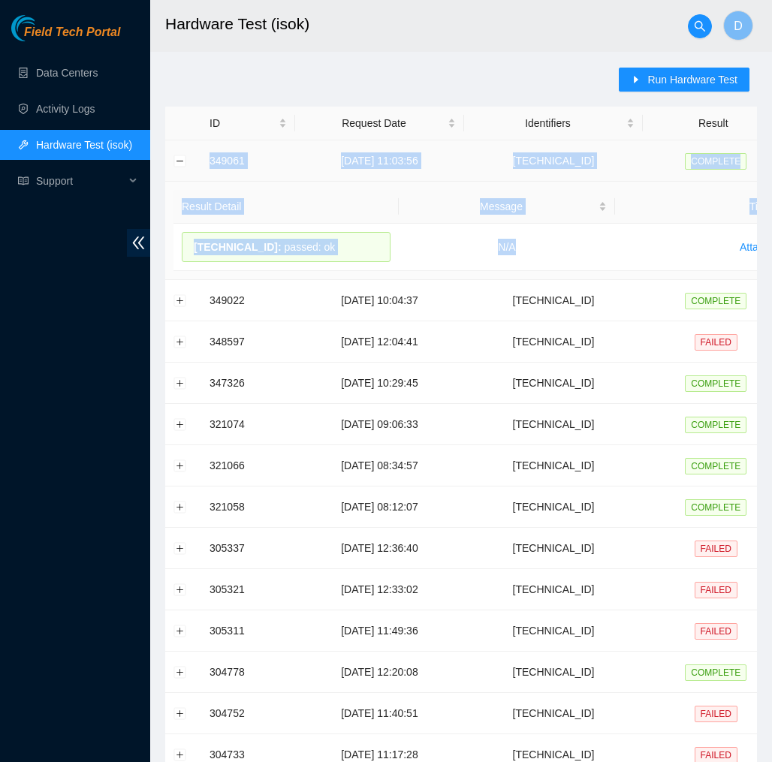
drag, startPoint x: 524, startPoint y: 256, endPoint x: 210, endPoint y: 152, distance: 330.9
click at [210, 152] on tbody "349061 10-10-2025 11:03:56 23.62.6.79 COMPLETE Result Detail Message Ticket ID …" at bounding box center [549, 602] width 768 height 925
copy tbody "349061 10-10-2025 11:03:56 23.62.6.79 COMPLETE Result Detail Message Ticket ID …"
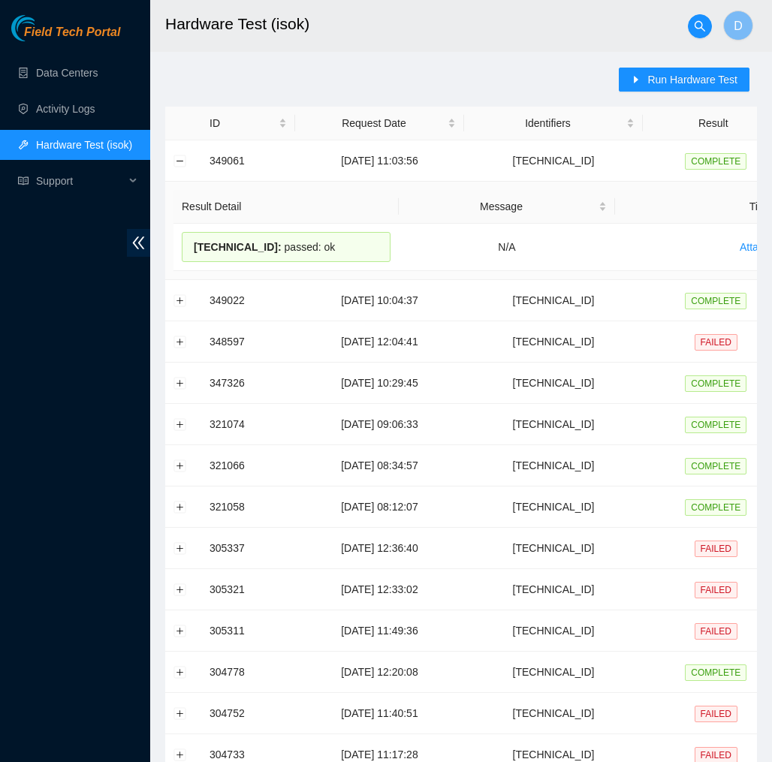
click at [342, 82] on div "Run Hardware Test ID Request Date Identifiers Result Actions 349061 10-10-2025 …" at bounding box center [461, 591] width 592 height 1046
click at [89, 31] on span "Field Tech Portal" at bounding box center [72, 33] width 96 height 14
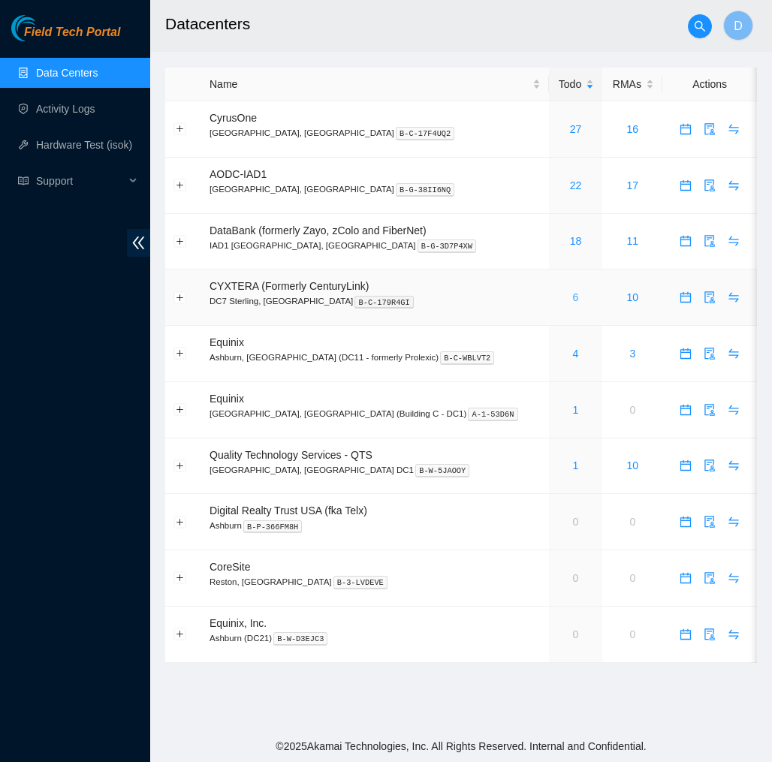
click at [573, 297] on link "6" at bounding box center [576, 297] width 6 height 12
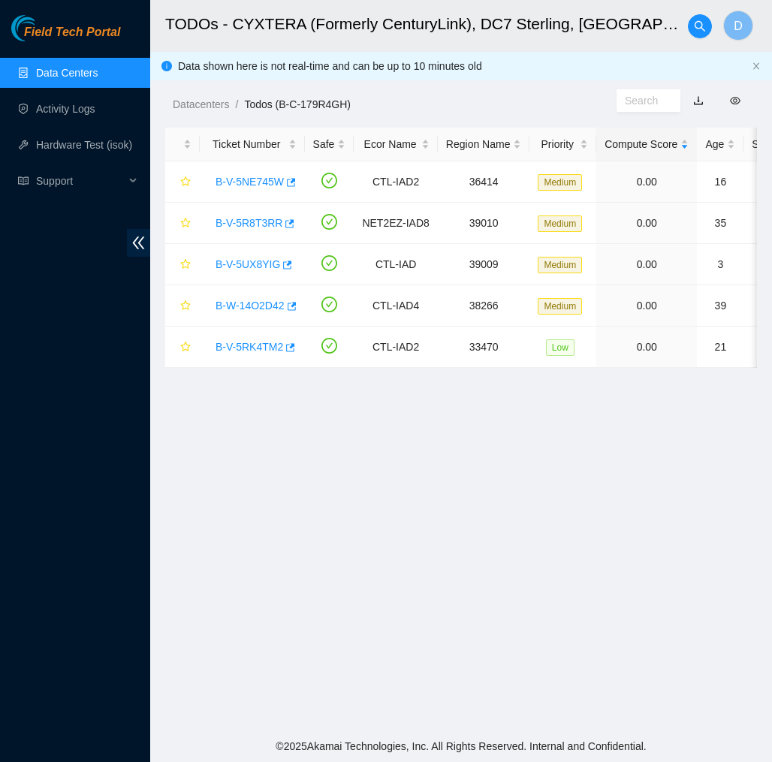
click at [475, 104] on ol "Datacenters / Todos (B-C-179R4GH) /" at bounding box center [395, 104] width 444 height 17
click at [501, 110] on ol "Datacenters / Todos (B-C-179R4GH) /" at bounding box center [395, 104] width 444 height 17
click at [71, 76] on link "Data Centers" at bounding box center [67, 73] width 62 height 12
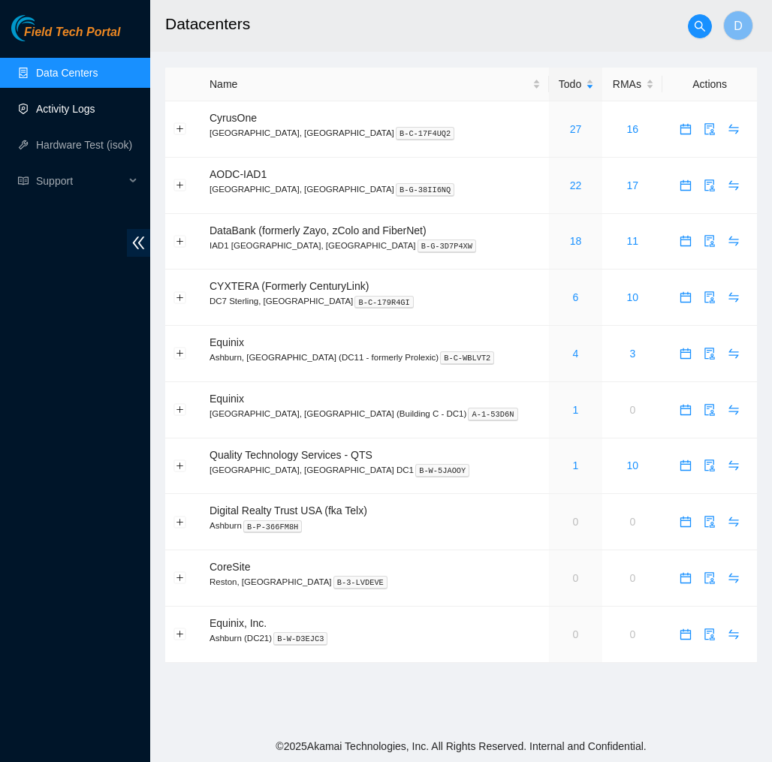
click at [88, 104] on link "Activity Logs" at bounding box center [65, 109] width 59 height 12
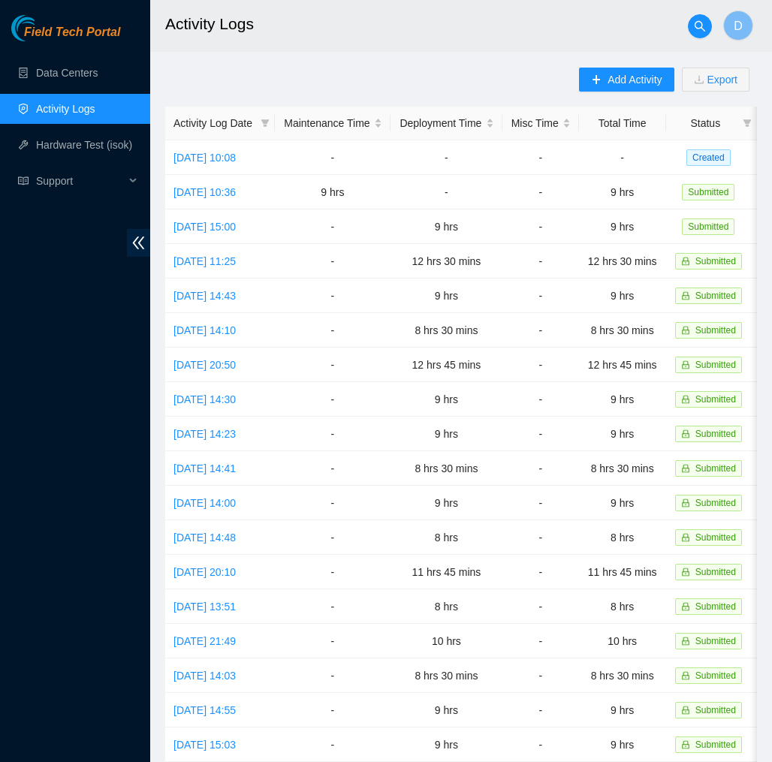
click at [361, 61] on main "Activity Logs D Add Activity Export Activity Log Date Maintenance Time Deployme…" at bounding box center [461, 447] width 622 height 895
click at [236, 230] on link "Mon, 06 Oct 2025 15:00" at bounding box center [204, 227] width 62 height 12
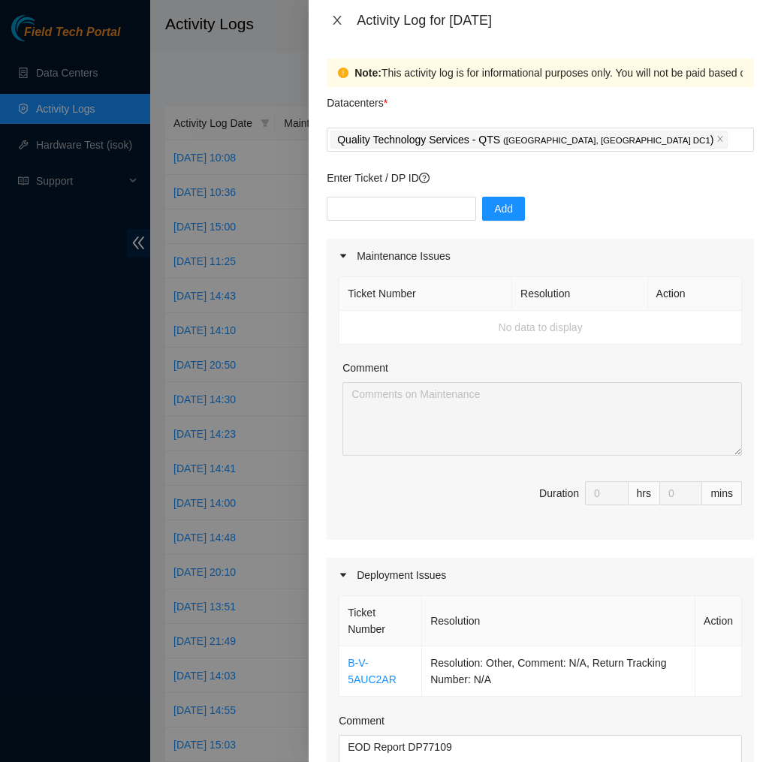
click at [337, 24] on icon "close" at bounding box center [337, 20] width 12 height 12
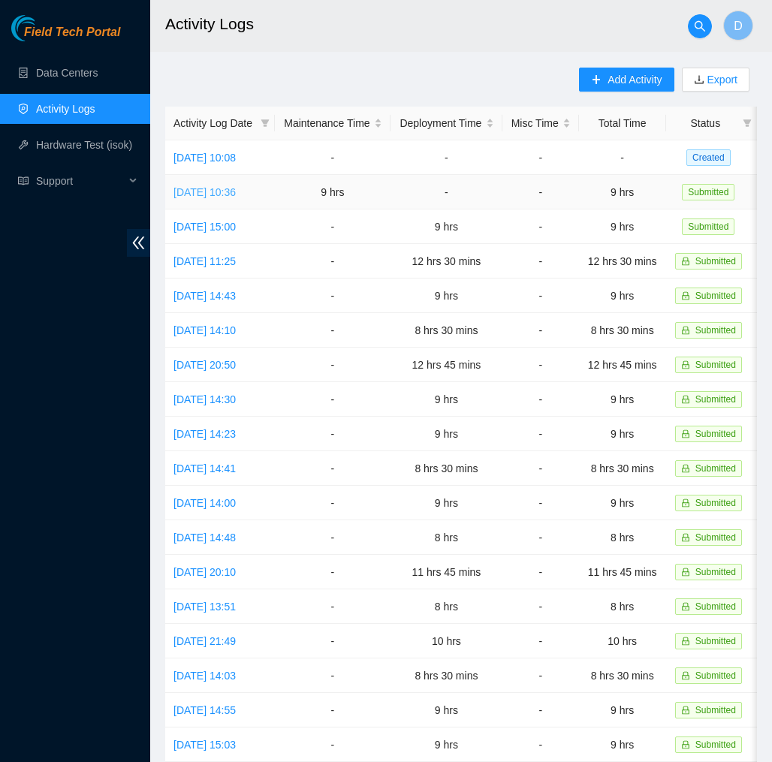
click at [236, 193] on link "Wed, 08 Oct 2025 10:36" at bounding box center [204, 192] width 62 height 12
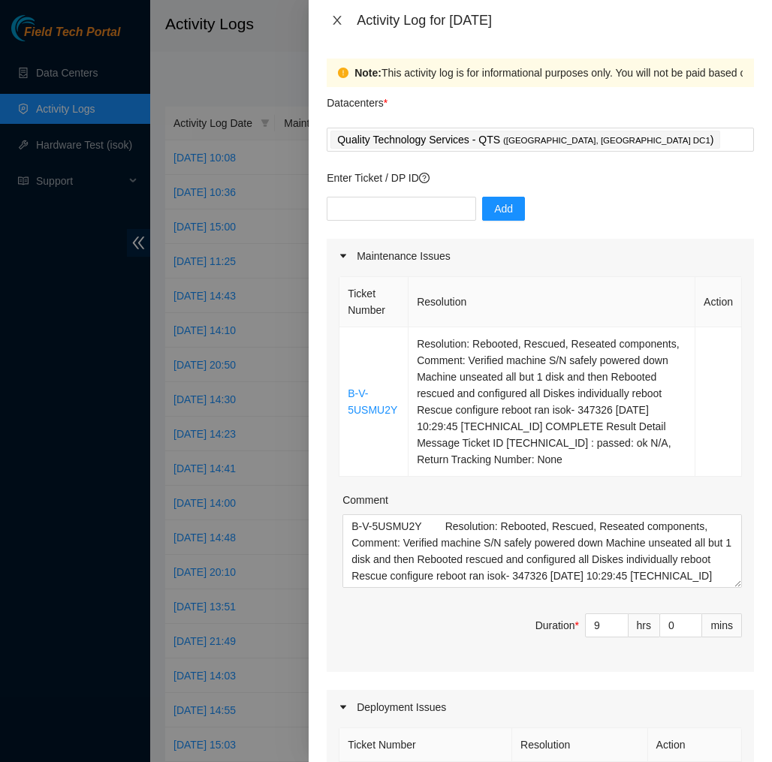
click at [335, 23] on icon "close" at bounding box center [337, 20] width 8 height 9
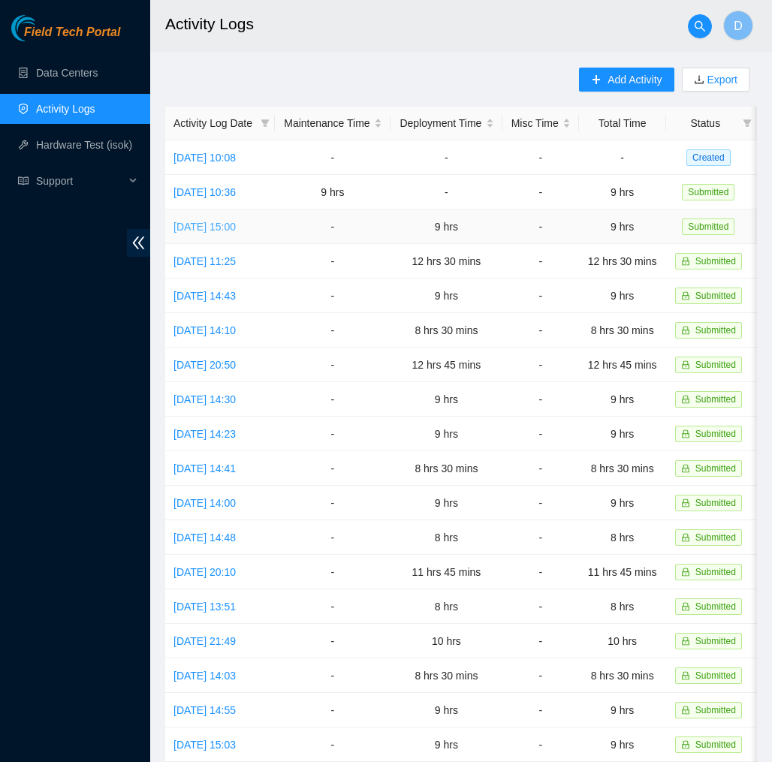
click at [236, 225] on link "Mon, 06 Oct 2025 15:00" at bounding box center [204, 227] width 62 height 12
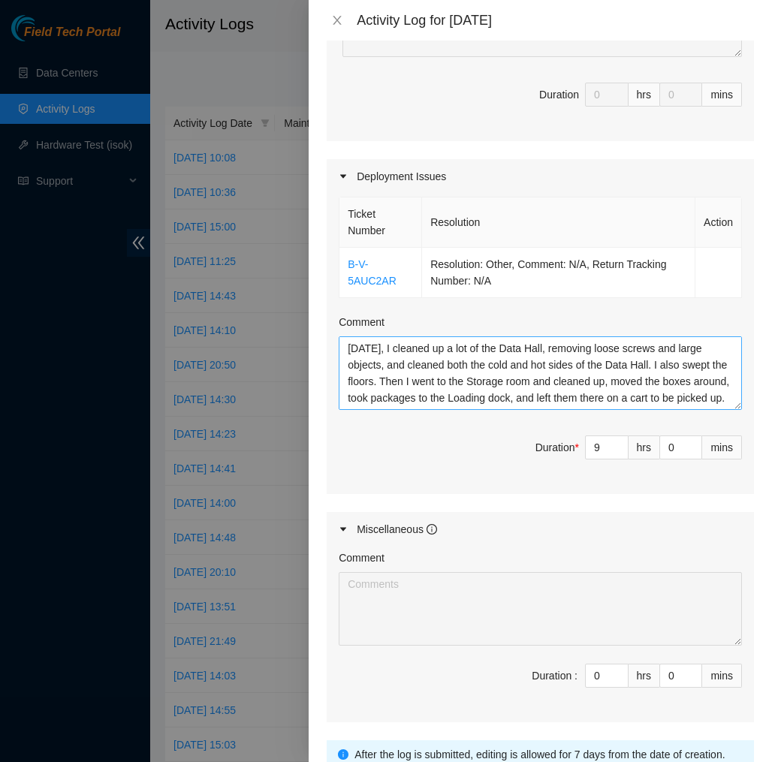
scroll to position [50, 0]
click at [328, 18] on button "Close" at bounding box center [337, 21] width 21 height 14
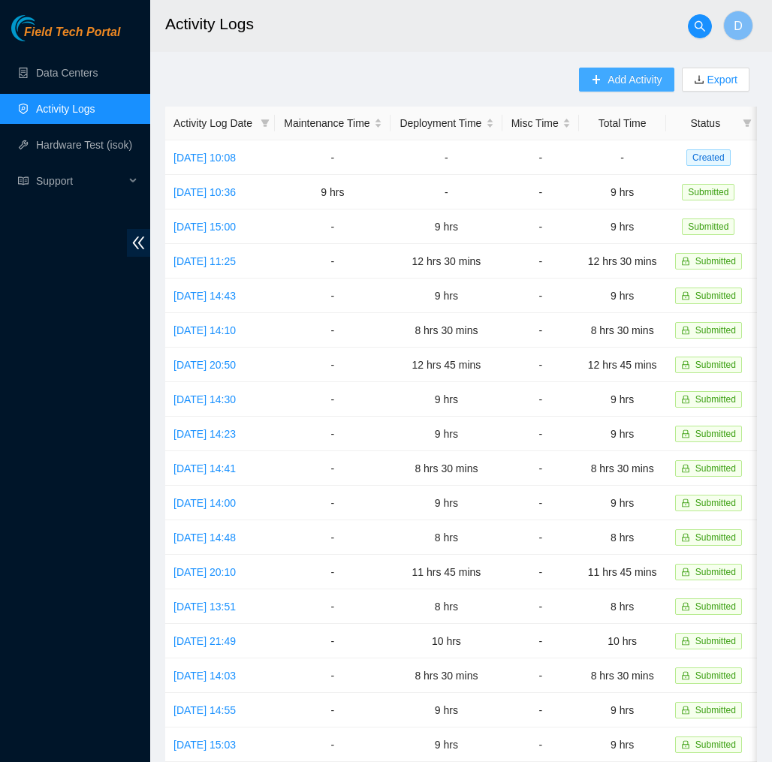
click at [608, 78] on span "Add Activity" at bounding box center [635, 79] width 54 height 17
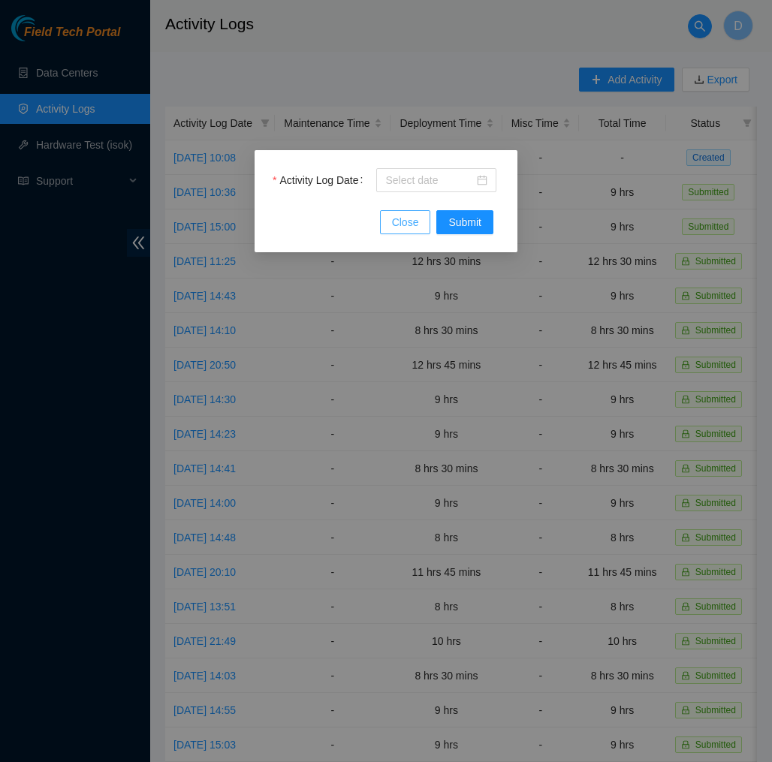
click at [412, 211] on button "Close" at bounding box center [405, 222] width 51 height 24
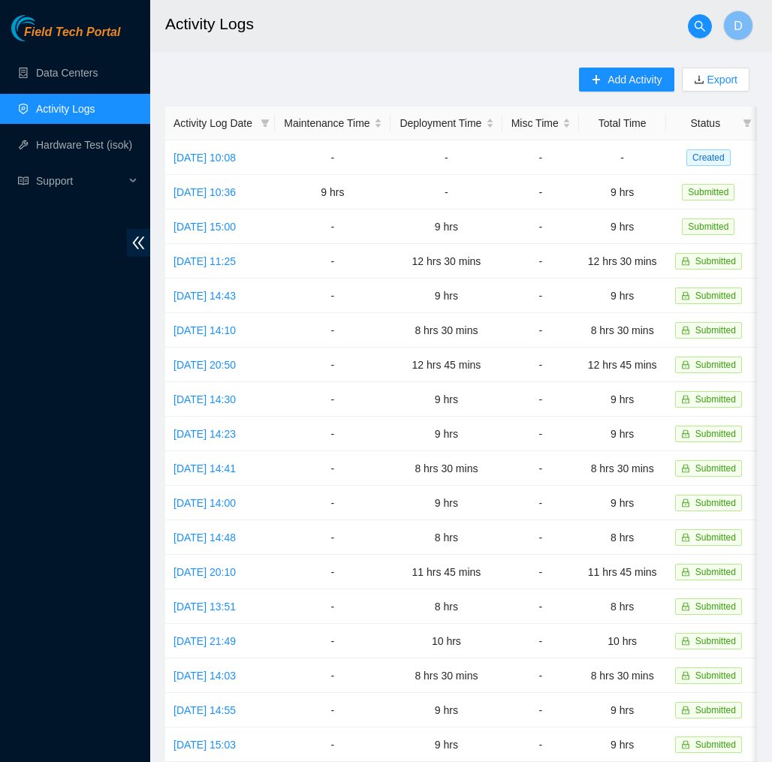
click at [498, 77] on div "Add Activity Export Activity Log Date Maintenance Time Deployment Time Misc Tim…" at bounding box center [461, 474] width 592 height 812
click at [621, 84] on span "Add Activity" at bounding box center [635, 79] width 54 height 17
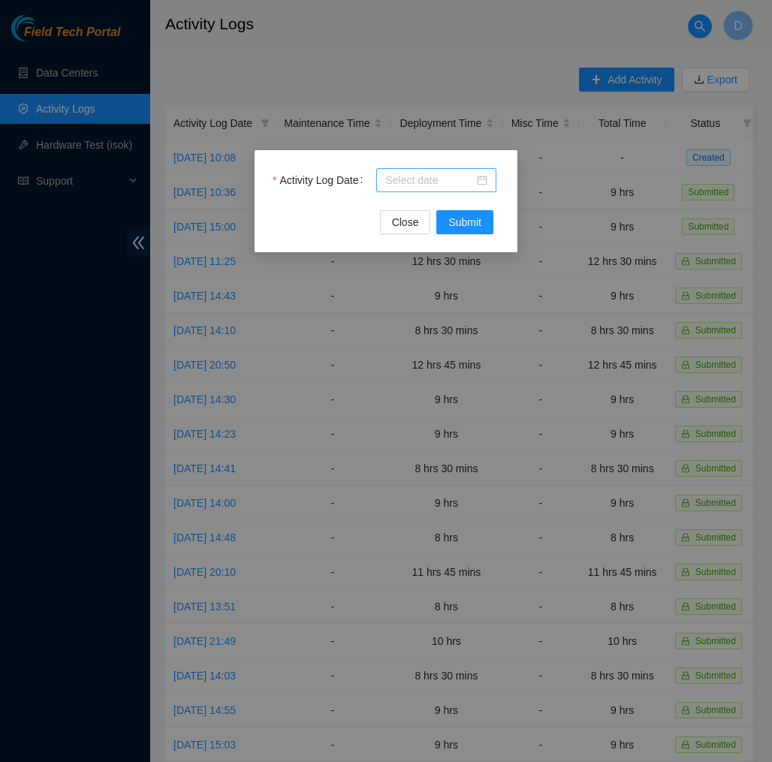
click at [446, 183] on input "Activity Log Date" at bounding box center [429, 180] width 89 height 17
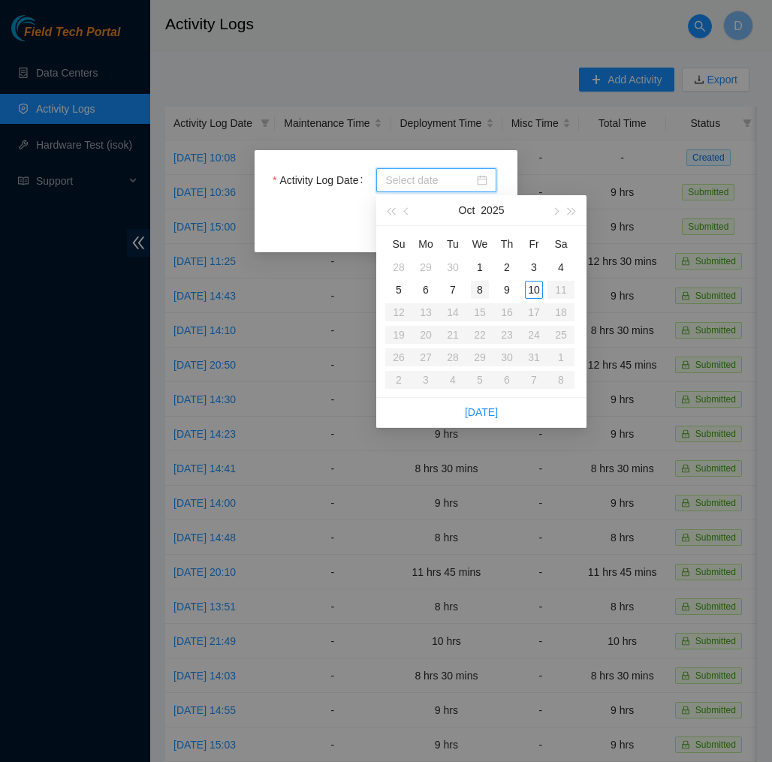
type input "2025-10-08"
click at [451, 293] on div "7" at bounding box center [453, 290] width 18 height 18
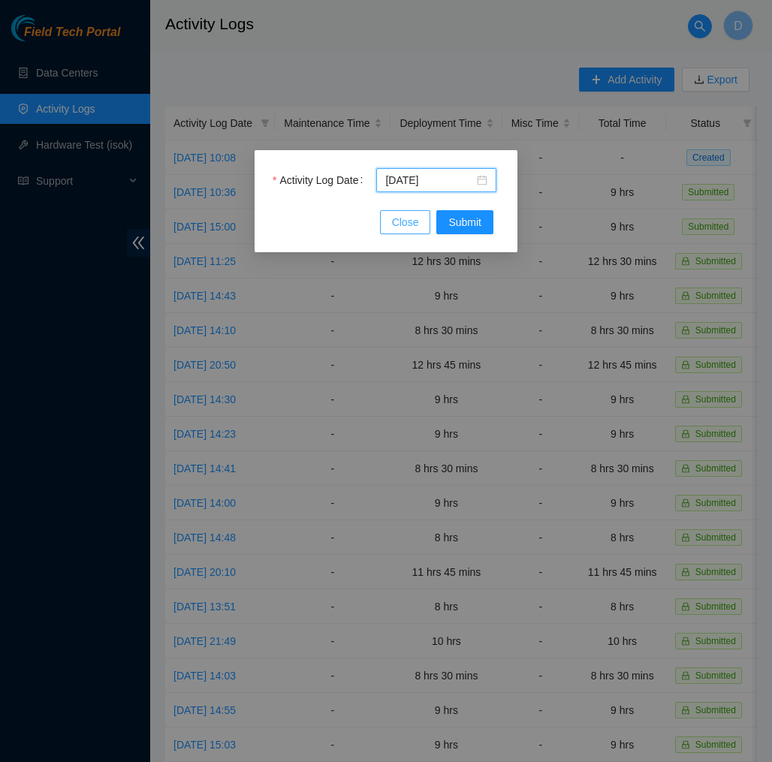
click at [405, 227] on span "Close" at bounding box center [405, 222] width 27 height 17
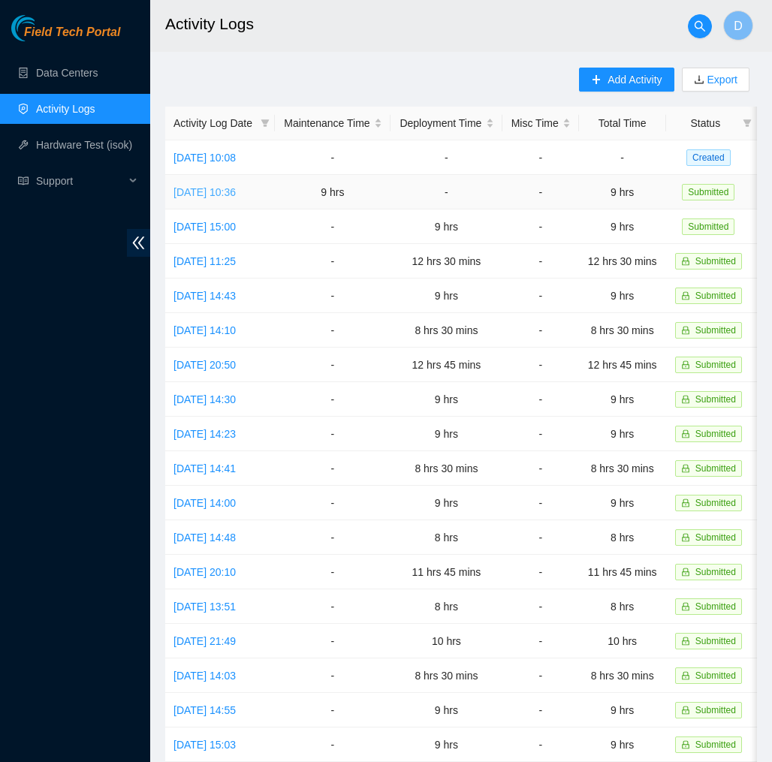
click at [236, 196] on link "Wed, 08 Oct 2025 10:36" at bounding box center [204, 192] width 62 height 12
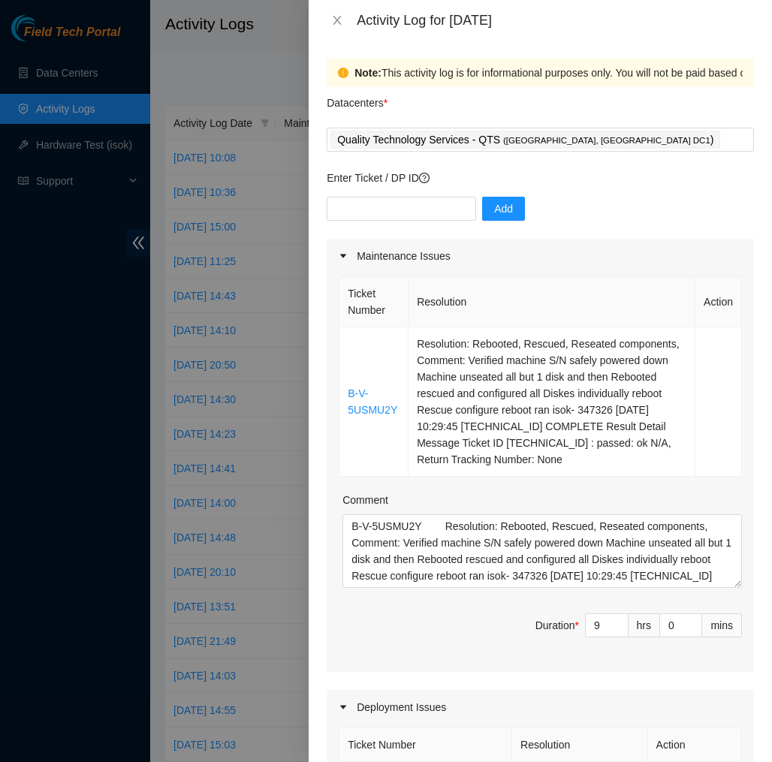
scroll to position [0, 0]
click at [333, 16] on icon "close" at bounding box center [337, 20] width 8 height 9
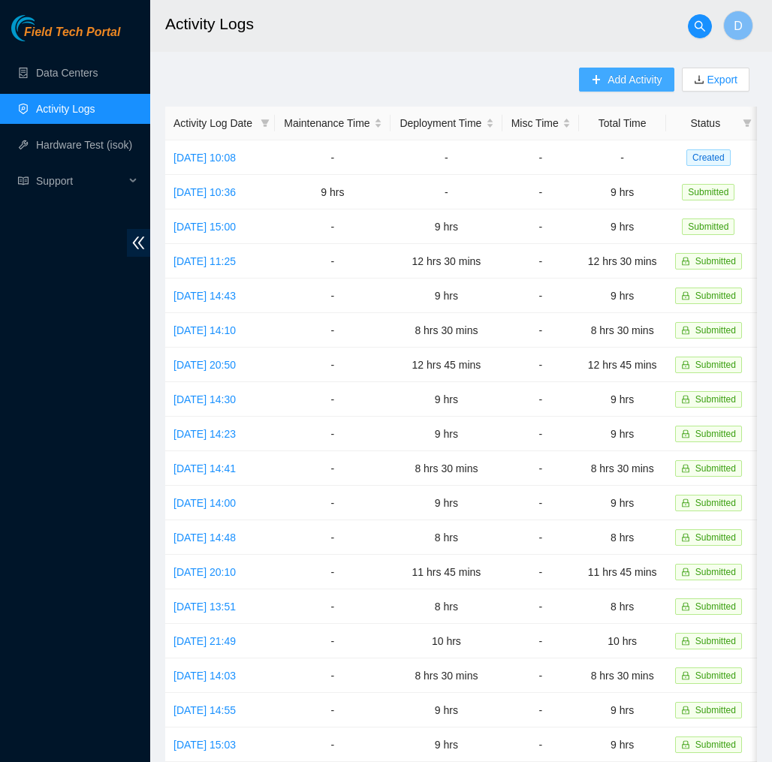
click at [650, 86] on span "Add Activity" at bounding box center [635, 79] width 54 height 17
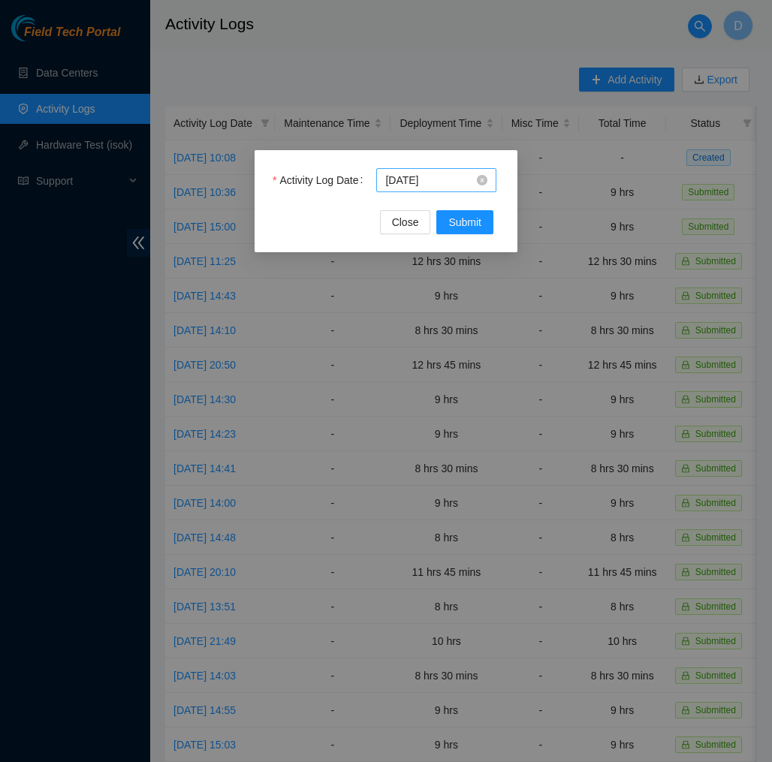
click at [466, 186] on input "2025-10-07" at bounding box center [429, 180] width 89 height 17
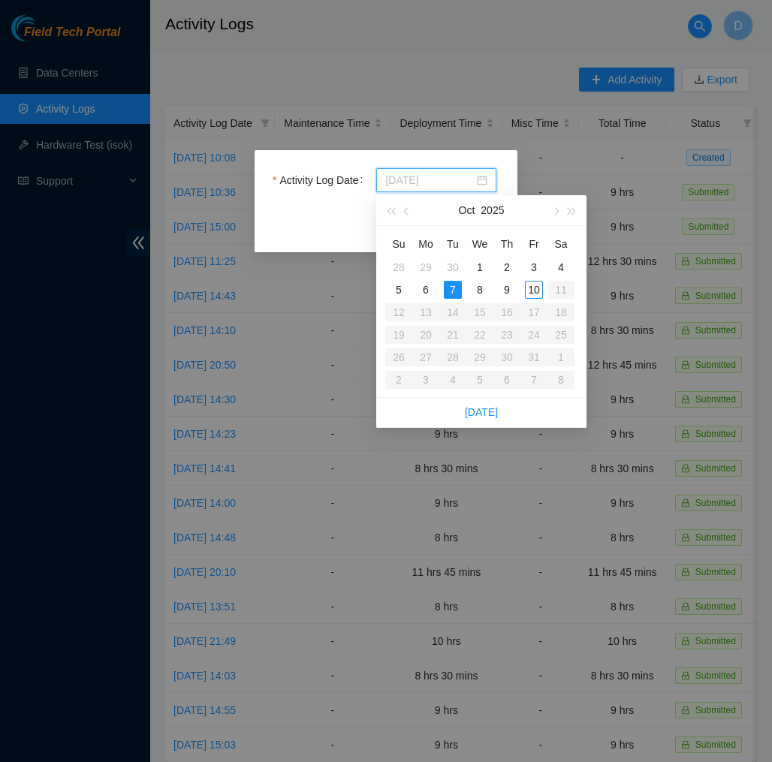
type input "2025-10-07"
click at [454, 284] on div "7" at bounding box center [453, 290] width 18 height 18
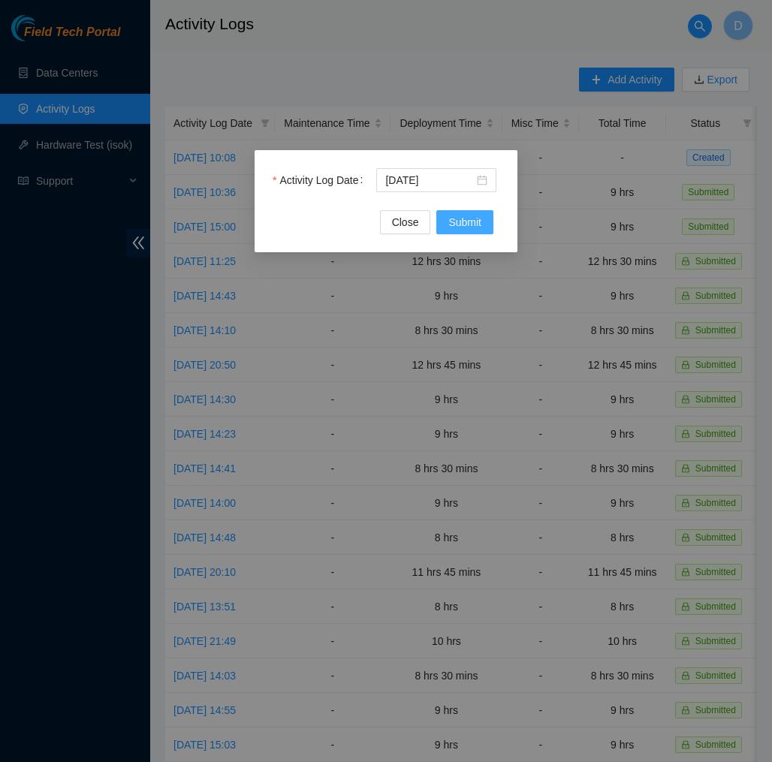
click at [463, 216] on span "Submit" at bounding box center [464, 222] width 33 height 17
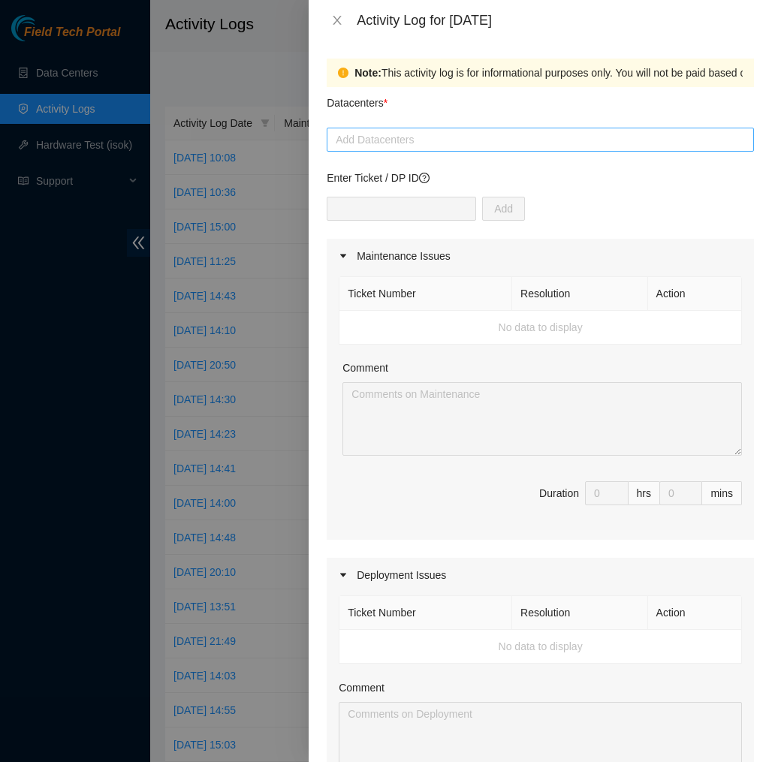
click at [462, 146] on div at bounding box center [540, 140] width 420 height 18
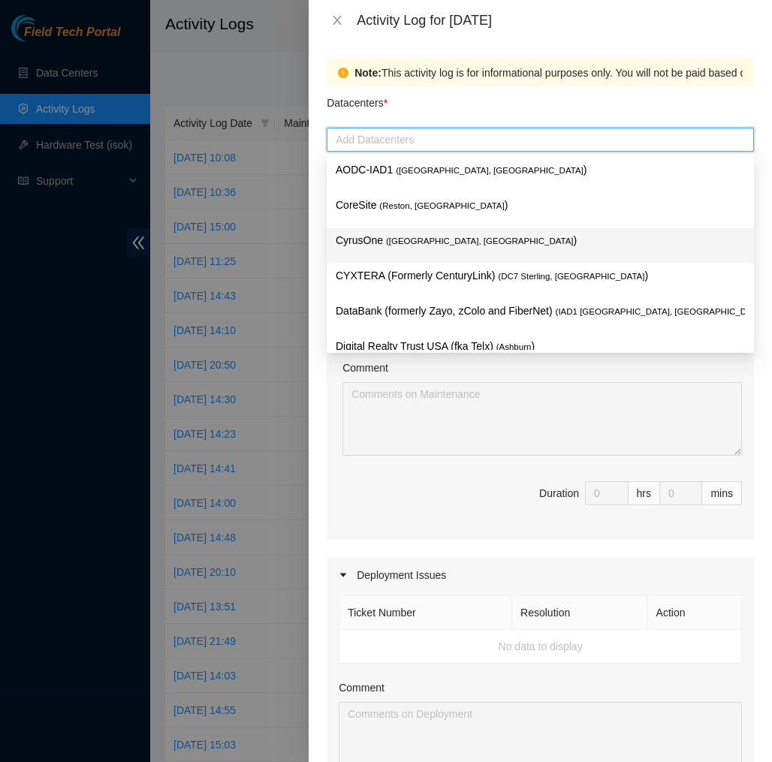
scroll to position [161, 0]
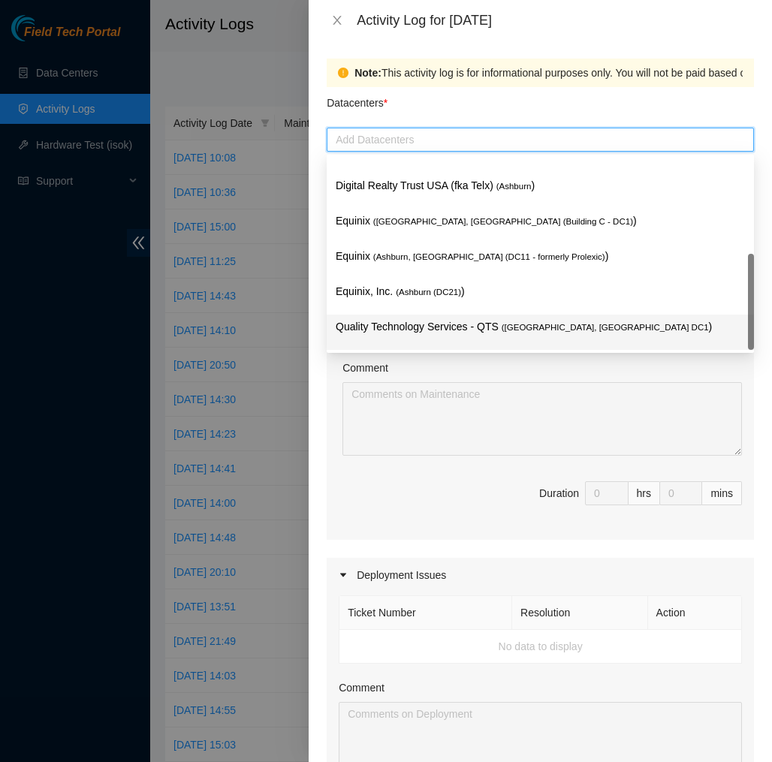
click at [428, 327] on p "Quality Technology Services - QTS ( Ashburn, VA DC1 )" at bounding box center [540, 326] width 409 height 17
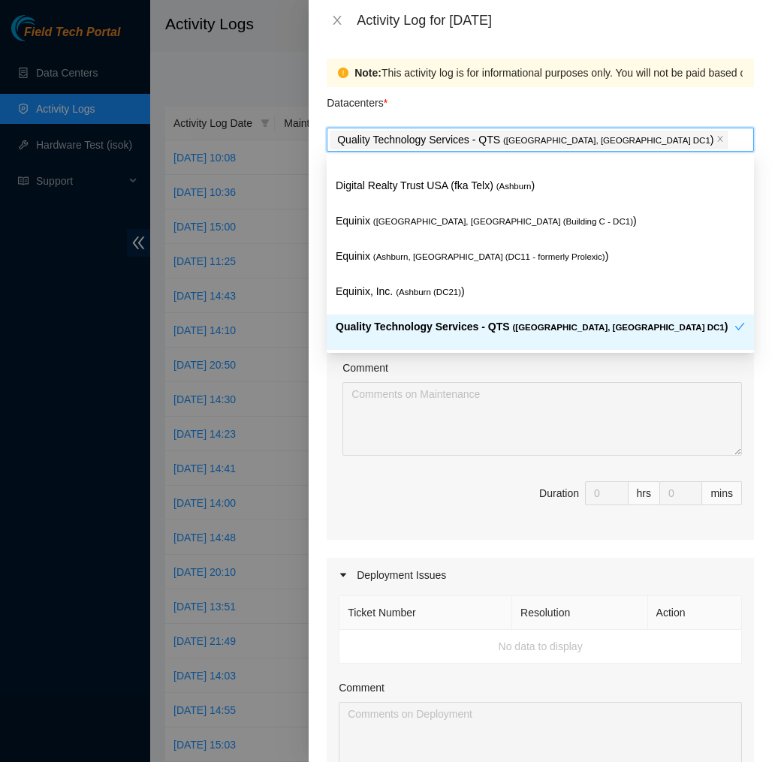
click at [433, 378] on div "Comment" at bounding box center [542, 371] width 400 height 23
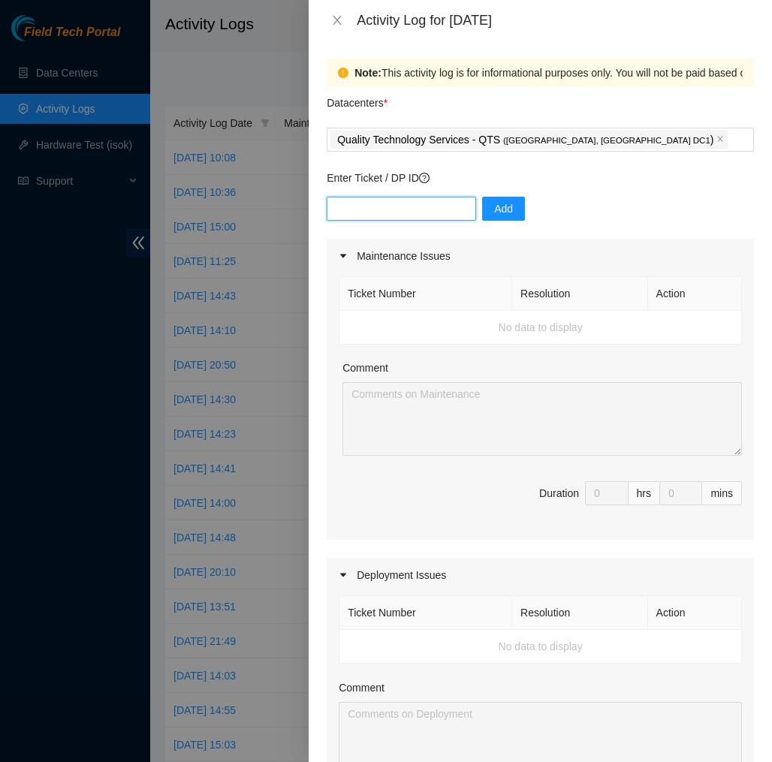
click at [430, 210] on input "text" at bounding box center [401, 209] width 149 height 24
type input "dp77109"
click at [509, 211] on span "Add" at bounding box center [503, 209] width 19 height 17
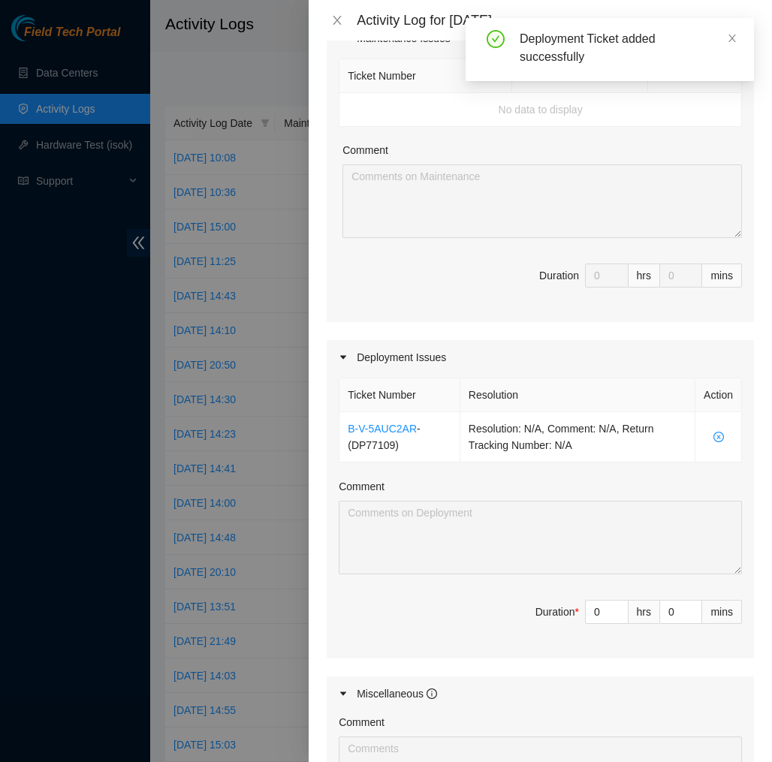
scroll to position [219, 0]
type input "1"
click at [611, 608] on span "Increase Value" at bounding box center [619, 606] width 17 height 14
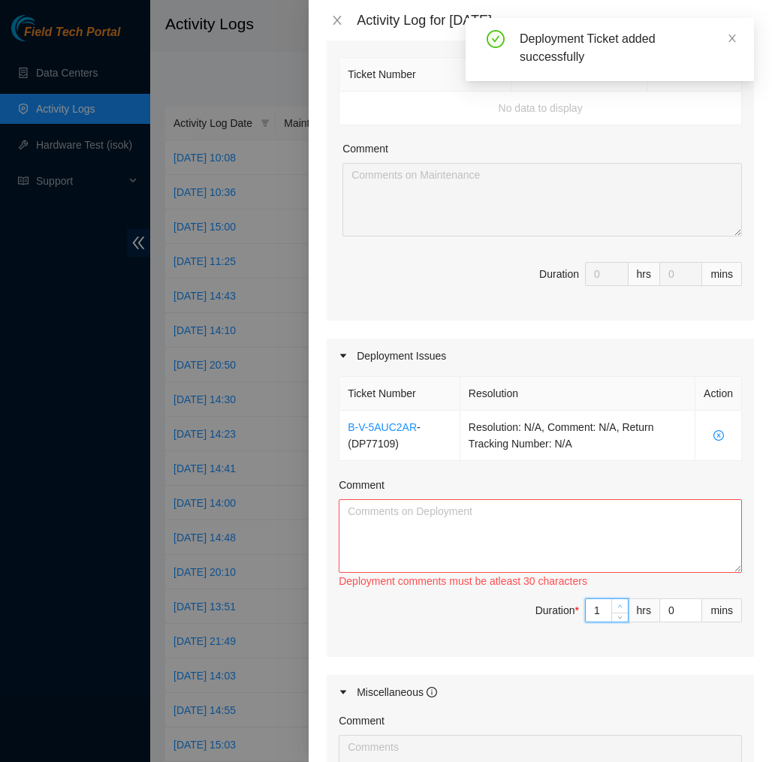
type input "2"
click at [620, 602] on span "up" at bounding box center [620, 606] width 9 height 9
type input "3"
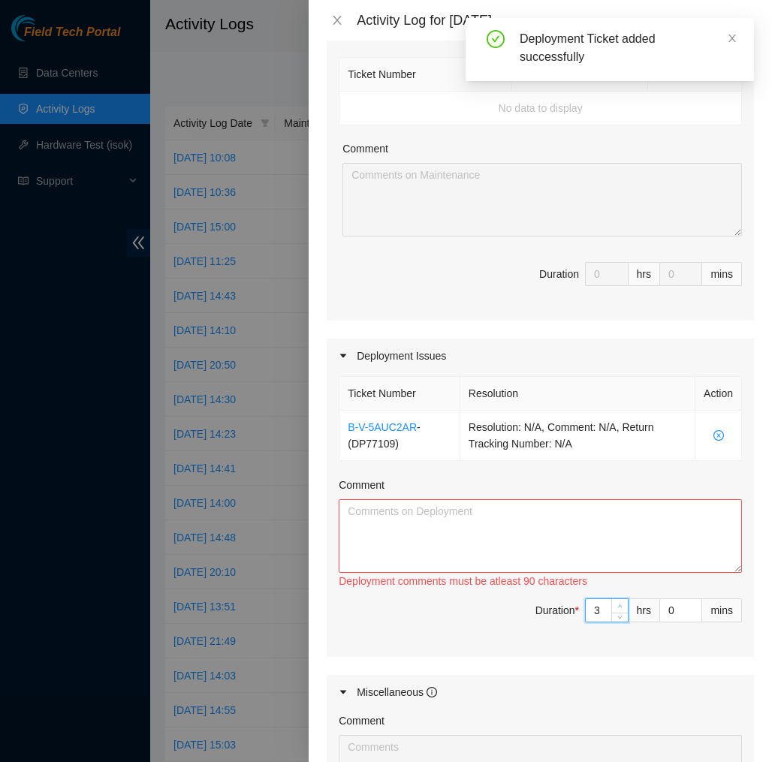
click at [620, 602] on span "up" at bounding box center [620, 606] width 9 height 9
type input "4"
click at [620, 602] on span "up" at bounding box center [620, 606] width 9 height 9
type input "5"
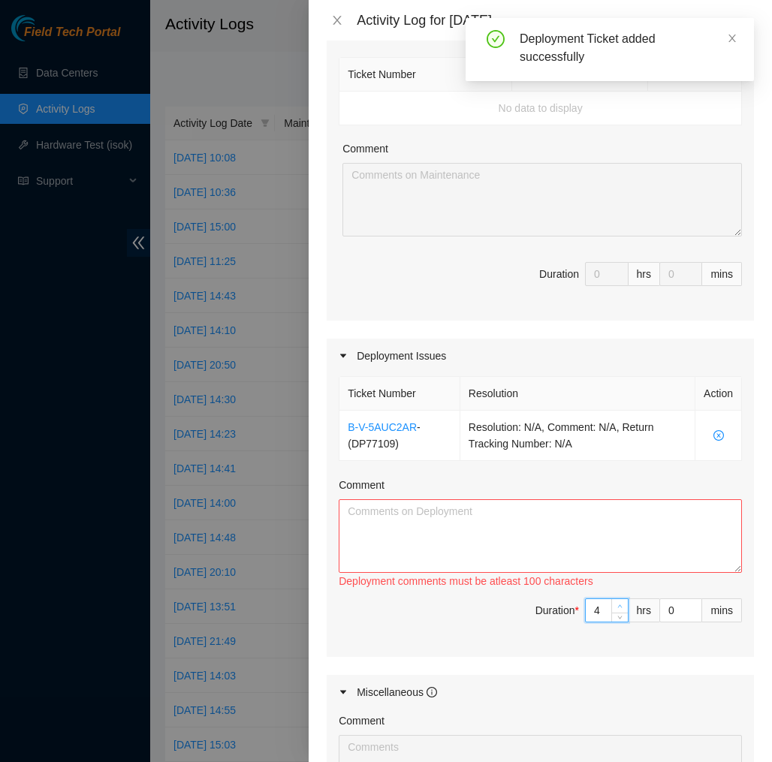
type input "5"
click at [620, 602] on span "up" at bounding box center [620, 606] width 9 height 9
type input "6"
click at [620, 602] on span "up" at bounding box center [620, 606] width 9 height 9
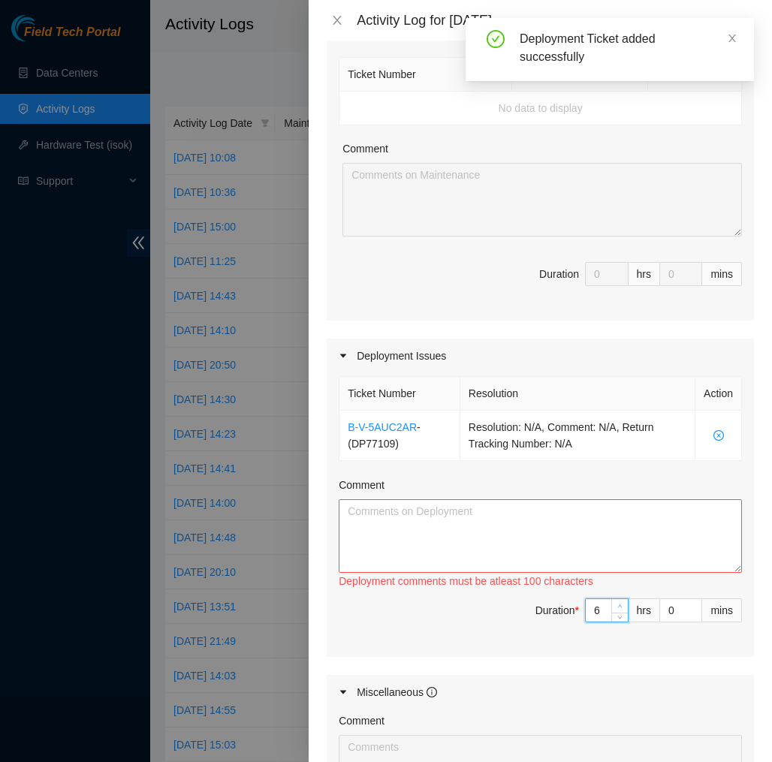
type input "7"
click at [620, 602] on span "up" at bounding box center [620, 606] width 9 height 9
type input "8"
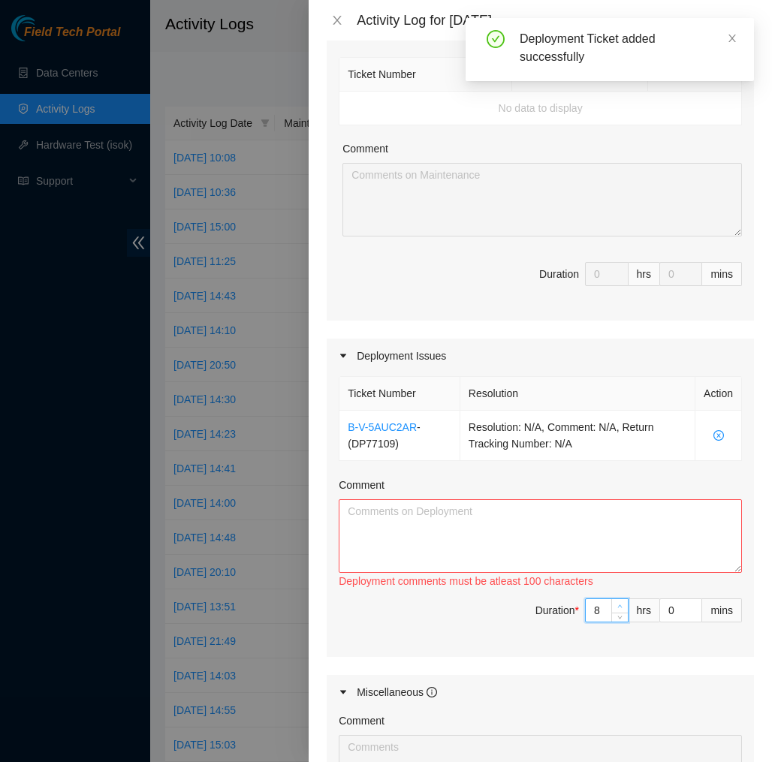
click at [620, 602] on span "up" at bounding box center [620, 606] width 9 height 9
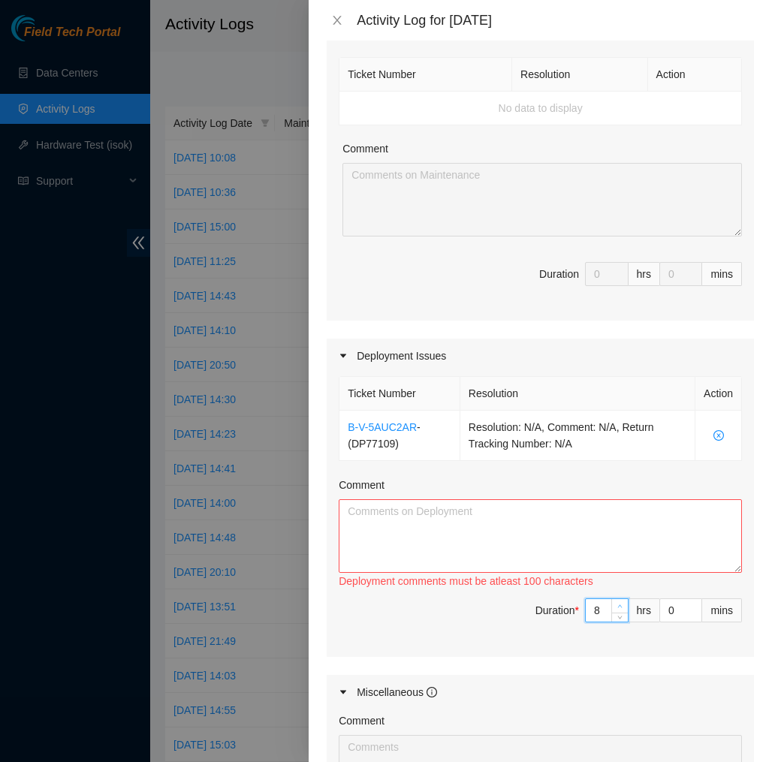
type input "9"
click at [620, 602] on span "up" at bounding box center [620, 606] width 9 height 9
type input "10"
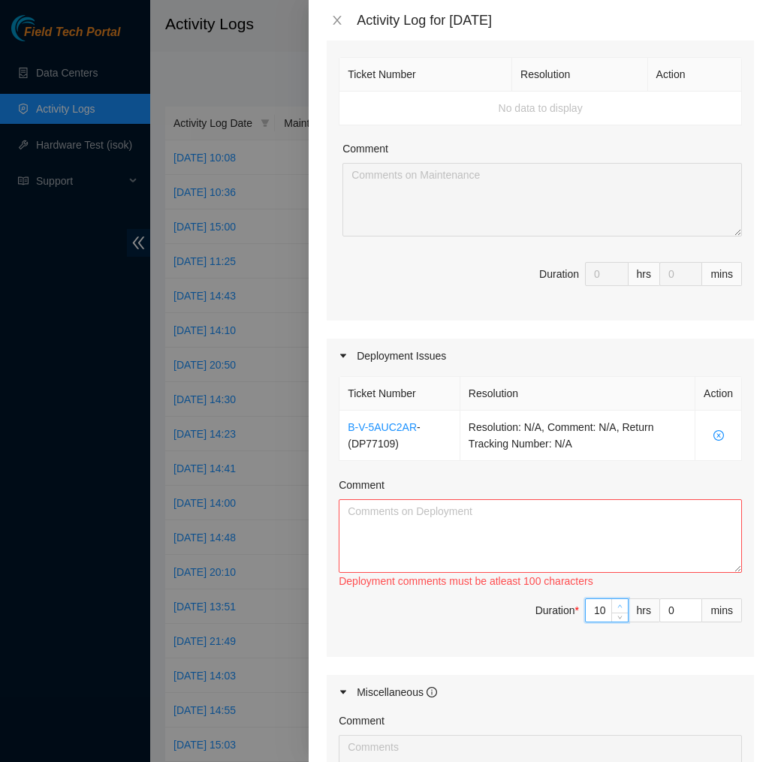
click at [620, 602] on span "up" at bounding box center [620, 606] width 9 height 9
type input "9"
click at [617, 620] on span "down" at bounding box center [620, 615] width 9 height 9
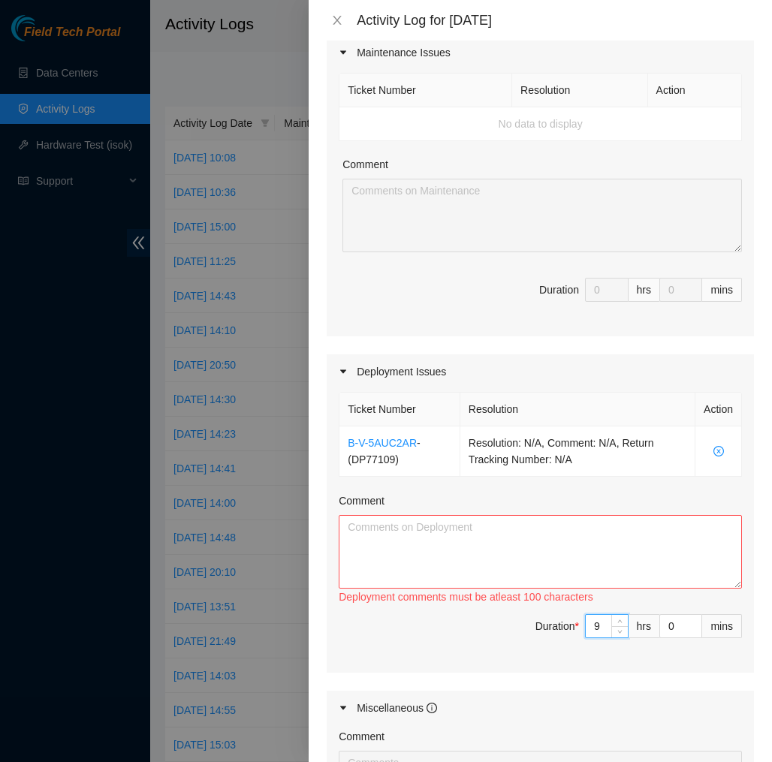
scroll to position [210, 0]
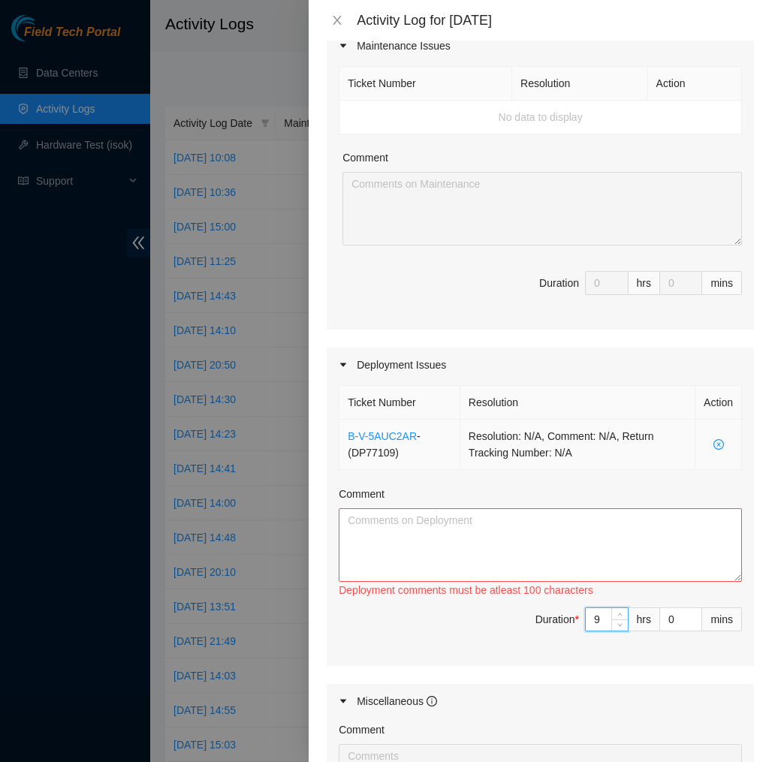
click at [717, 445] on icon "close-circle" at bounding box center [719, 445] width 4 height 4
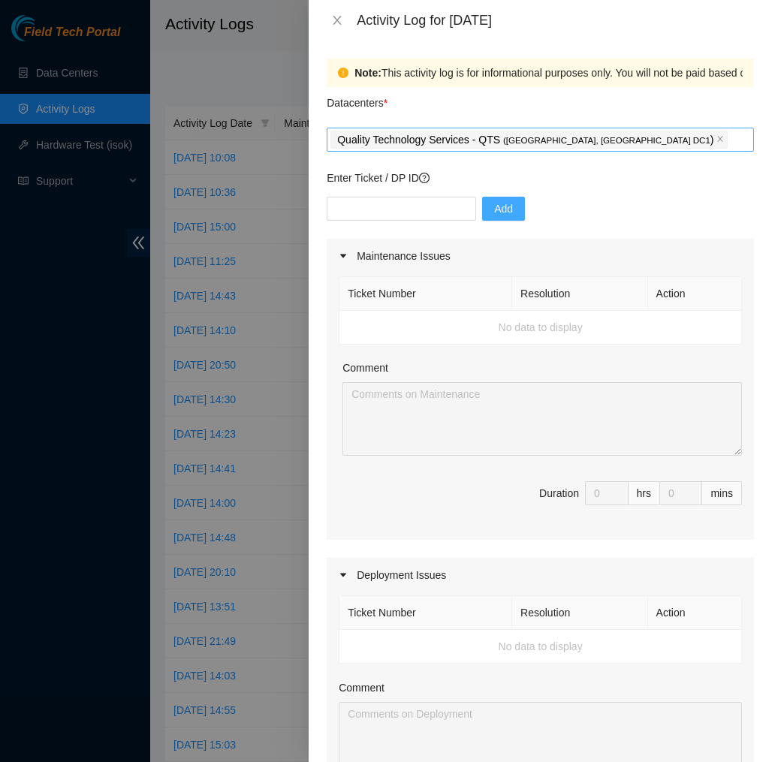
scroll to position [0, 0]
click at [338, 20] on icon "close" at bounding box center [337, 20] width 8 height 9
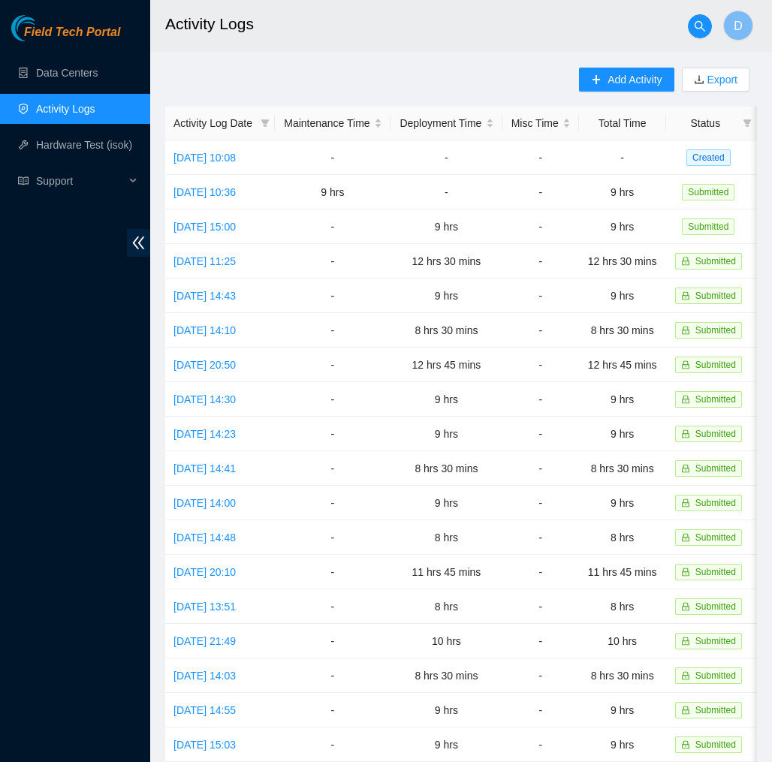
click at [430, 85] on div "Add Activity Export Activity Log Date Maintenance Time Deployment Time Misc Tim…" at bounding box center [461, 474] width 592 height 812
click at [626, 77] on span "Add Activity" at bounding box center [635, 79] width 54 height 17
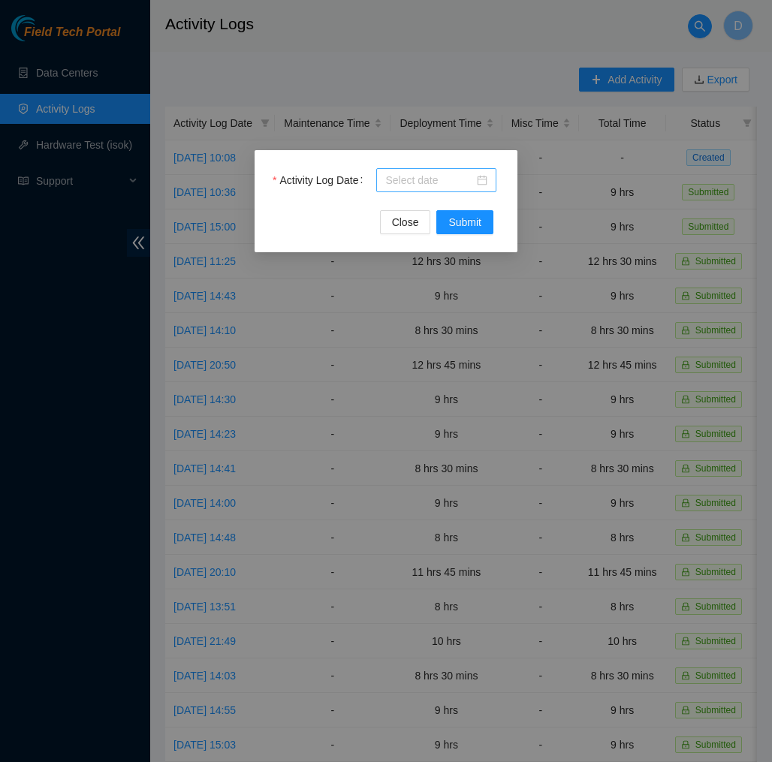
click at [483, 173] on div at bounding box center [436, 180] width 102 height 17
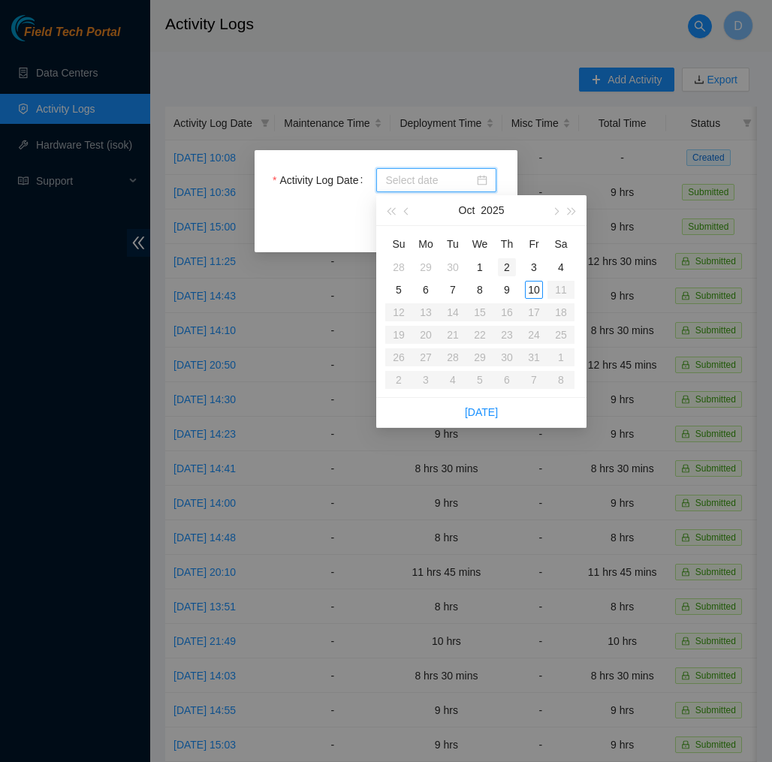
type input "2025-10-02"
type input "2025-10-03"
click at [534, 270] on div "3" at bounding box center [534, 267] width 18 height 18
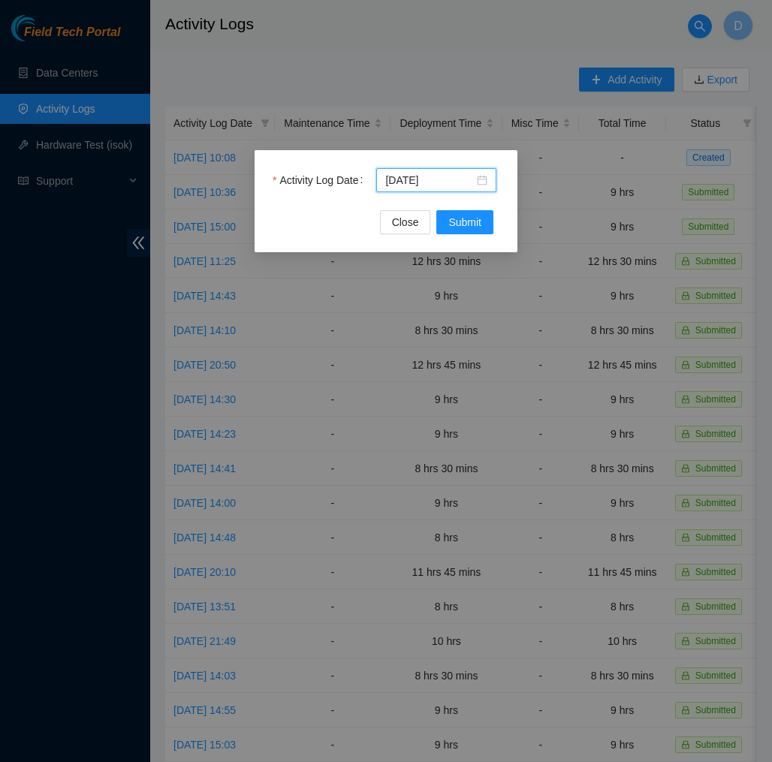
click at [464, 209] on div "Activity Log Date 2025-10-03" at bounding box center [386, 189] width 227 height 42
click at [464, 221] on span "Submit" at bounding box center [464, 222] width 33 height 17
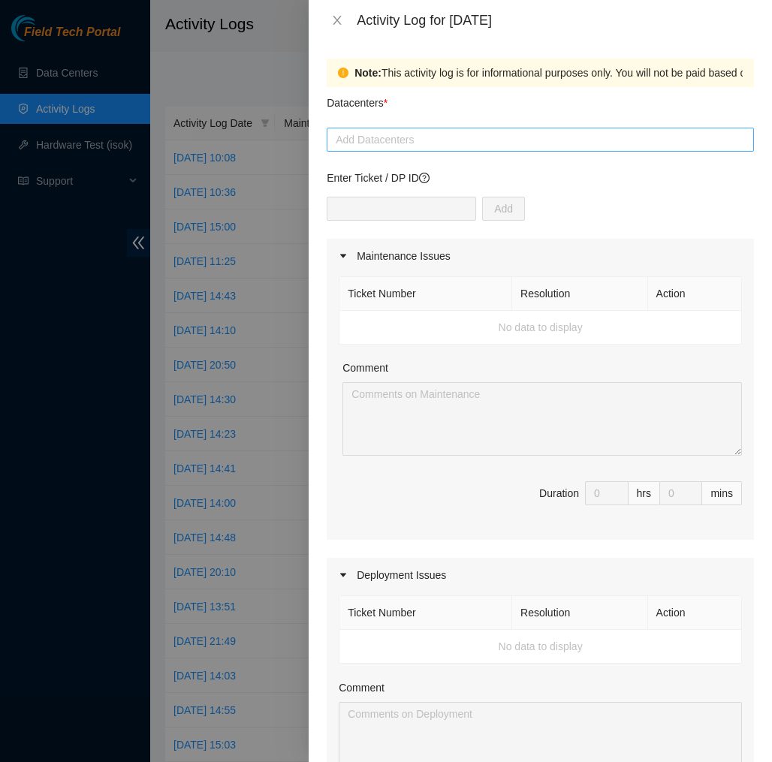
click at [467, 143] on div at bounding box center [540, 140] width 420 height 18
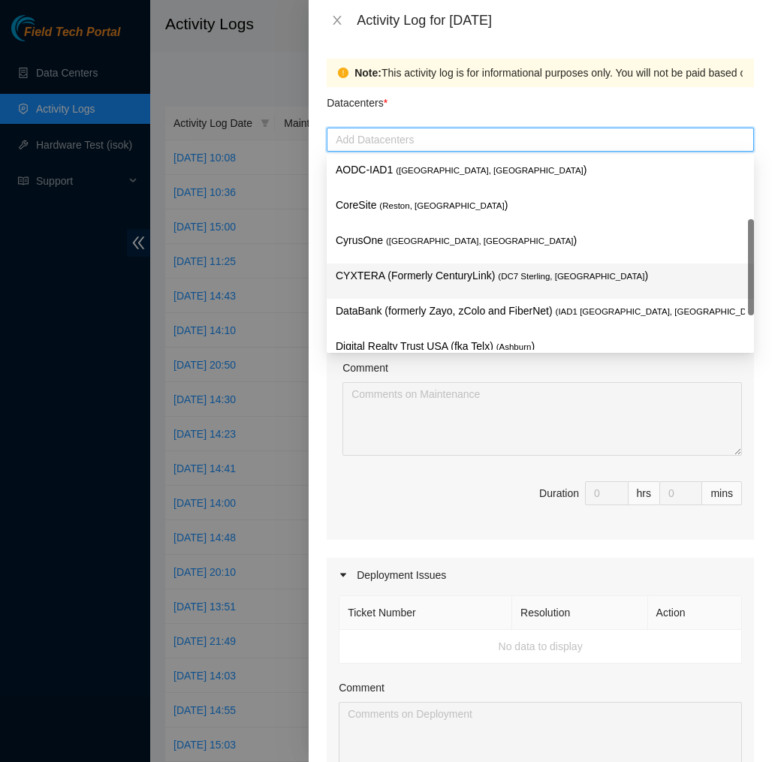
scroll to position [161, 0]
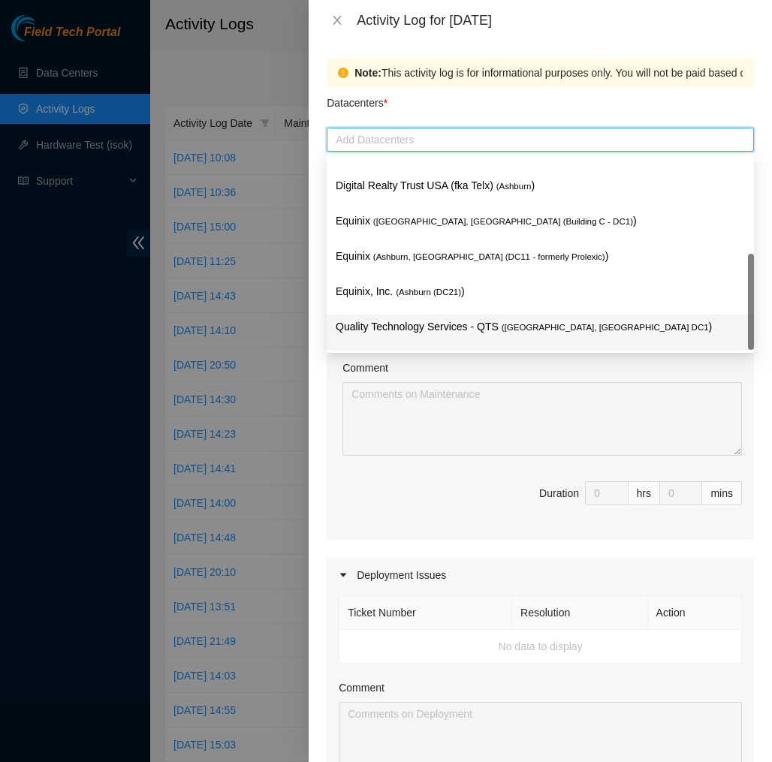
click at [443, 332] on p "Quality Technology Services - QTS ( Ashburn, VA DC1 )" at bounding box center [540, 326] width 409 height 17
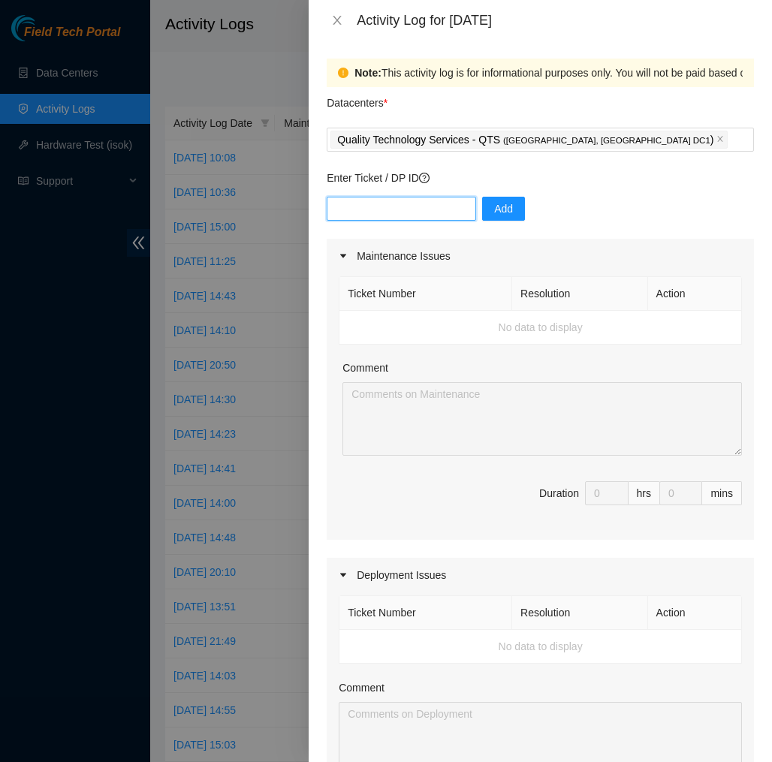
click at [449, 210] on input "text" at bounding box center [401, 209] width 149 height 24
type input "dp77109"
click at [520, 206] on button "Add" at bounding box center [503, 209] width 43 height 24
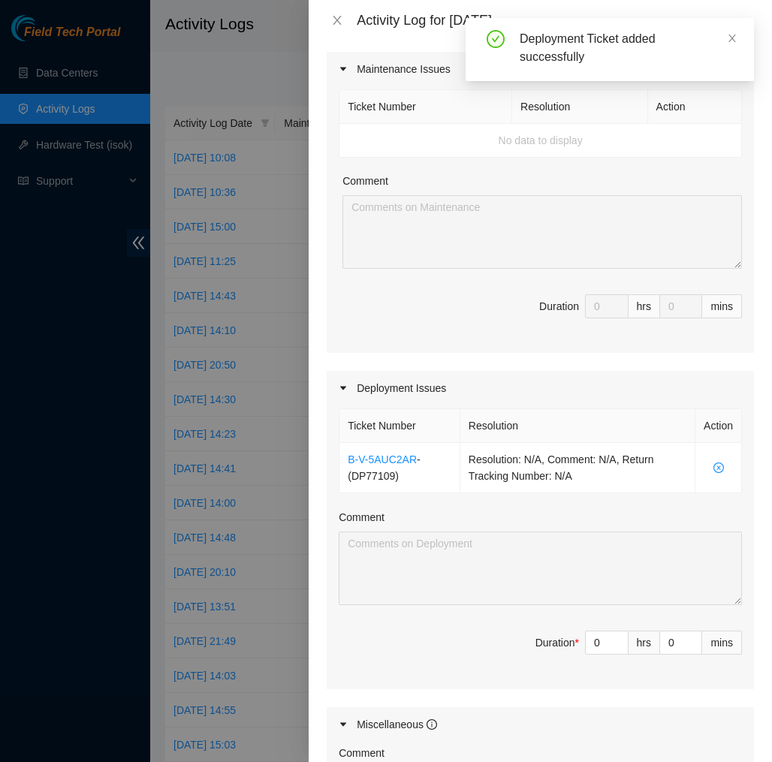
scroll to position [192, 0]
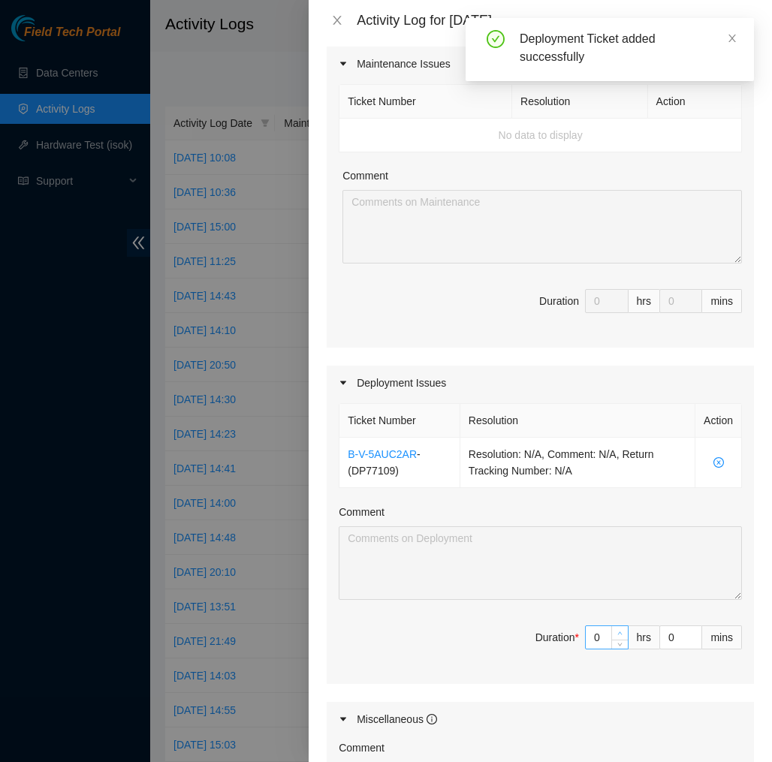
type input "1"
click at [620, 629] on span "up" at bounding box center [620, 633] width 9 height 9
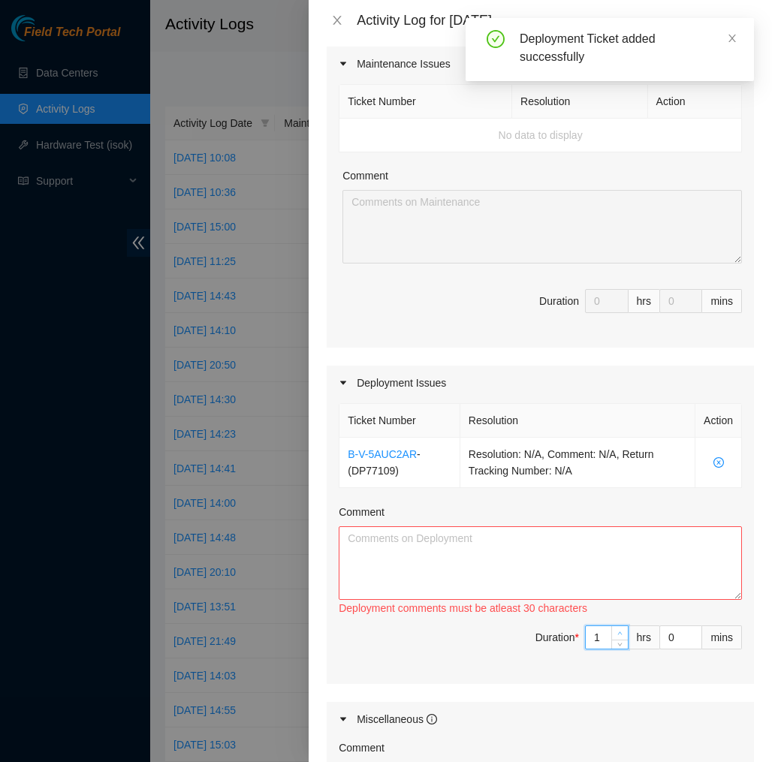
type input "2"
click at [620, 629] on span "up" at bounding box center [620, 633] width 9 height 9
type input "3"
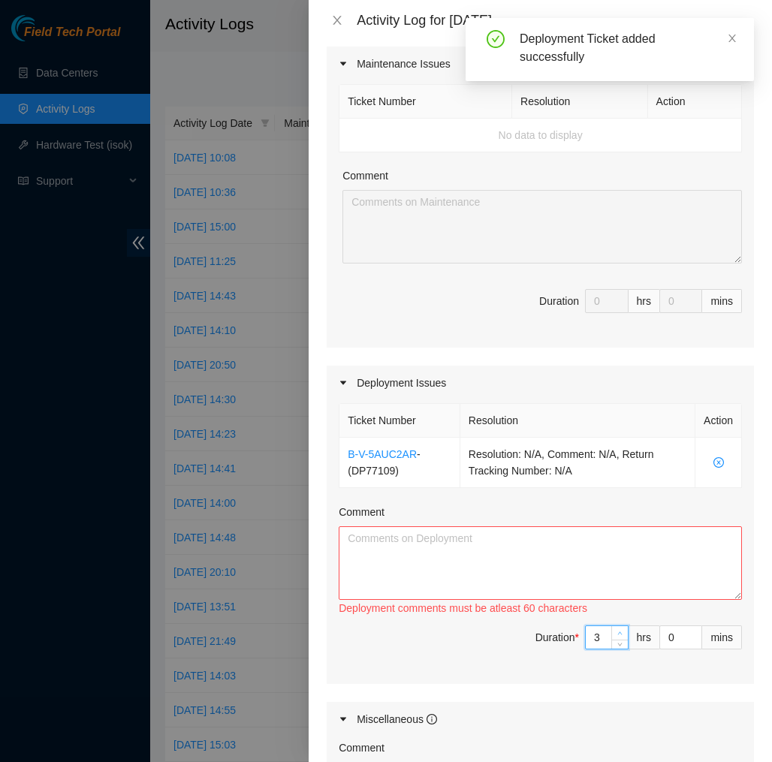
click at [620, 629] on span "up" at bounding box center [620, 633] width 9 height 9
type input "4"
click at [620, 629] on span "up" at bounding box center [620, 633] width 9 height 9
type input "5"
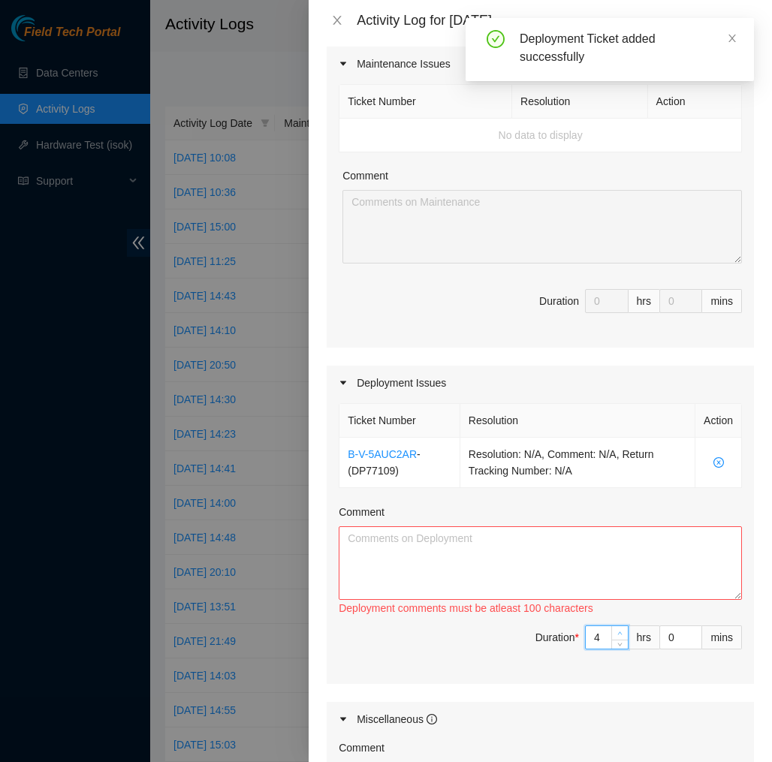
type input "5"
click at [620, 629] on span "up" at bounding box center [620, 633] width 9 height 9
type input "6"
click at [620, 629] on span "up" at bounding box center [620, 633] width 9 height 9
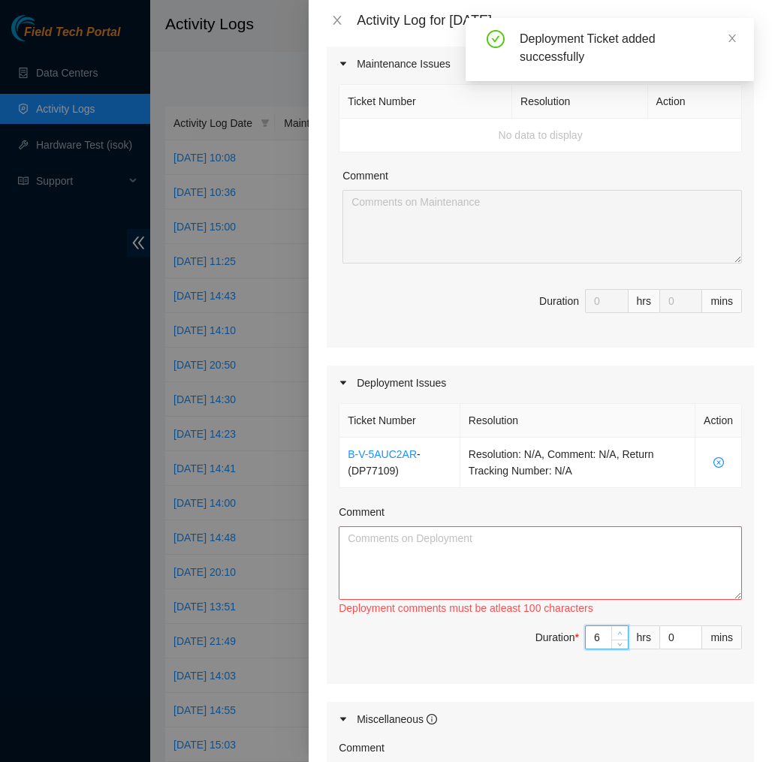
type input "7"
click at [620, 629] on span "up" at bounding box center [620, 633] width 9 height 9
type input "8"
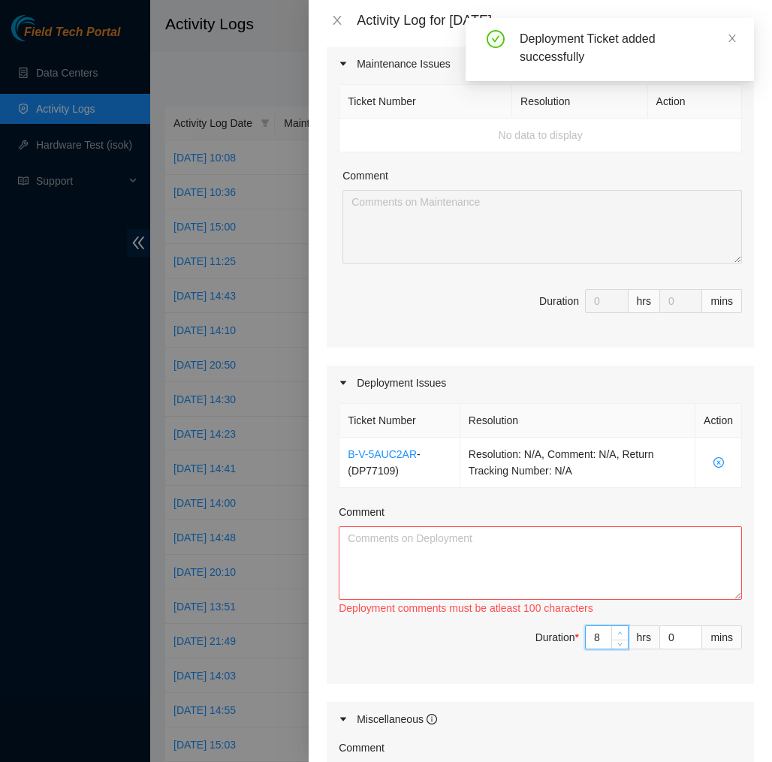
click at [620, 629] on span "up" at bounding box center [620, 633] width 9 height 9
type input "9"
click at [620, 629] on span "up" at bounding box center [620, 633] width 9 height 9
click at [635, 565] on textarea "Comment" at bounding box center [540, 564] width 403 height 74
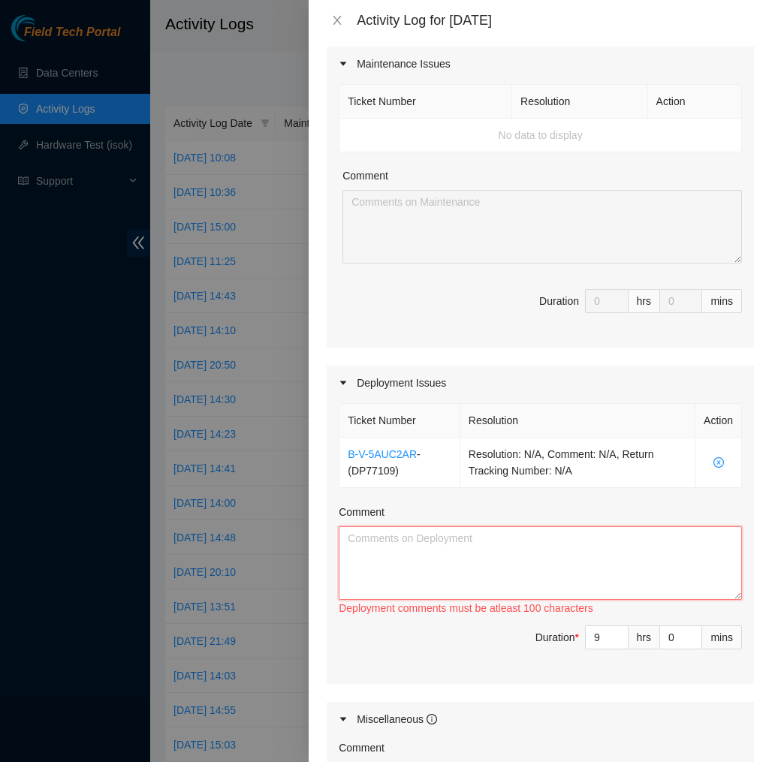
paste textarea "Today, I labeled all the BMC, Console, power blue and orange, Ethernet 0, Ether…"
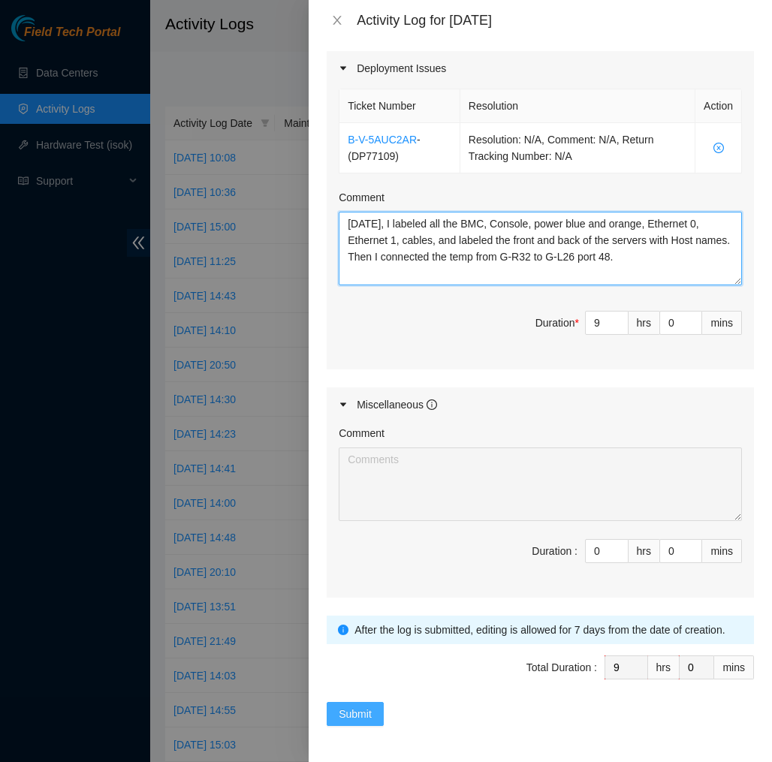
scroll to position [507, 0]
type textarea "Today, I labeled all the BMC, Console, power blue and orange, Ethernet 0, Ether…"
click at [359, 706] on span "Submit" at bounding box center [355, 714] width 33 height 17
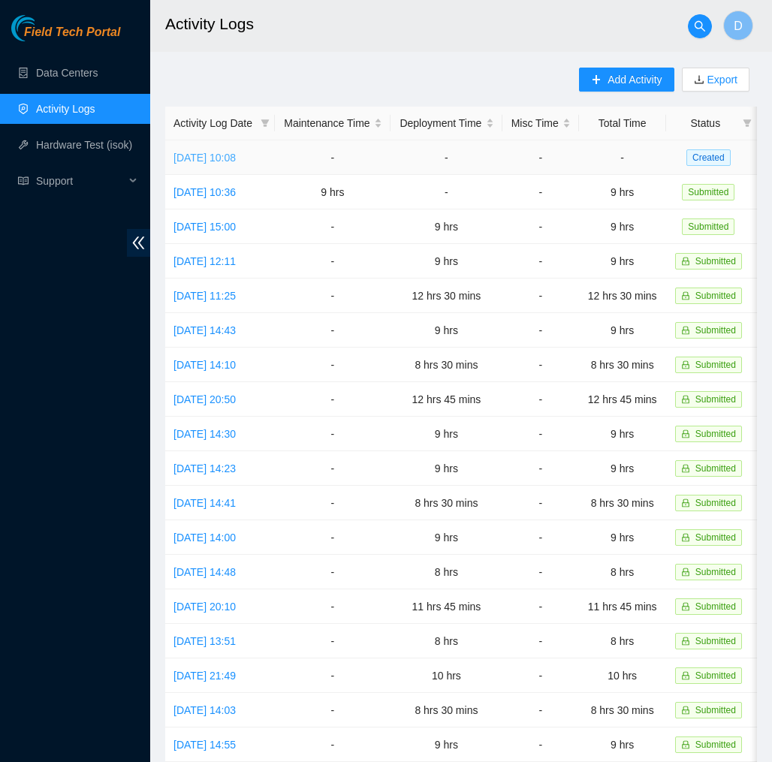
click at [236, 156] on link "Fri, 10 Oct 2025 10:08" at bounding box center [204, 158] width 62 height 12
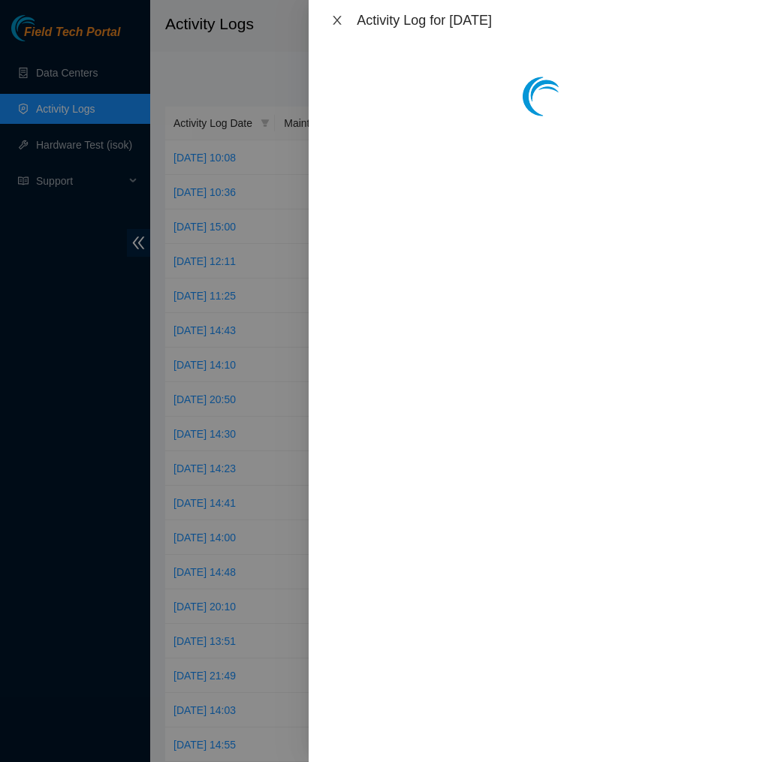
click at [336, 23] on icon "close" at bounding box center [337, 20] width 12 height 12
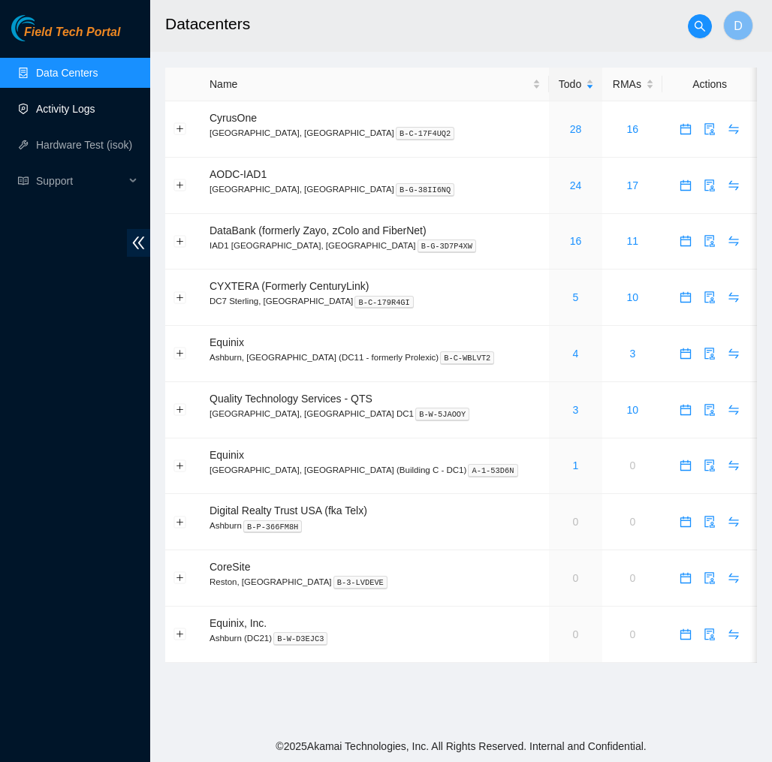
click at [92, 115] on link "Activity Logs" at bounding box center [65, 109] width 59 height 12
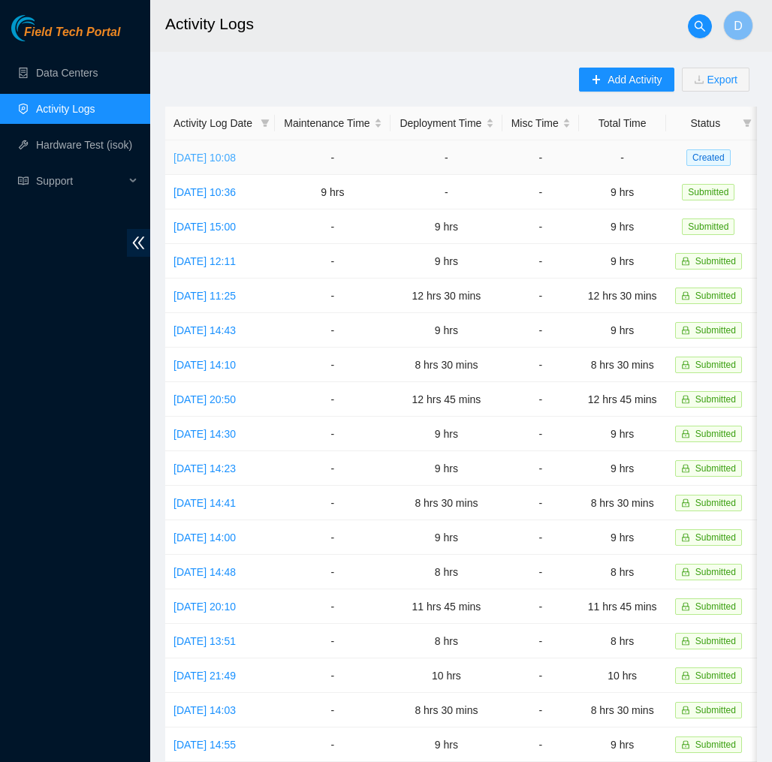
click at [220, 158] on link "Fri, 10 Oct 2025 10:08" at bounding box center [204, 158] width 62 height 12
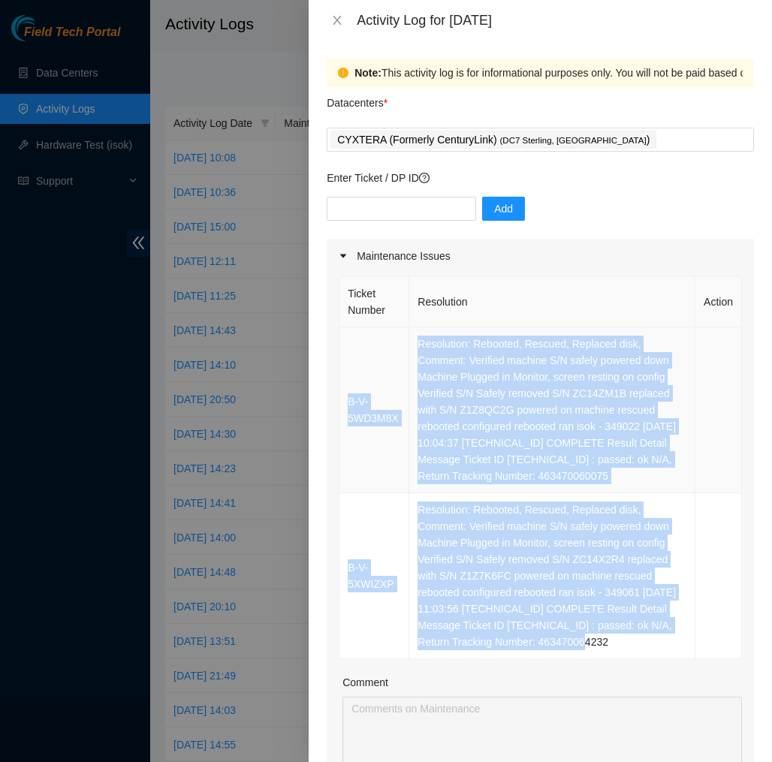
drag, startPoint x: 632, startPoint y: 644, endPoint x: 358, endPoint y: 336, distance: 411.8
click at [358, 336] on tbody "B-V-5WD3M8X Resolution: Rebooted, Rescued, Replaced disk, Comment: Verified mac…" at bounding box center [540, 493] width 403 height 332
copy tbody "B-V-5WD3M8X Resolution: Rebooted, Rescued, Replaced disk, Comment: Verified mac…"
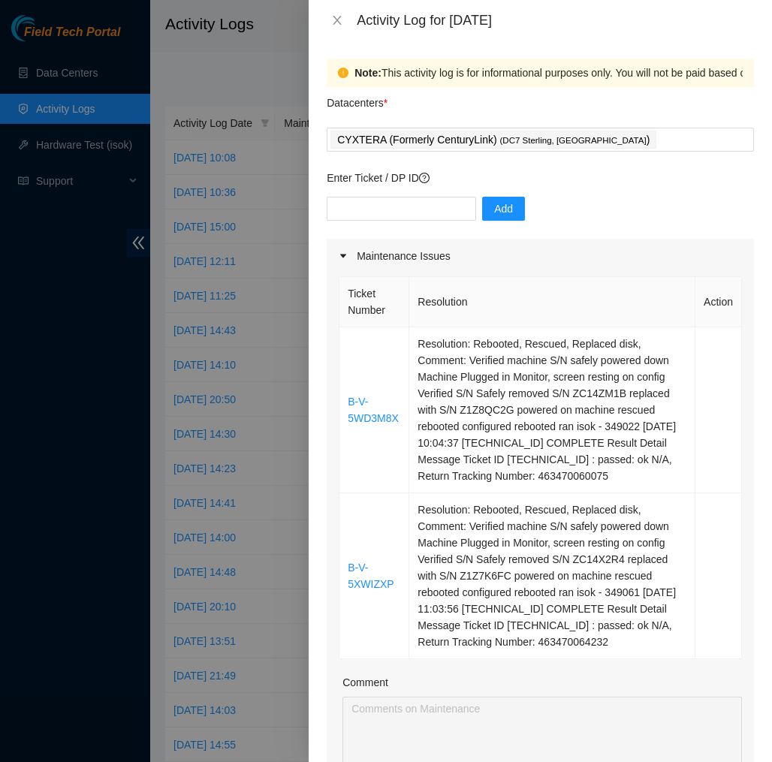
click at [439, 221] on div "Add" at bounding box center [540, 218] width 427 height 42
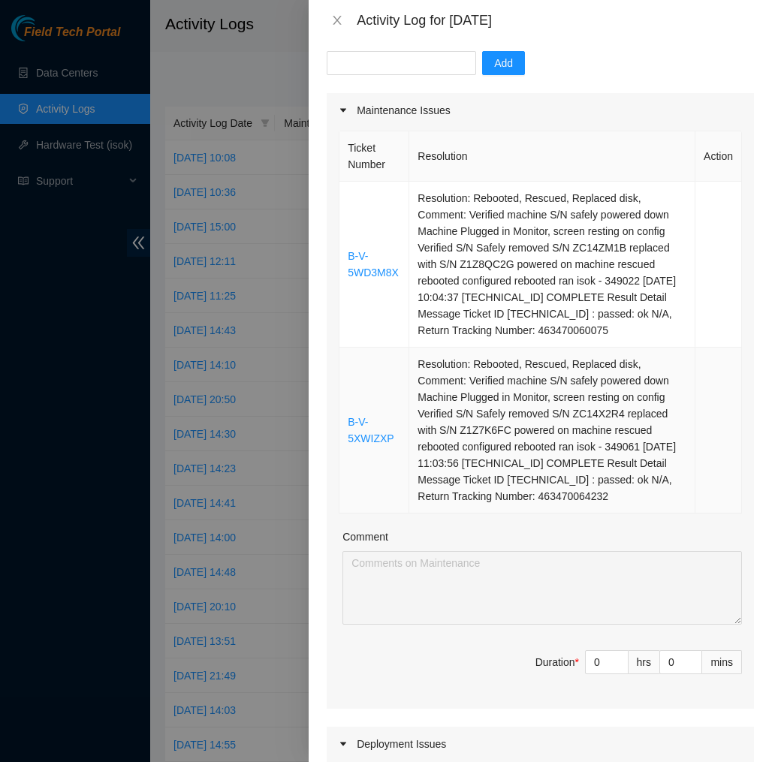
scroll to position [149, 0]
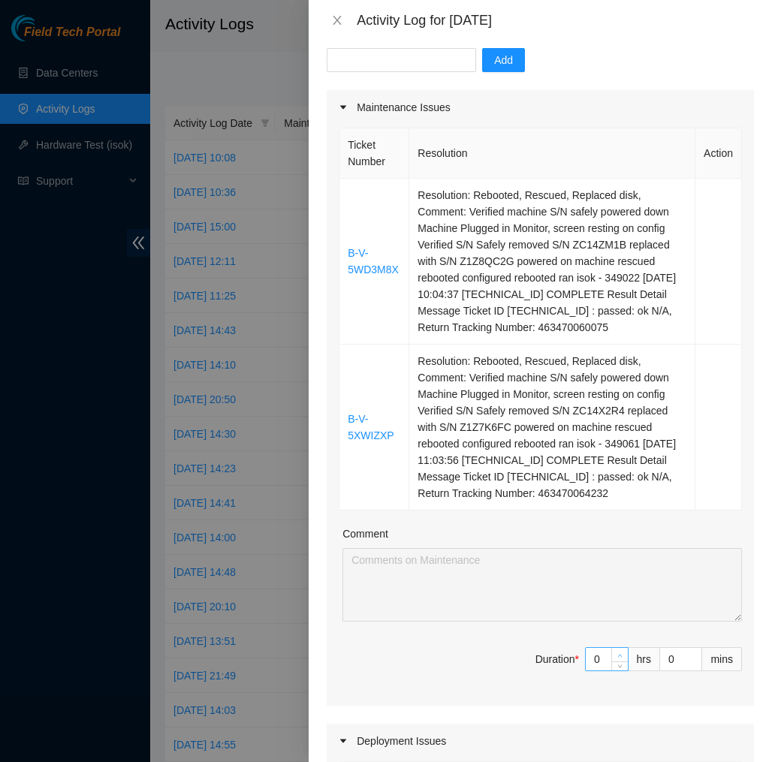
type input "1"
click at [620, 654] on icon "up" at bounding box center [619, 655] width 5 height 5
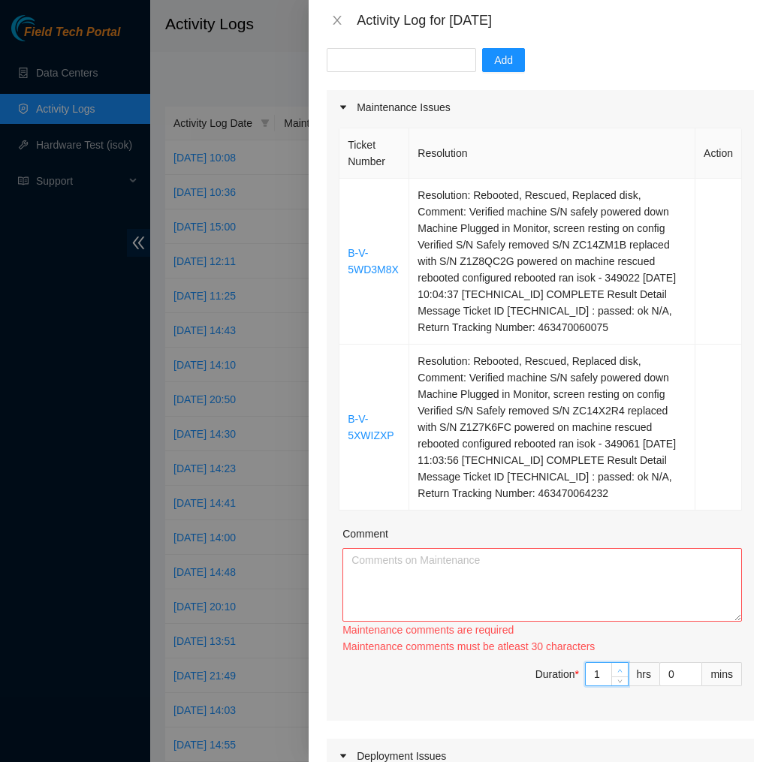
type input "2"
click at [620, 668] on icon "up" at bounding box center [619, 670] width 5 height 5
click at [620, 654] on div "Ticket Number Resolution Action B-V-5WD3M8X Resolution: Rebooted, Rescued, Repl…" at bounding box center [540, 423] width 427 height 596
click at [620, 654] on div "Maintenance comments must be atleast 60 characters" at bounding box center [542, 646] width 400 height 17
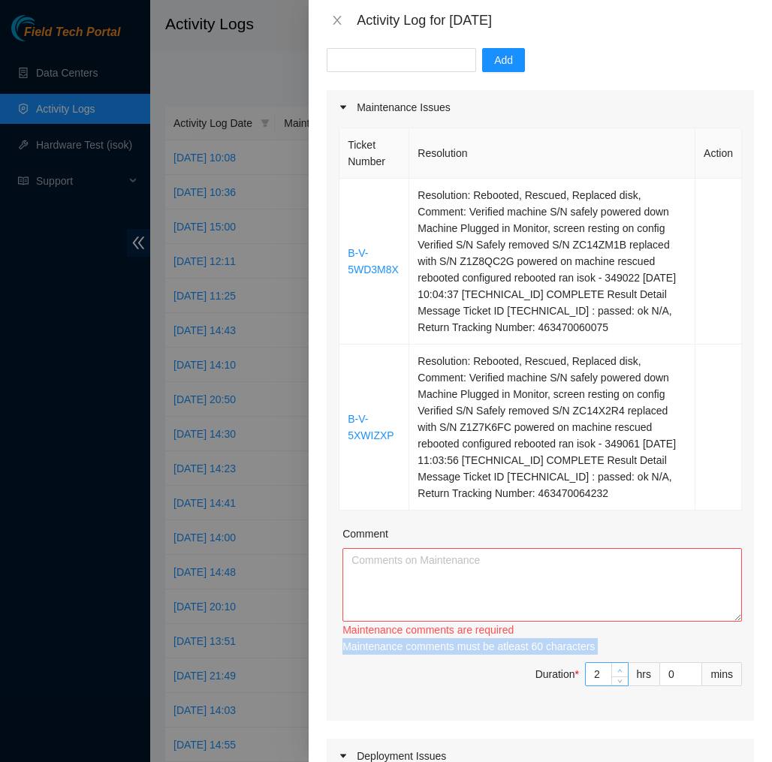
click at [620, 654] on div "Maintenance comments must be atleast 60 characters" at bounding box center [542, 646] width 400 height 17
type input "3"
click at [623, 673] on span "up" at bounding box center [620, 670] width 9 height 9
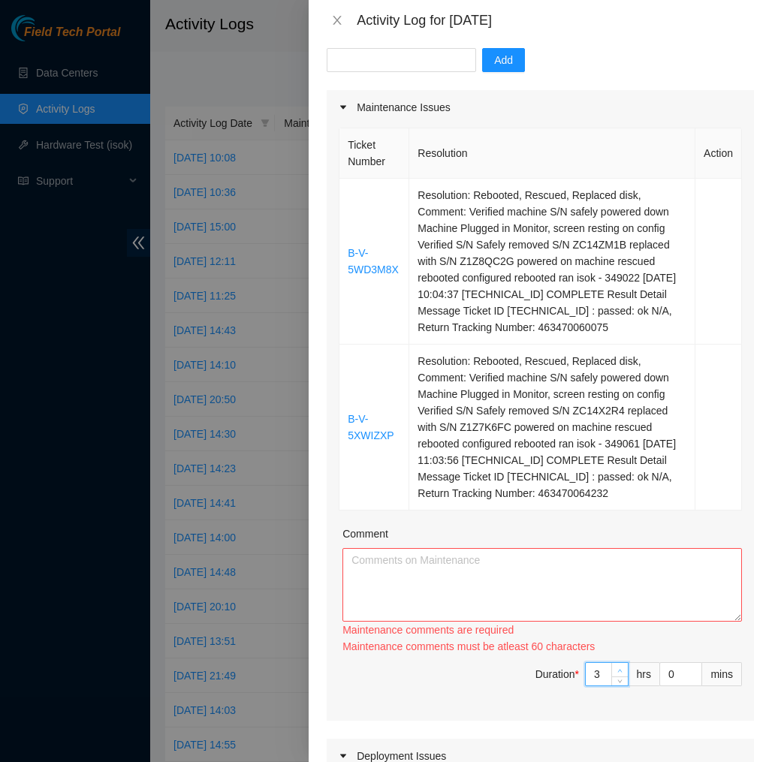
type input "4"
click at [623, 673] on span "Increase Value" at bounding box center [619, 670] width 17 height 14
type input "3"
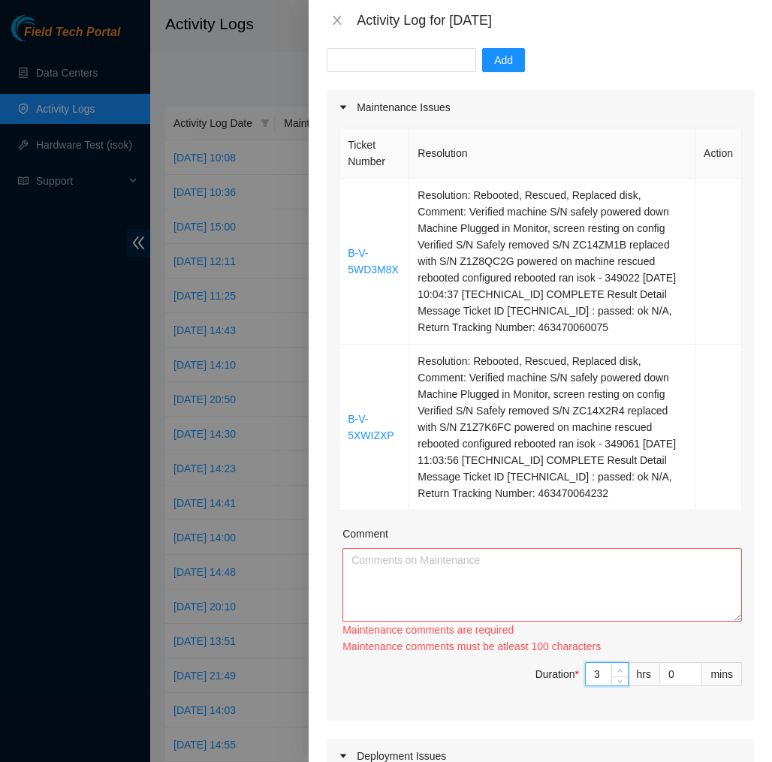
click at [623, 677] on span "down" at bounding box center [620, 681] width 9 height 9
type input "2"
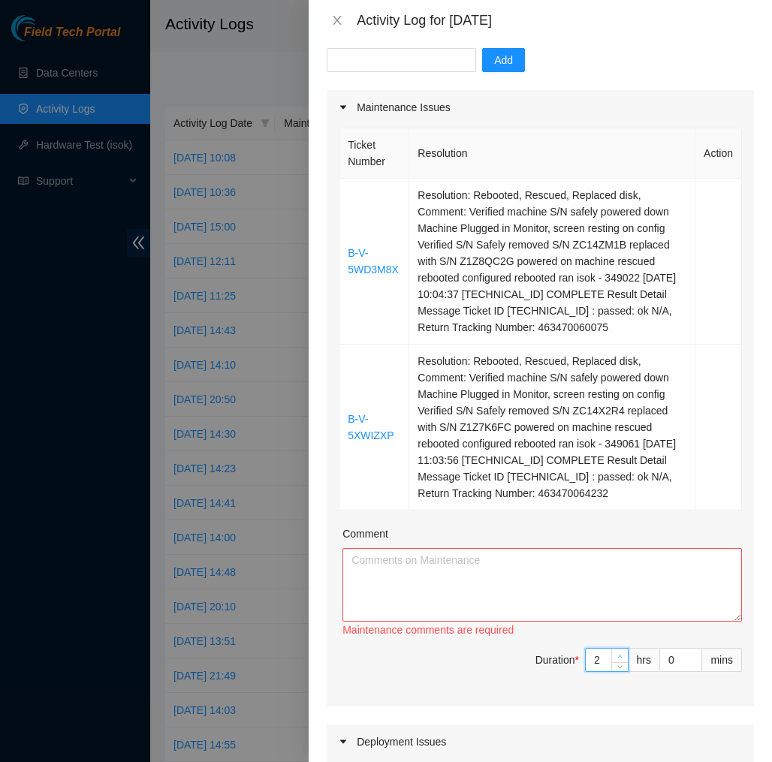
click at [623, 672] on span "down" at bounding box center [620, 667] width 9 height 9
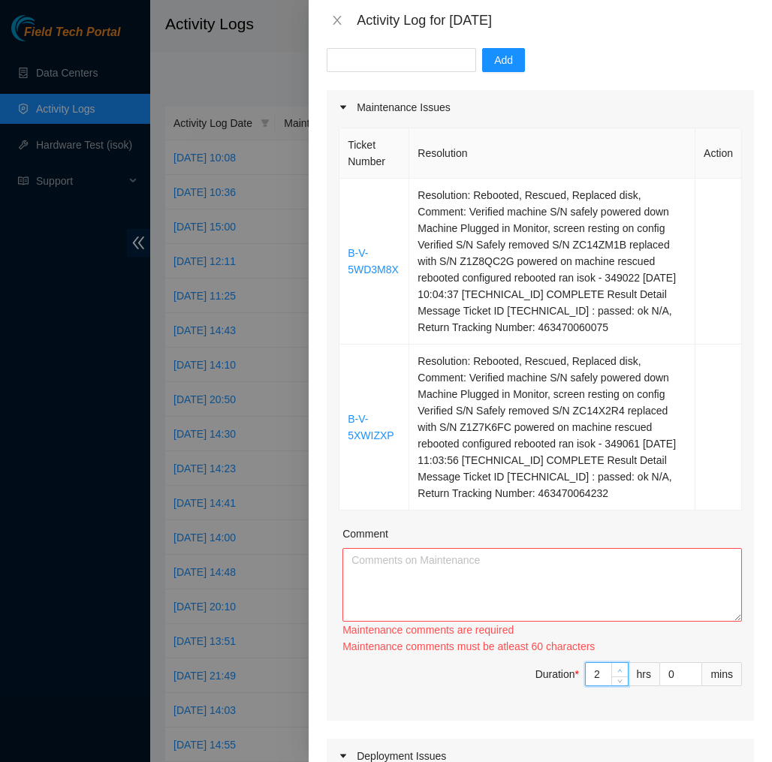
type input "3"
click at [623, 667] on span "up" at bounding box center [620, 670] width 9 height 9
type input "4"
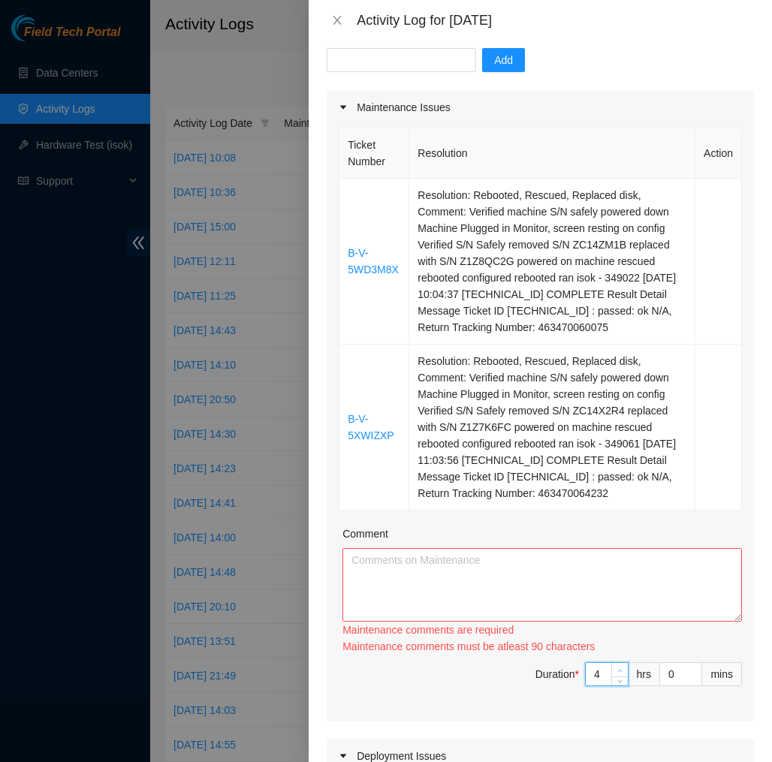
click at [623, 667] on span "up" at bounding box center [620, 670] width 9 height 9
type input "5"
click at [620, 673] on icon "up" at bounding box center [619, 670] width 5 height 5
type input "6"
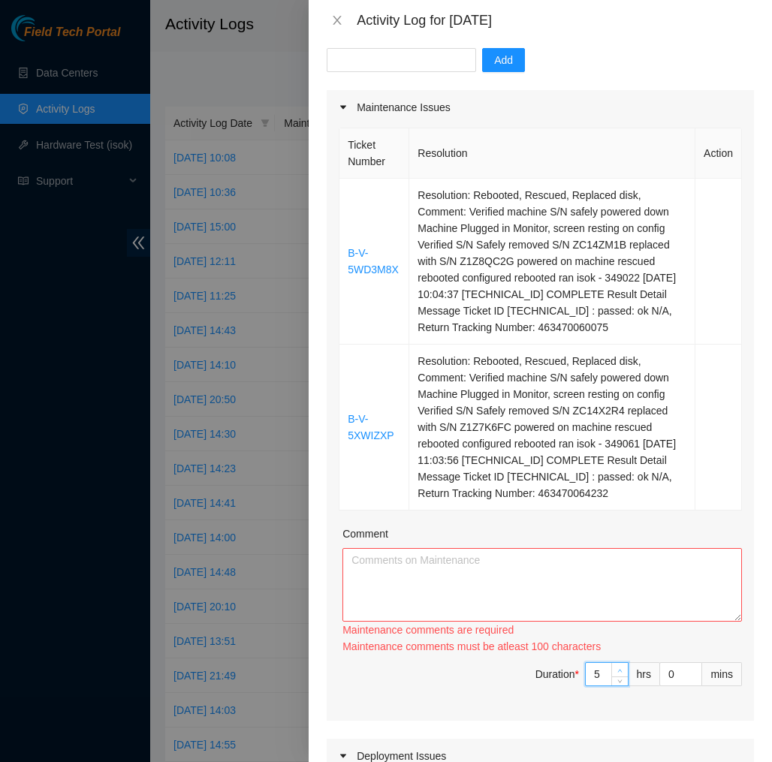
type input "6"
click at [620, 673] on icon "up" at bounding box center [619, 670] width 5 height 5
type input "7"
click at [620, 673] on icon "up" at bounding box center [619, 670] width 5 height 5
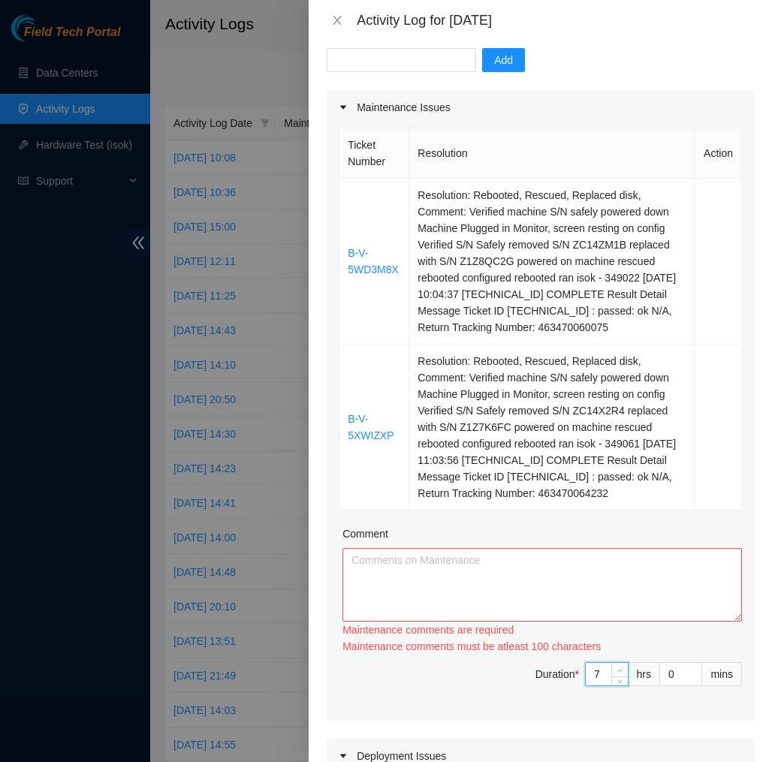
type input "8"
click at [620, 673] on icon "up" at bounding box center [619, 670] width 5 height 5
type input "7"
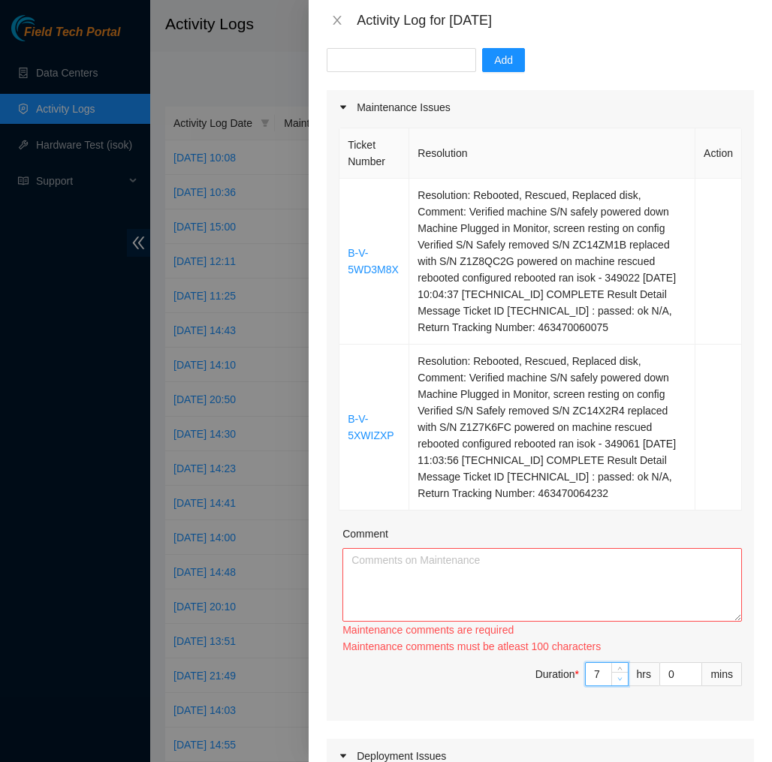
click at [619, 682] on icon "down" at bounding box center [619, 679] width 5 height 5
type input "6"
click at [619, 682] on icon "down" at bounding box center [619, 679] width 5 height 5
type input "5"
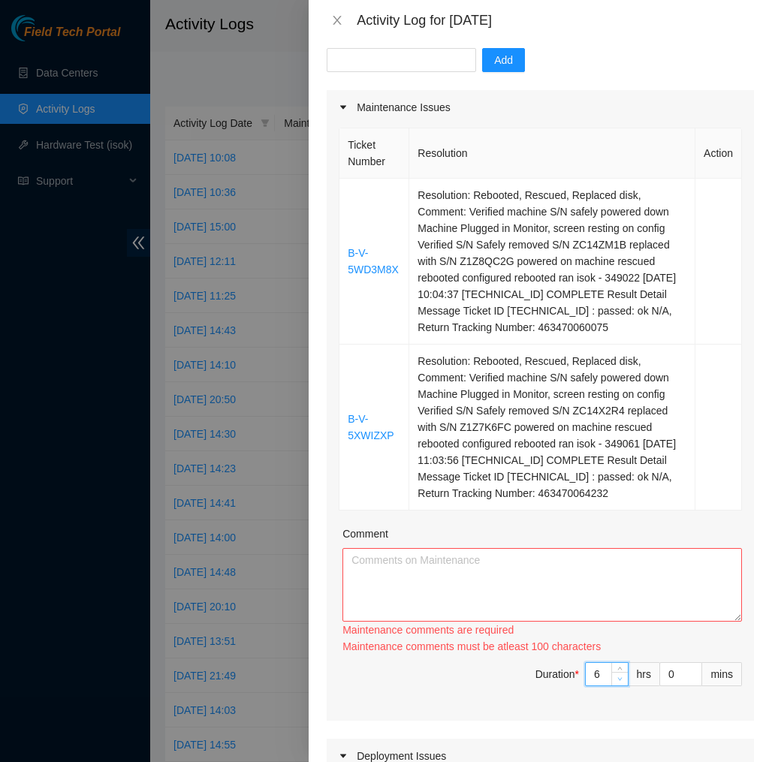
type input "5"
click at [619, 682] on icon "down" at bounding box center [619, 679] width 5 height 5
click at [514, 569] on textarea "Comment" at bounding box center [542, 585] width 400 height 74
paste textarea "B-V-5WD3M8X Resolution: Rebooted, Rescued, Replaced disk, Comment: Verified mac…"
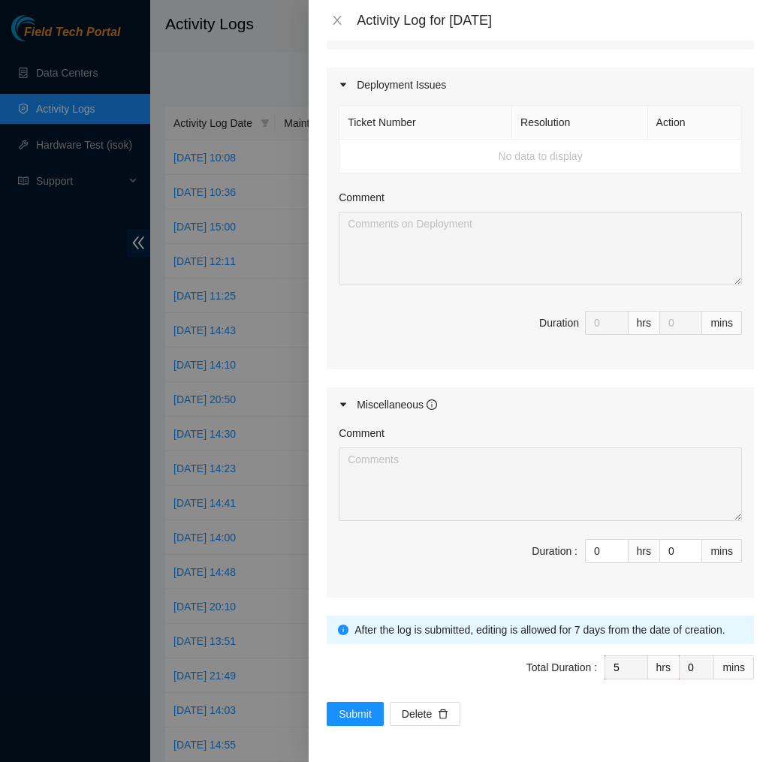
scroll to position [805, 0]
type textarea "B-V-5WD3M8X Resolution: Rebooted, Rescued, Replaced disk, Comment: Verified mac…"
click at [358, 725] on button "Submit" at bounding box center [355, 714] width 57 height 24
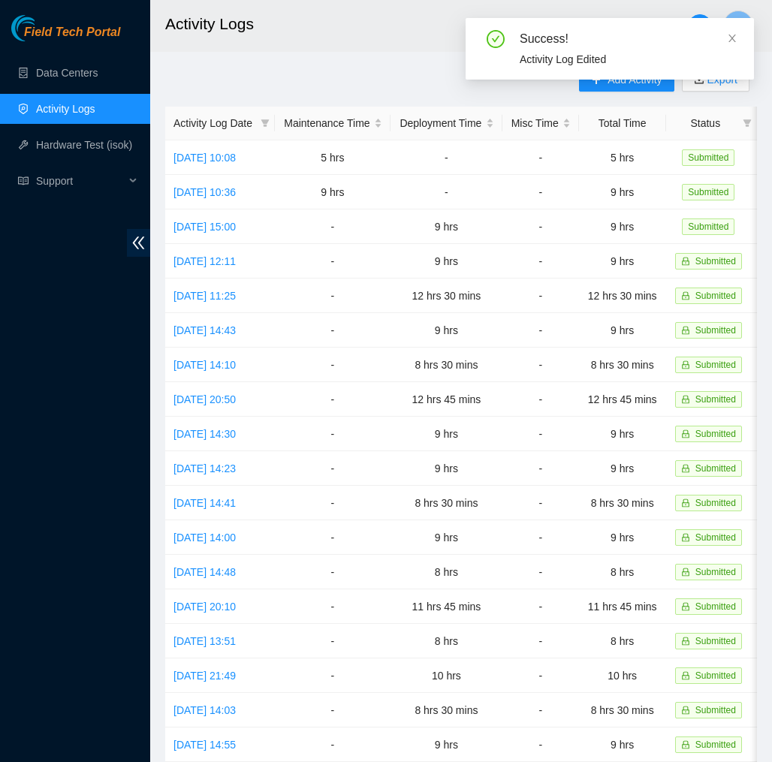
click at [379, 45] on h2 "Activity Logs" at bounding box center [425, 24] width 520 height 48
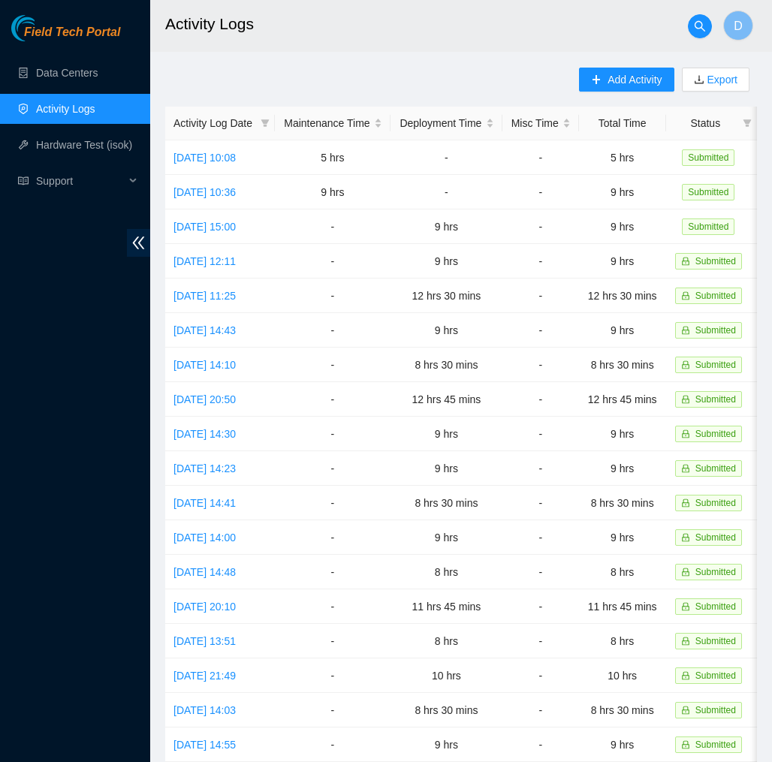
click at [456, 50] on header "Activity Logs D" at bounding box center [536, 26] width 772 height 52
click at [93, 37] on span "Field Tech Portal" at bounding box center [72, 33] width 96 height 14
